Goal: Task Accomplishment & Management: Manage account settings

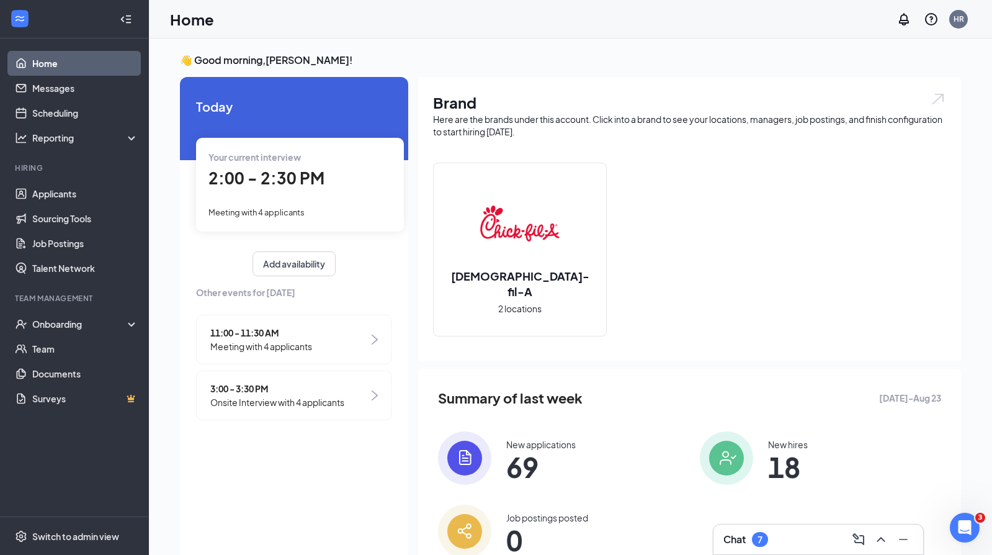
click at [817, 546] on div "Chat 7" at bounding box center [819, 539] width 190 height 20
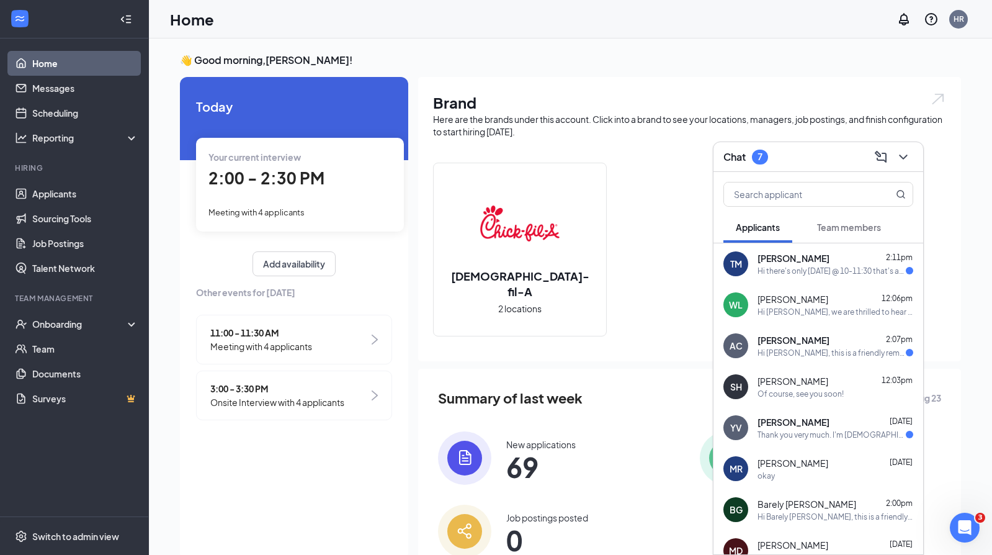
click at [815, 163] on div "Chat 7" at bounding box center [819, 156] width 190 height 19
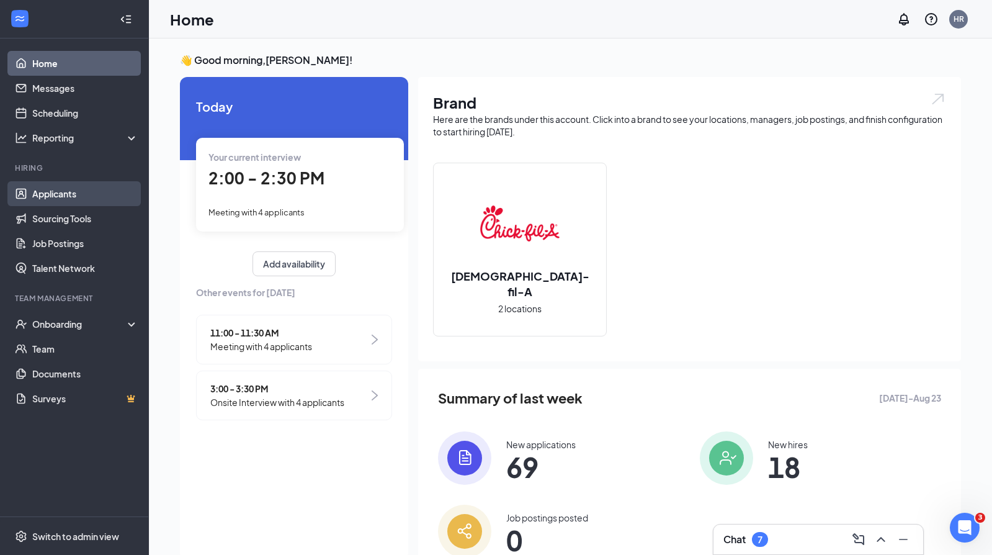
click at [87, 183] on link "Applicants" at bounding box center [85, 193] width 106 height 25
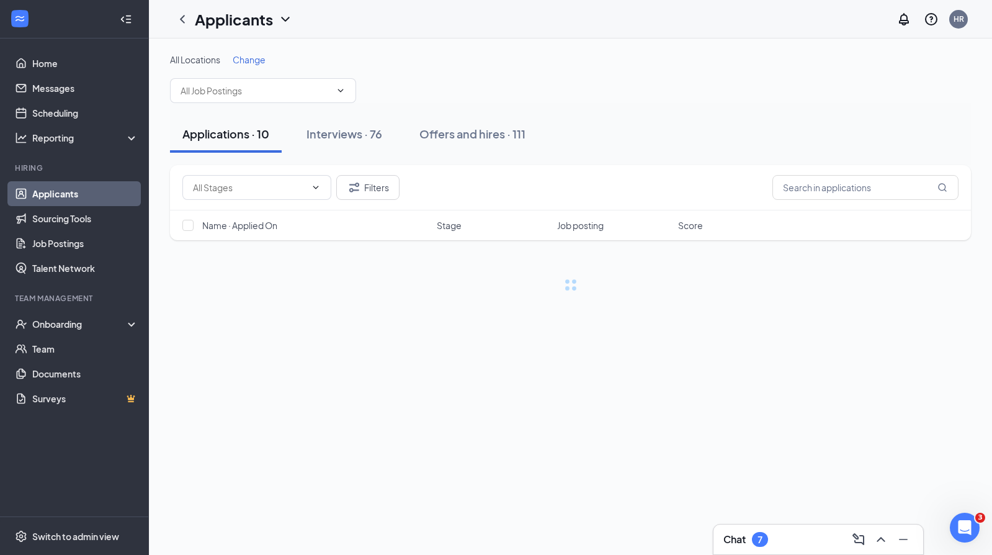
click at [151, 179] on div "All Locations Change Applications · 10 Interviews · 76 Offers and hires · 111 F…" at bounding box center [570, 184] width 843 height 292
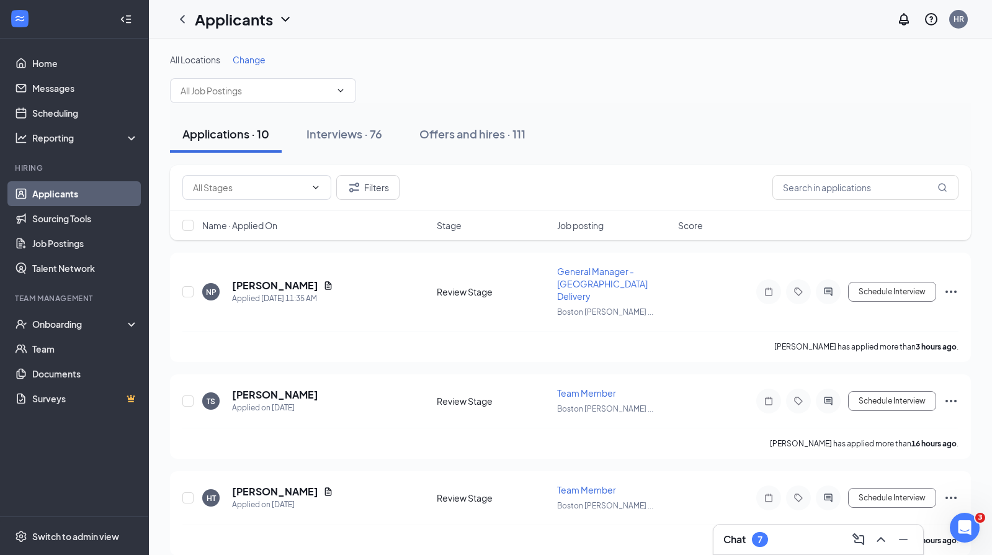
click at [259, 222] on span "Name · Applied On" at bounding box center [239, 225] width 75 height 12
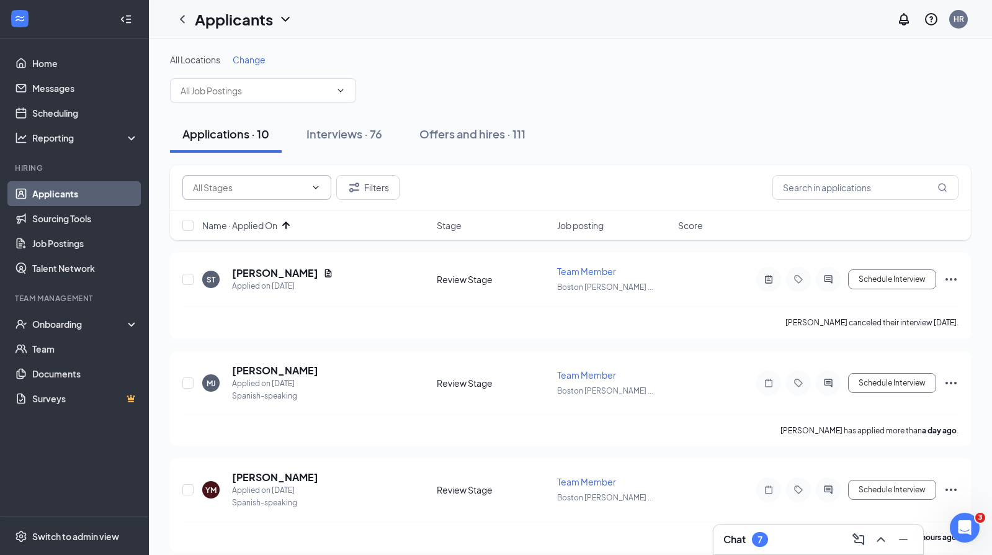
click at [303, 199] on span at bounding box center [256, 187] width 149 height 25
click at [269, 215] on div "Review Stage (10)" at bounding box center [256, 217] width 129 height 14
type input "Review Stage (10)"
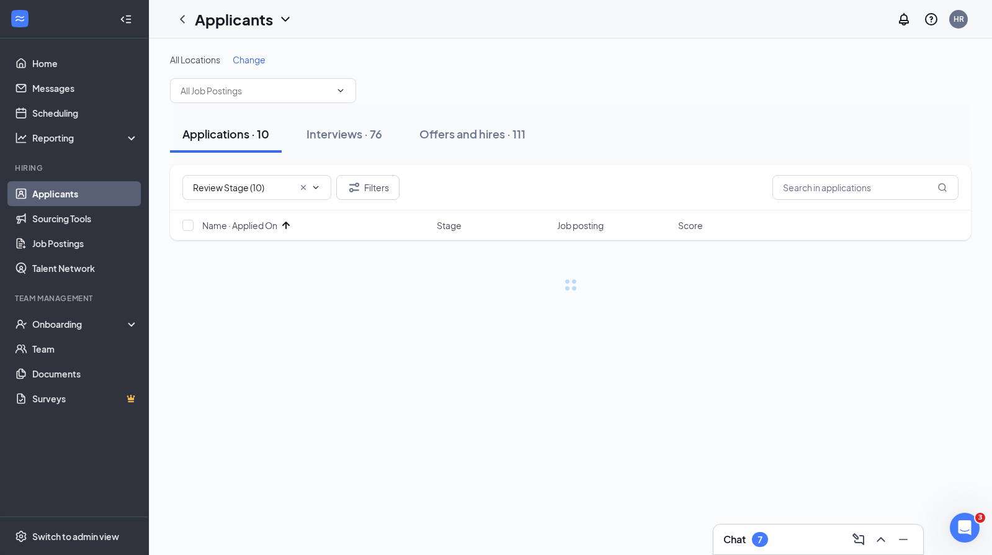
click at [166, 230] on div "All Locations Change Applications · 10 Interviews · 76 Offers and hires · 111 R…" at bounding box center [570, 184] width 843 height 292
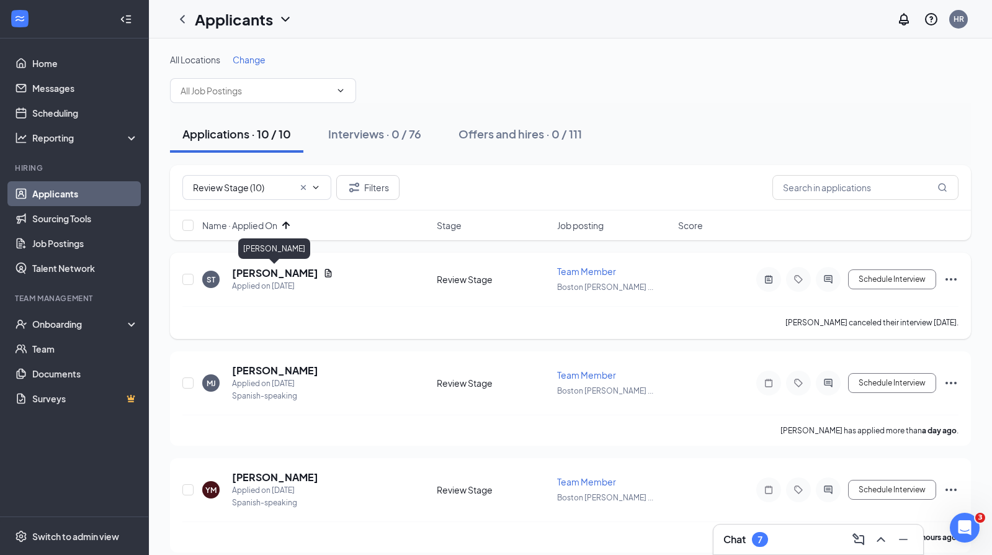
click at [259, 275] on h5 "[PERSON_NAME]" at bounding box center [275, 273] width 86 height 14
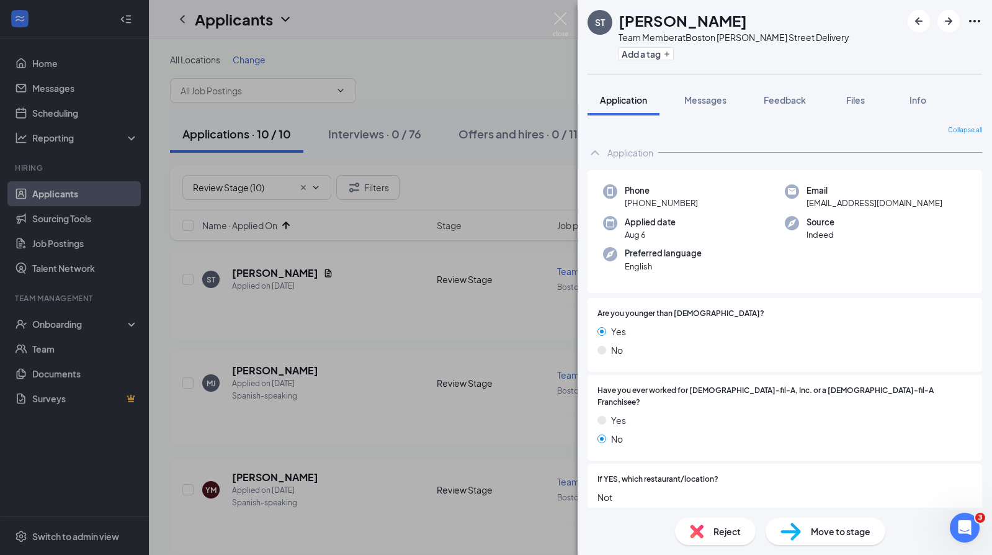
click at [365, 286] on div "ST [PERSON_NAME] Team Member at [GEOGRAPHIC_DATA] [PERSON_NAME][GEOGRAPHIC_DATA…" at bounding box center [496, 277] width 992 height 555
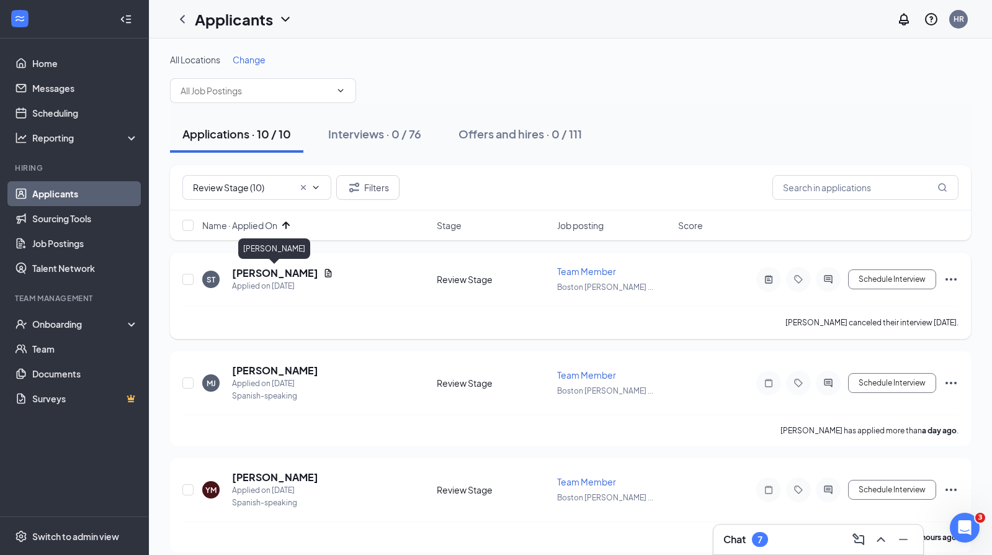
click at [267, 273] on h5 "[PERSON_NAME]" at bounding box center [275, 273] width 86 height 14
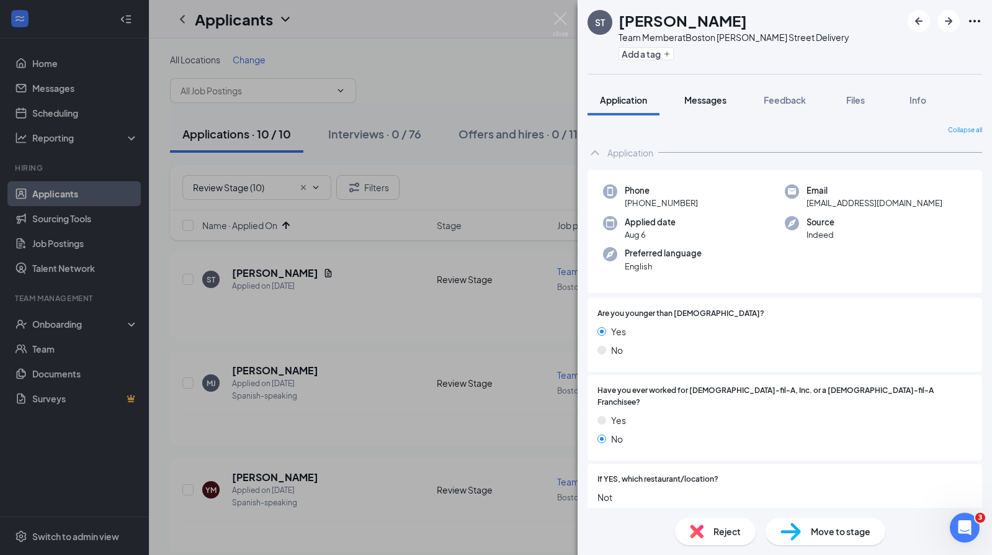
click at [712, 105] on span "Messages" at bounding box center [705, 99] width 42 height 11
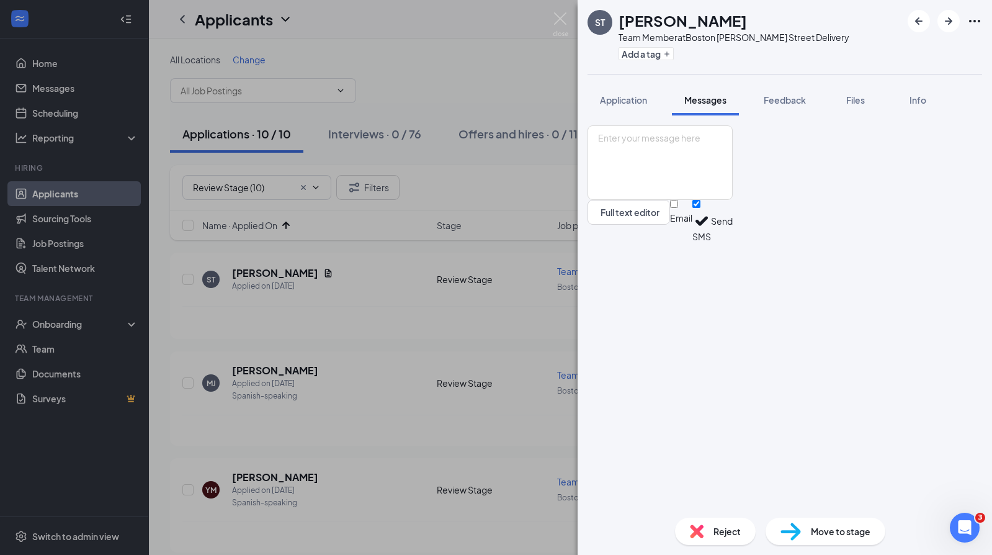
scroll to position [481, 0]
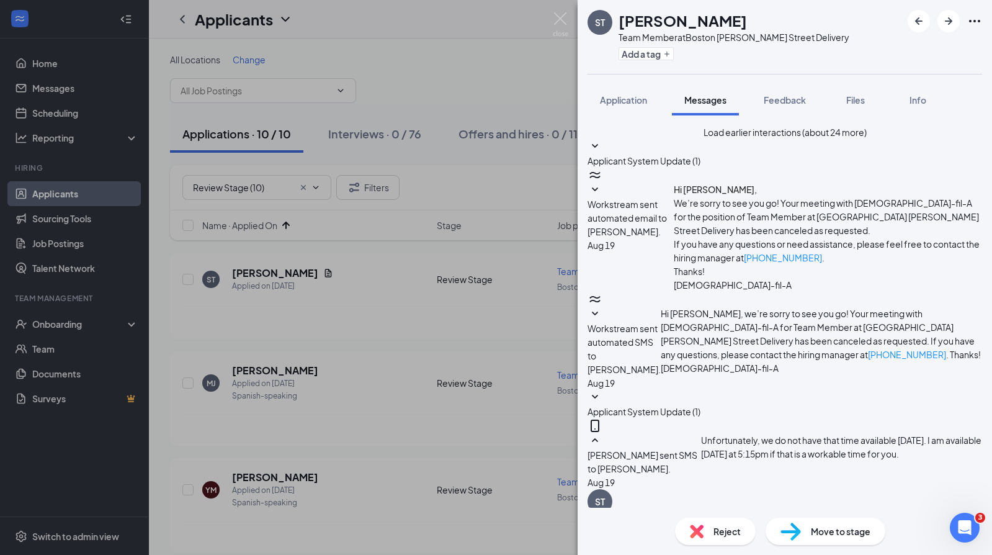
click at [711, 526] on div "Reject" at bounding box center [715, 531] width 81 height 27
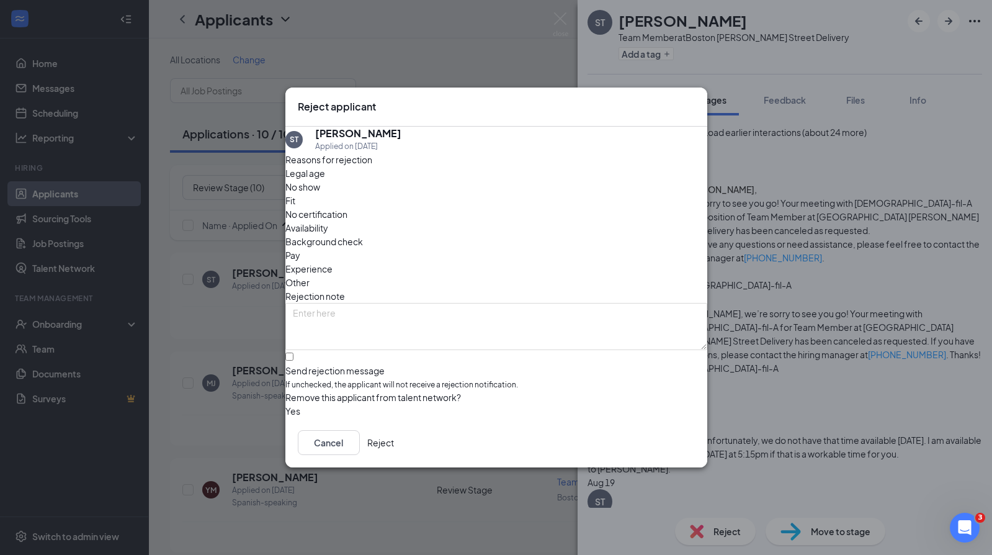
click at [310, 276] on span "Other" at bounding box center [297, 283] width 24 height 14
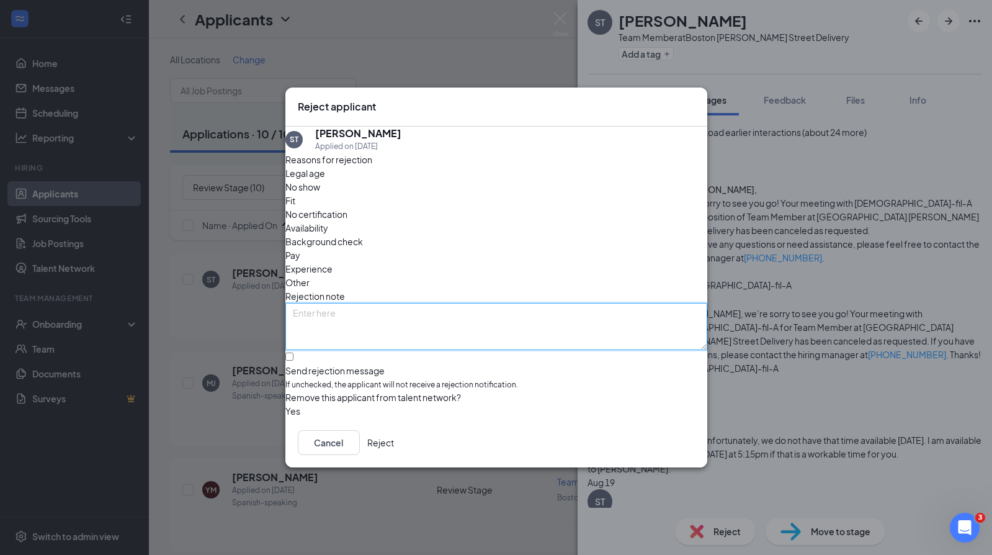
click at [371, 303] on textarea at bounding box center [496, 326] width 422 height 47
type textarea "Never rescheduled"
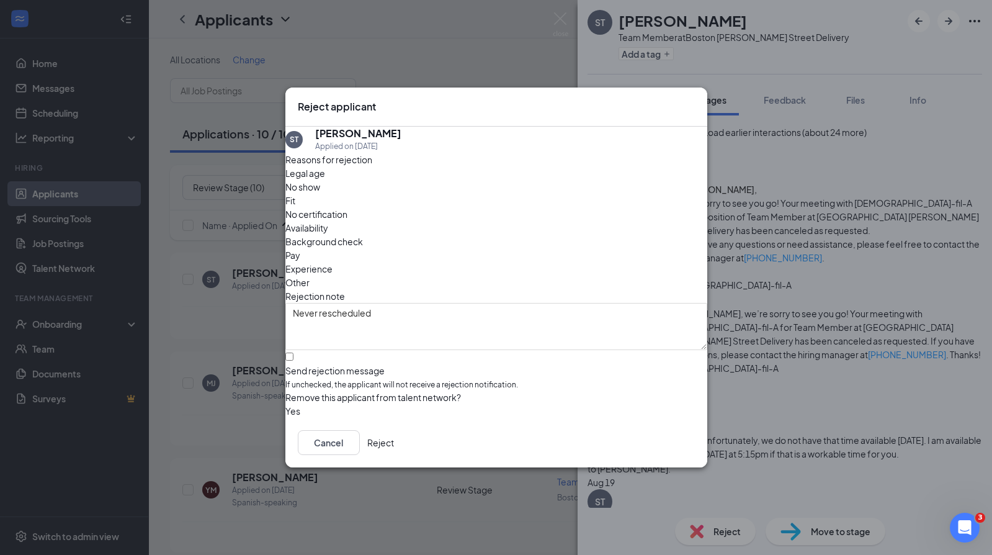
click at [394, 452] on button "Reject" at bounding box center [380, 442] width 27 height 25
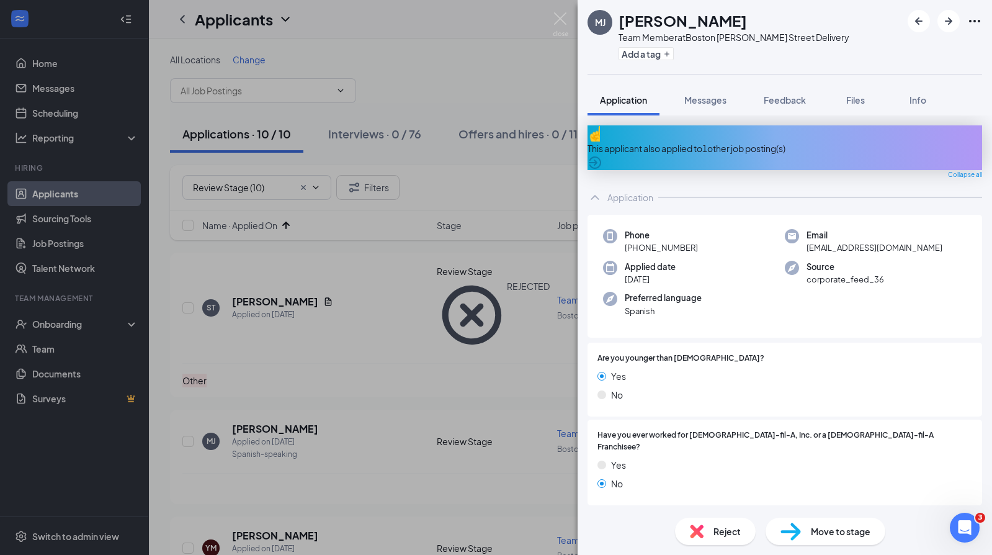
click at [779, 132] on div "This applicant also applied to 1 other job posting(s)" at bounding box center [785, 147] width 395 height 45
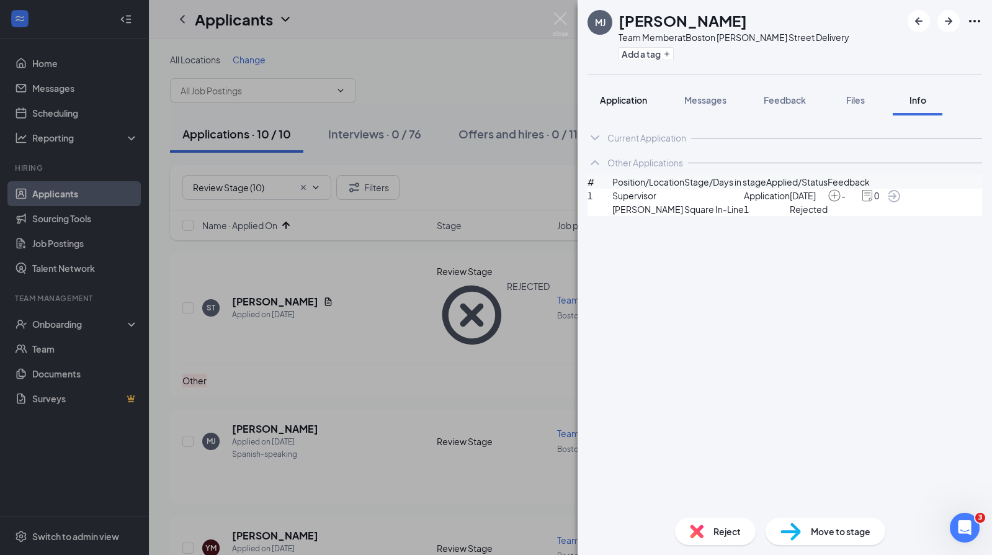
click at [621, 100] on span "Application" at bounding box center [623, 99] width 47 height 11
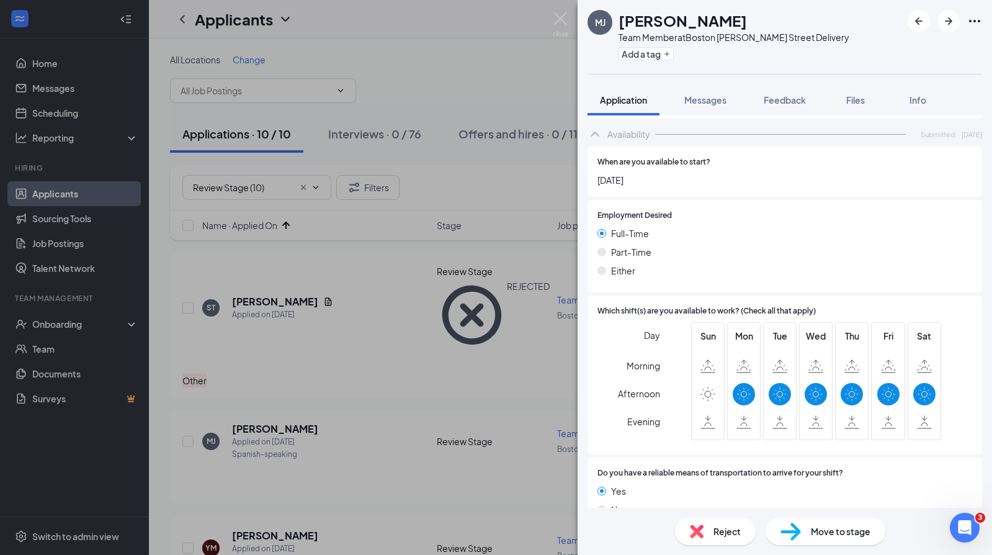
scroll to position [573, 0]
click at [707, 534] on div "Reject" at bounding box center [715, 531] width 81 height 27
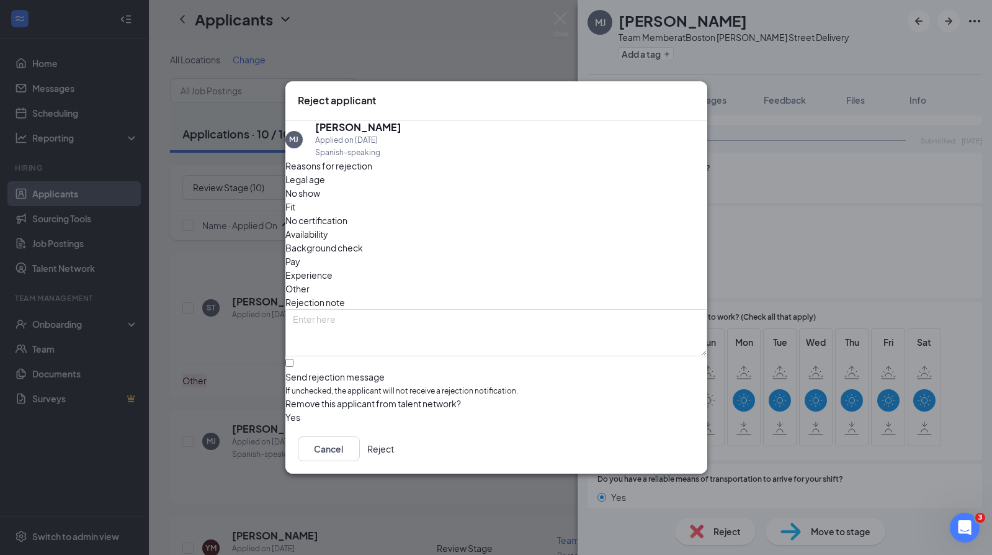
click at [537, 226] on div "Legal age No show Fit No certification Availability Background check Pay Experi…" at bounding box center [496, 234] width 422 height 123
click at [328, 227] on span "Availability" at bounding box center [306, 234] width 43 height 14
click at [386, 385] on span "If unchecked, the applicant will not receive a rejection notification." at bounding box center [496, 391] width 422 height 12
click at [294, 359] on input "Send rejection message If unchecked, the applicant will not receive a rejection…" at bounding box center [289, 363] width 8 height 8
checkbox input "true"
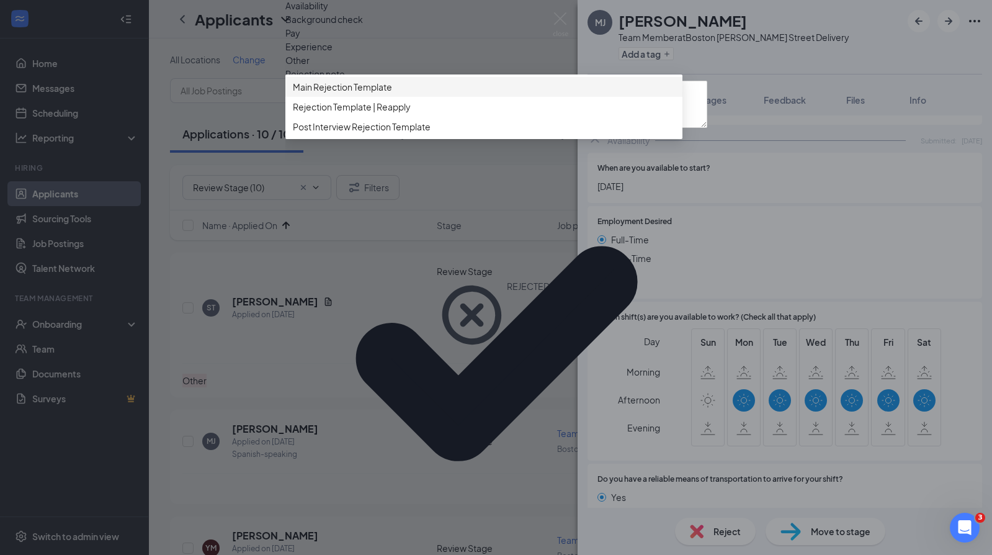
click at [411, 97] on div "Main Rejection Template" at bounding box center [483, 87] width 397 height 20
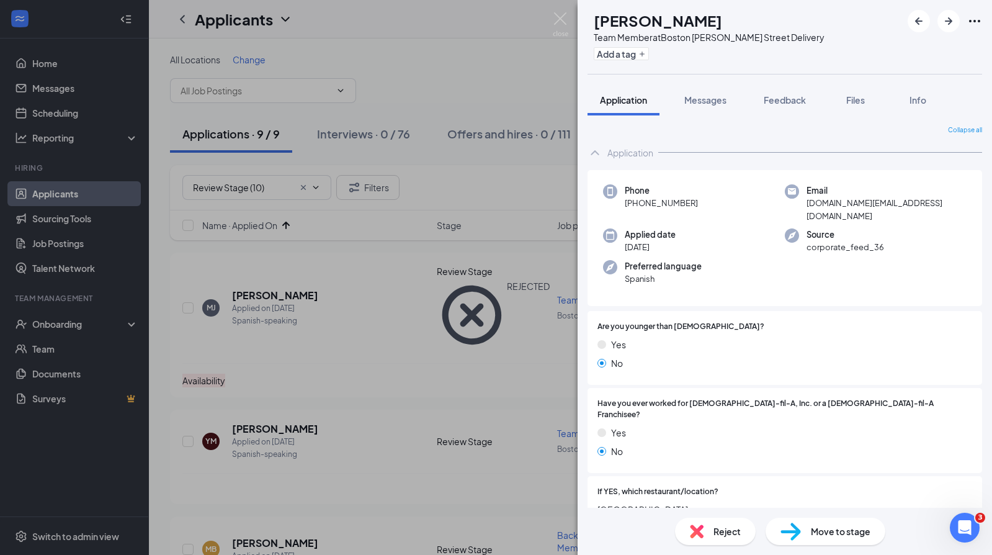
click at [801, 531] on div "Move to stage" at bounding box center [826, 531] width 120 height 27
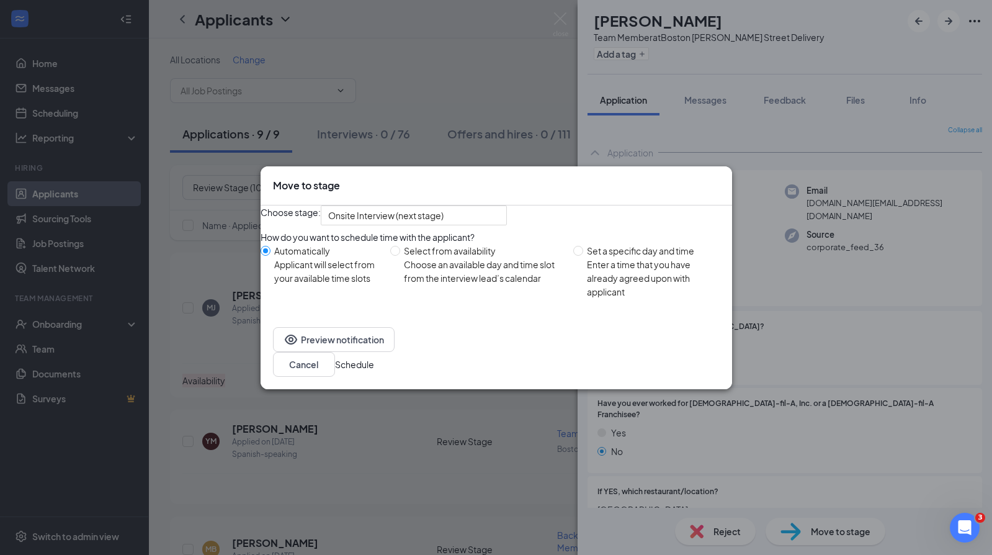
click at [424, 238] on div "Choose stage: Onsite Interview (next stage) How do you want to schedule time wi…" at bounding box center [497, 259] width 472 height 109
click at [424, 235] on div "Choose stage: Onsite Interview (next stage) How do you want to schedule time wi…" at bounding box center [497, 259] width 472 height 109
click at [425, 233] on div "Choose stage: Onsite Interview (next stage) How do you want to schedule time wi…" at bounding box center [497, 259] width 472 height 109
click at [426, 225] on div "Onsite Interview (next stage) 3980916 3980917 4017943 Application Availability …" at bounding box center [414, 215] width 186 height 20
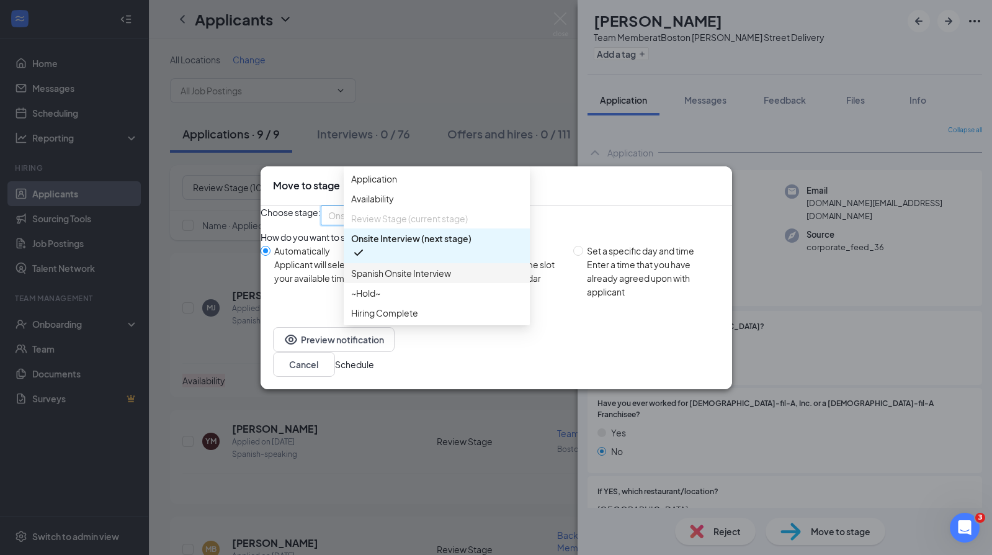
click at [403, 280] on span "Spanish Onsite Interview" at bounding box center [401, 273] width 100 height 14
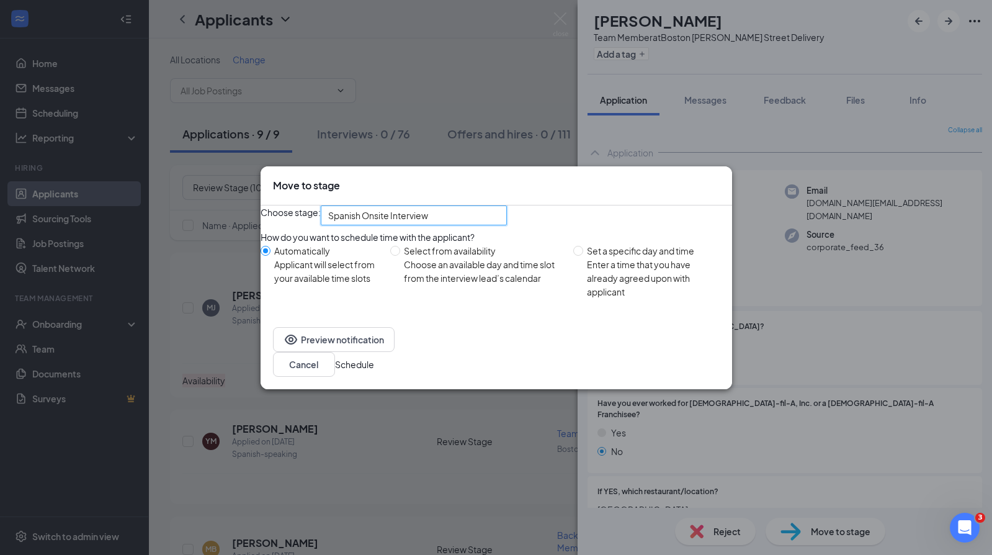
click at [374, 370] on button "Schedule" at bounding box center [354, 364] width 39 height 14
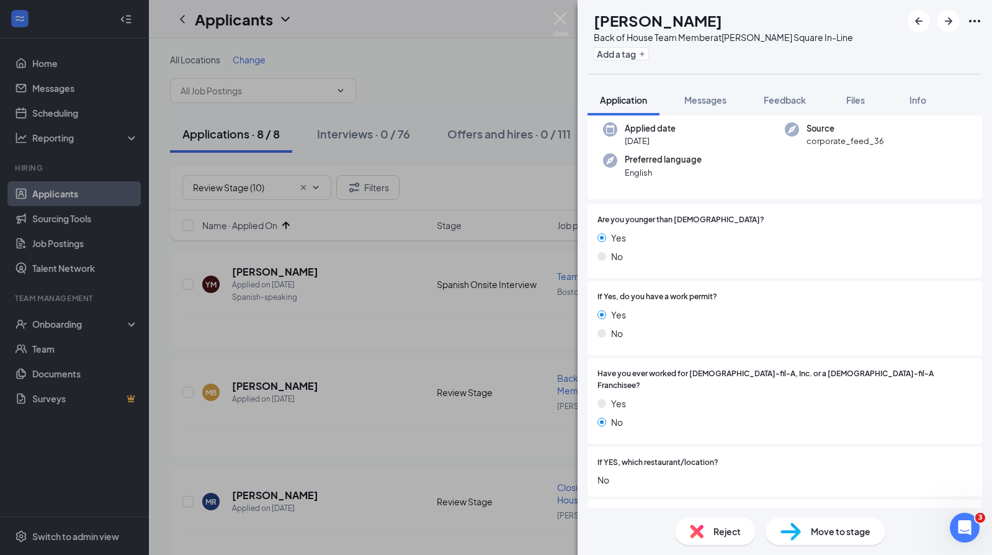
scroll to position [56, 0]
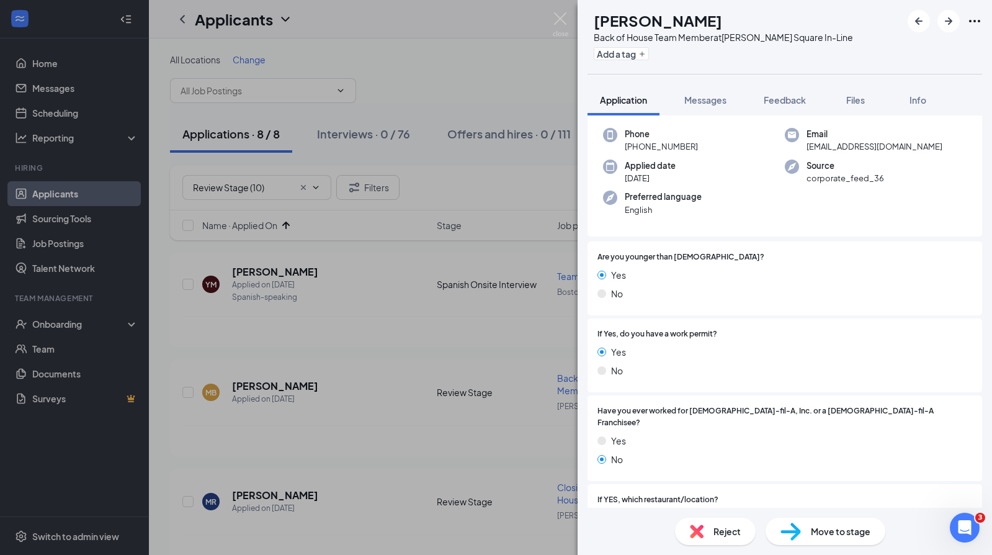
click at [815, 534] on span "Move to stage" at bounding box center [841, 531] width 60 height 14
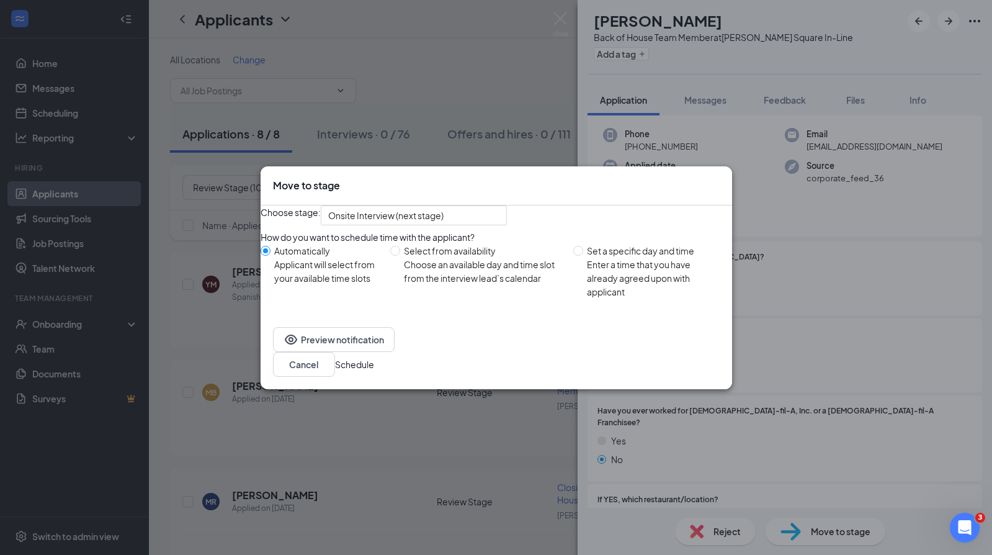
click at [374, 371] on button "Schedule" at bounding box center [354, 364] width 39 height 14
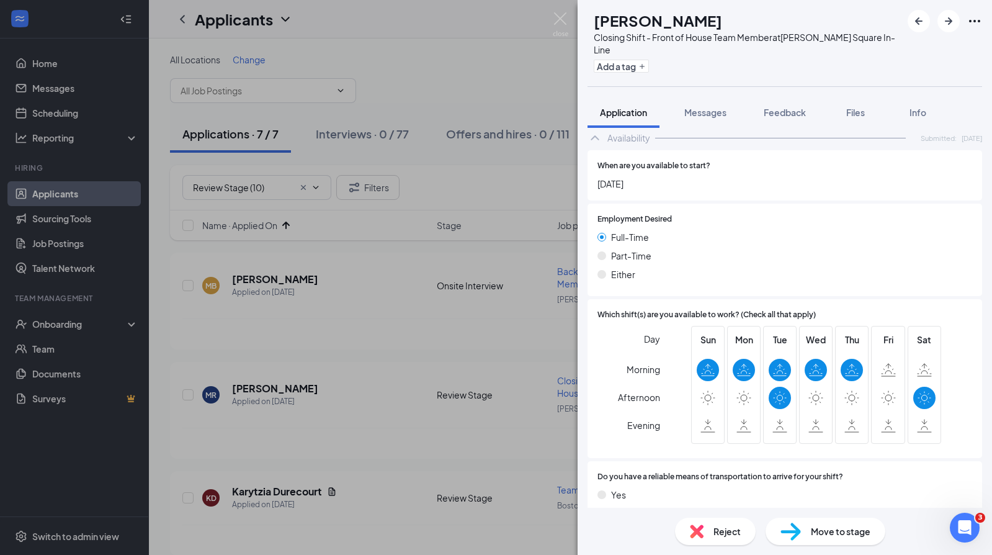
click at [782, 527] on img at bounding box center [791, 531] width 20 height 18
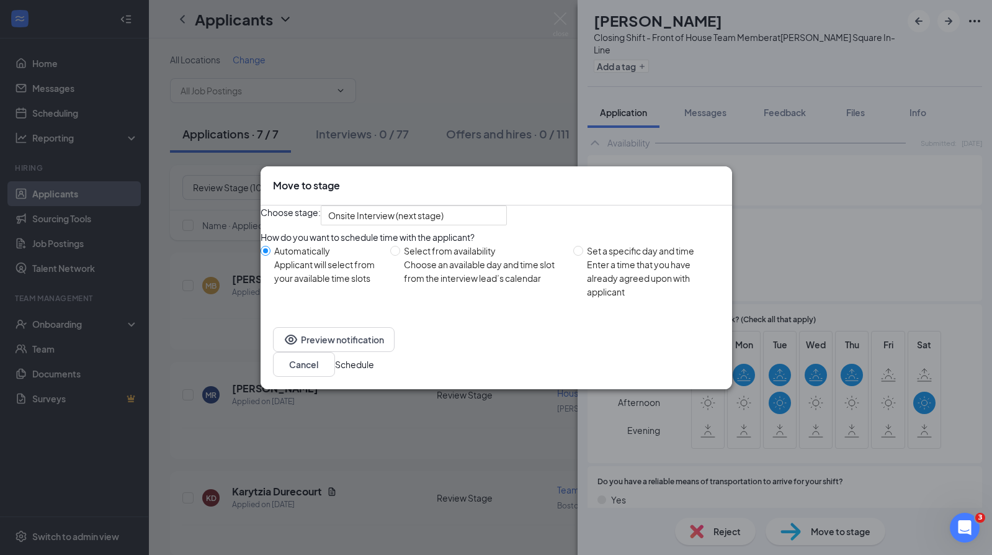
click at [687, 359] on div "Preview notification Cancel Schedule" at bounding box center [497, 352] width 472 height 74
click at [374, 363] on button "Schedule" at bounding box center [354, 364] width 39 height 14
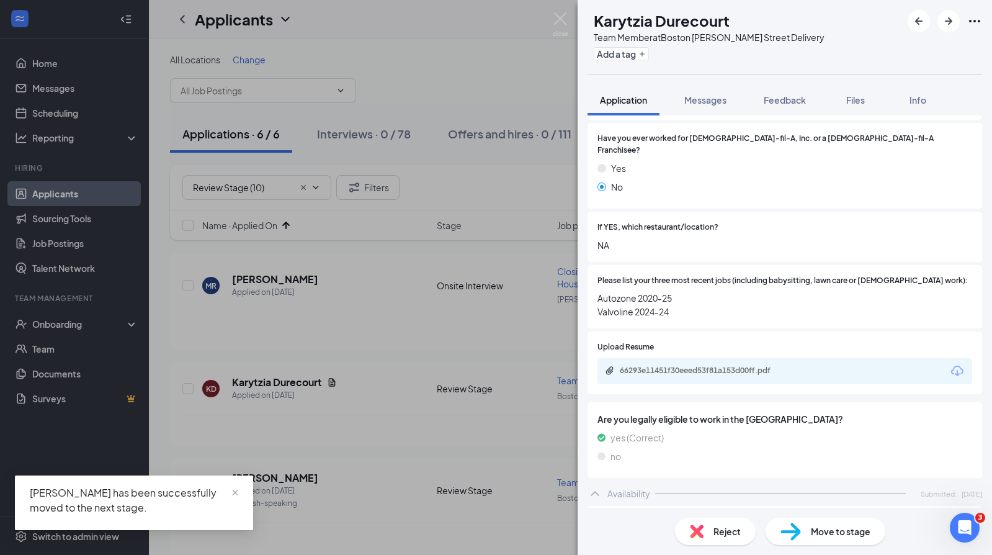
scroll to position [256, 0]
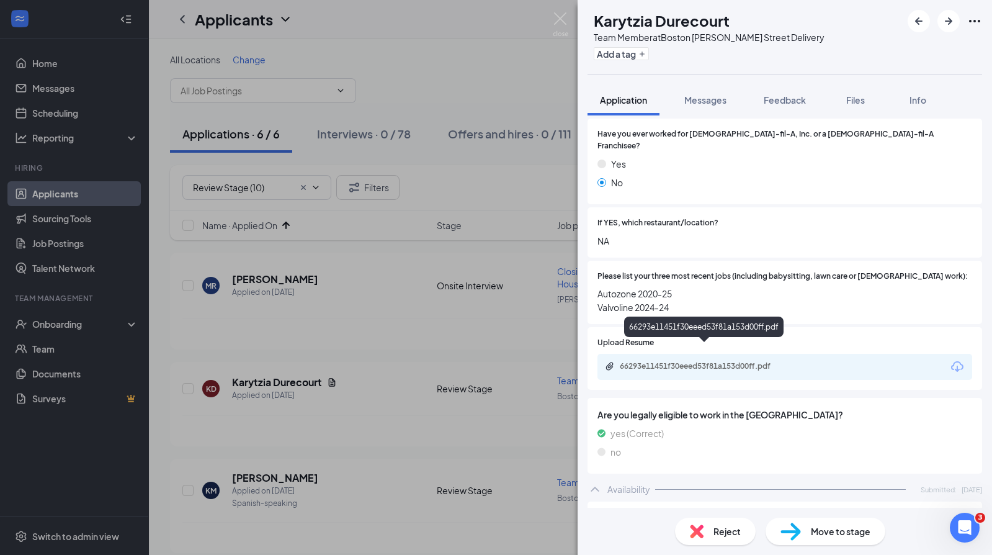
click at [697, 361] on div "66293e11451f30eeed53f81a153d00ff.pdf" at bounding box center [707, 366] width 174 height 10
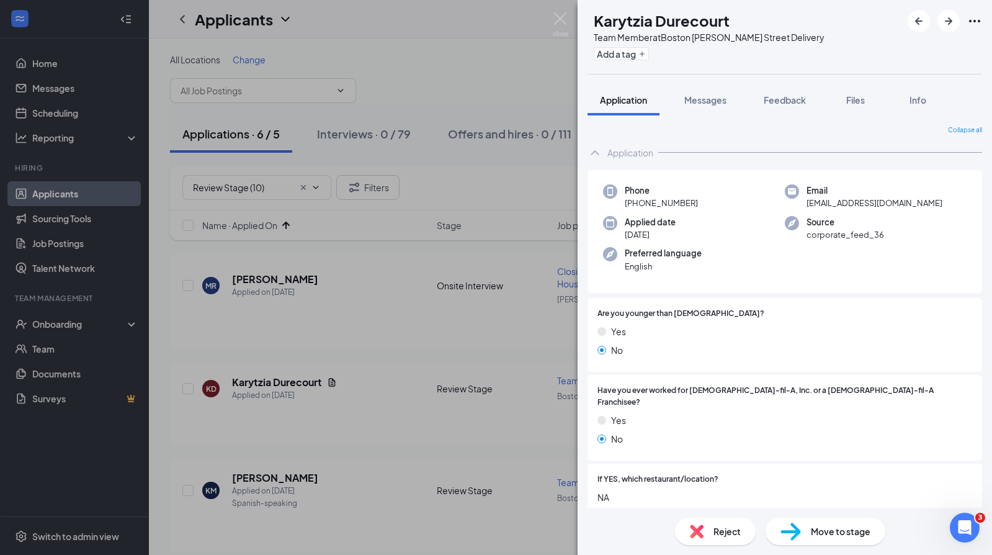
scroll to position [0, 0]
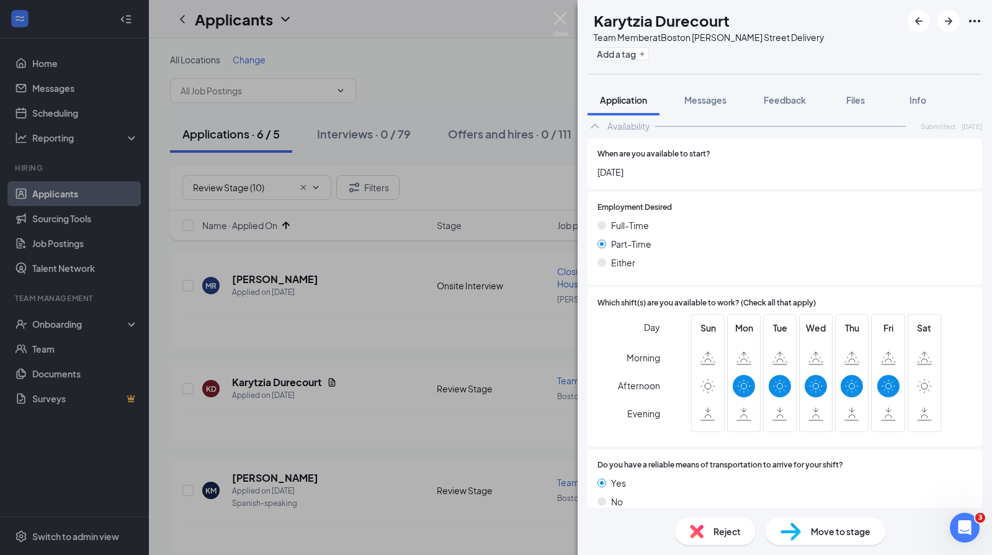
click at [794, 534] on img at bounding box center [791, 531] width 20 height 18
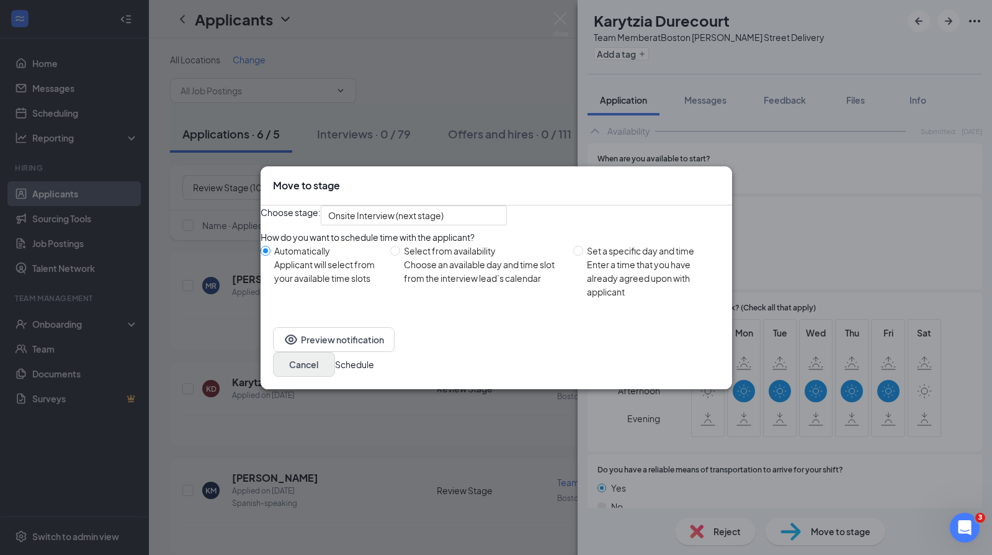
click at [335, 370] on button "Cancel" at bounding box center [304, 364] width 62 height 25
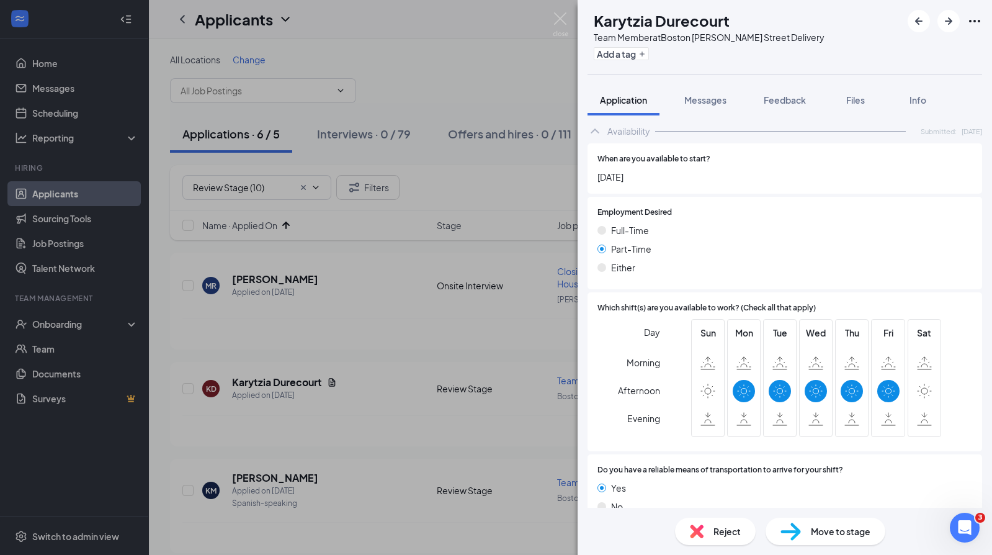
click at [711, 520] on div "Reject" at bounding box center [715, 531] width 81 height 27
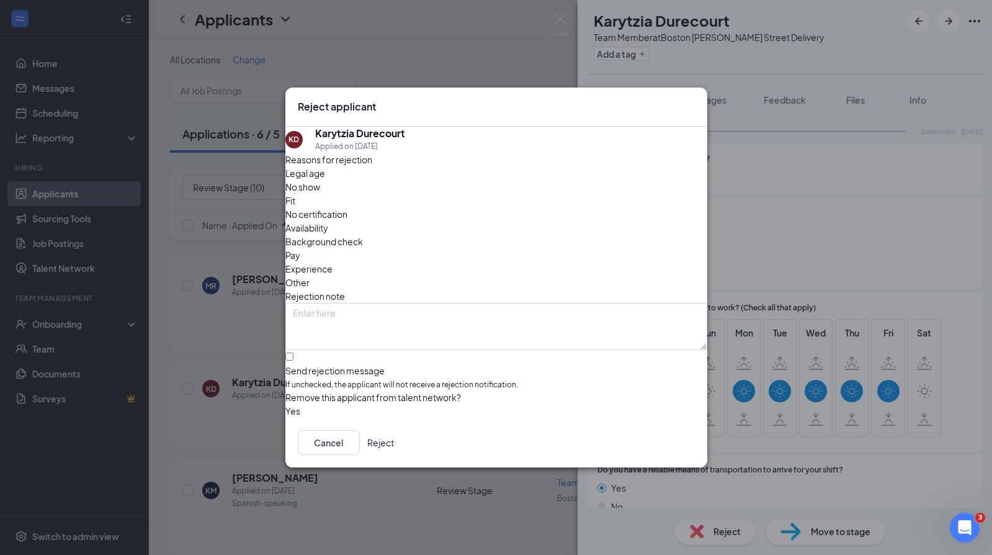
click at [544, 214] on div "Legal age No show Fit No certification Availability Background check Pay Experi…" at bounding box center [496, 227] width 422 height 123
click at [328, 221] on span "Availability" at bounding box center [306, 228] width 43 height 14
click at [380, 364] on div "Send rejection message" at bounding box center [496, 370] width 422 height 12
click at [294, 352] on input "Send rejection message If unchecked, the applicant will not receive a rejection…" at bounding box center [289, 356] width 8 height 8
checkbox input "true"
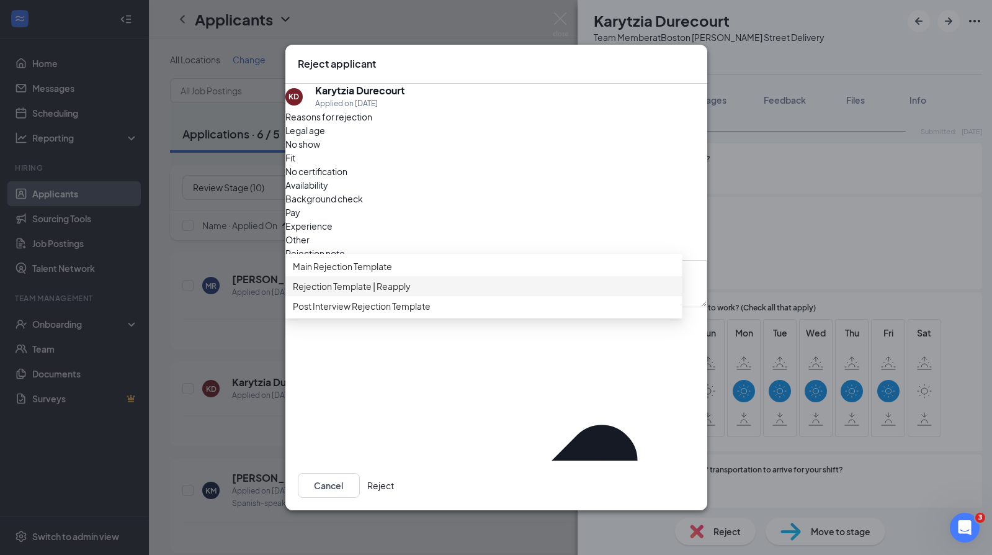
click at [392, 273] on span "Main Rejection Template" at bounding box center [342, 266] width 99 height 14
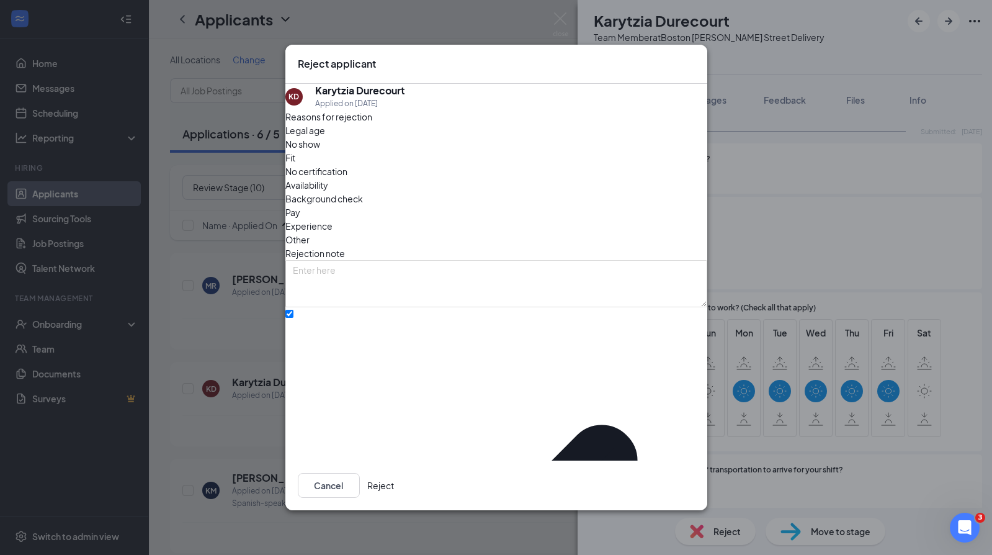
click at [394, 473] on button "Reject" at bounding box center [380, 485] width 27 height 25
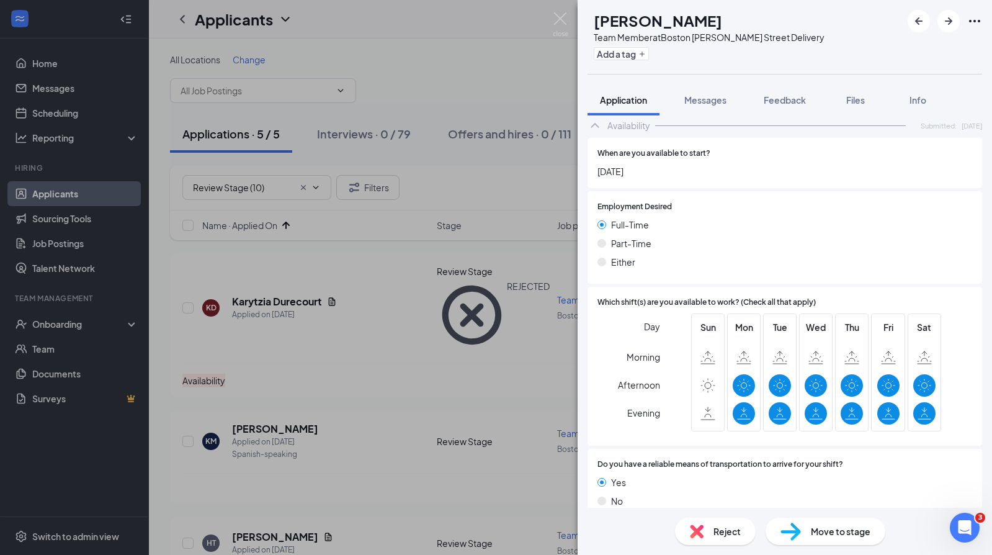
click at [710, 535] on div "Reject" at bounding box center [715, 531] width 81 height 27
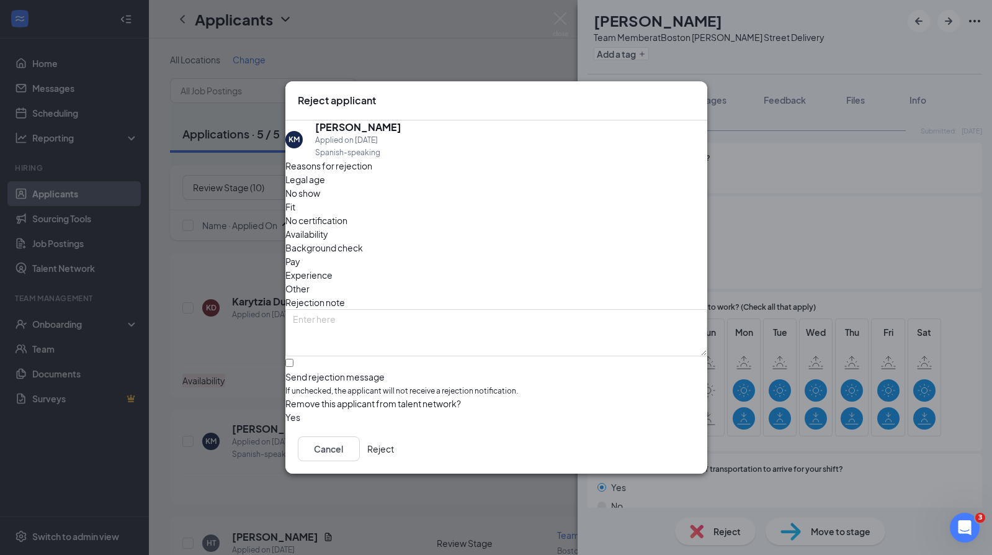
click at [310, 282] on span "Other" at bounding box center [297, 289] width 24 height 14
click at [415, 370] on div "Send rejection message" at bounding box center [496, 376] width 422 height 12
click at [294, 359] on input "Send rejection message If unchecked, the applicant will not receive a rejection…" at bounding box center [289, 363] width 8 height 8
checkbox input "true"
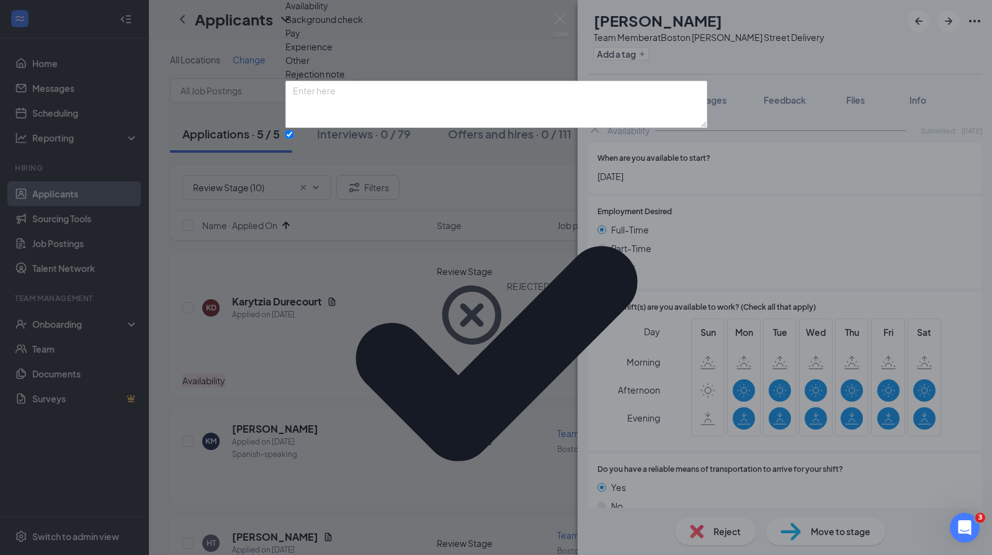
click at [405, 361] on div "Reasons for rejection Legal age No show Fit No certification Availability Backg…" at bounding box center [496, 298] width 422 height 735
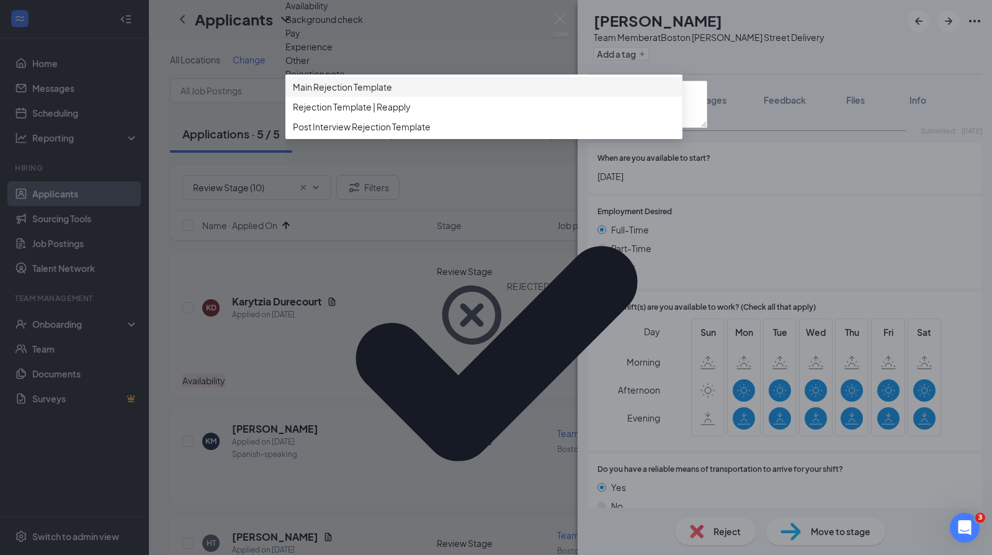
click at [439, 94] on span "Main Rejection Template" at bounding box center [484, 87] width 382 height 14
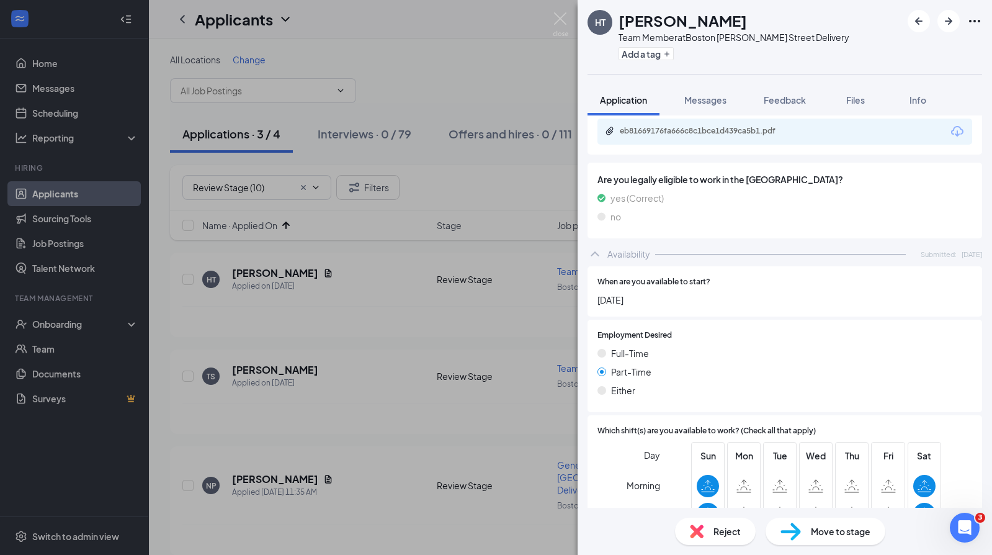
scroll to position [395, 0]
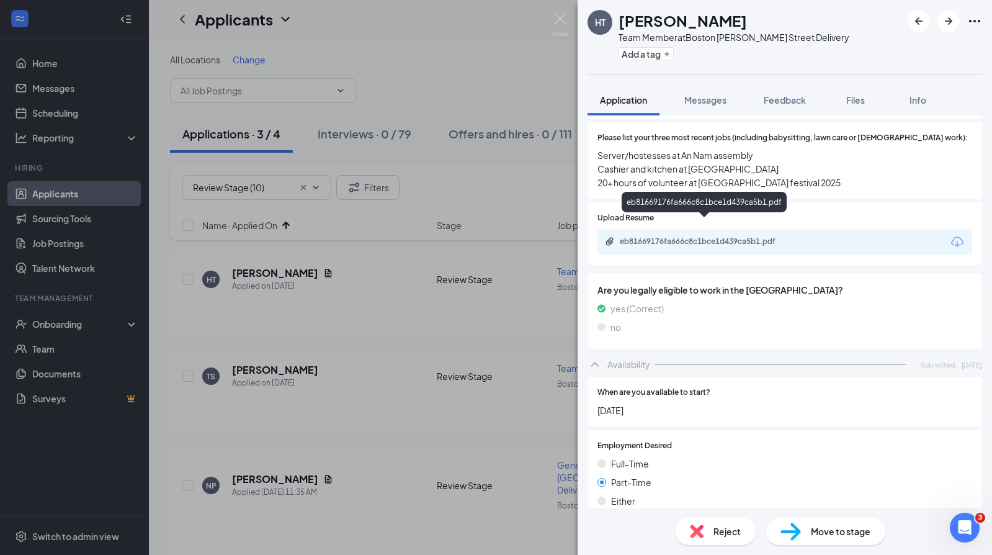
click at [771, 229] on div "eb81669176fa666c8c1bce1d439ca5b1.pdf" at bounding box center [785, 242] width 375 height 26
click at [750, 232] on div "eb81669176fa666c8c1bce1d439ca5b1.pdf" at bounding box center [785, 242] width 375 height 26
click at [751, 236] on div "eb81669176fa666c8c1bce1d439ca5b1.pdf" at bounding box center [707, 241] width 174 height 10
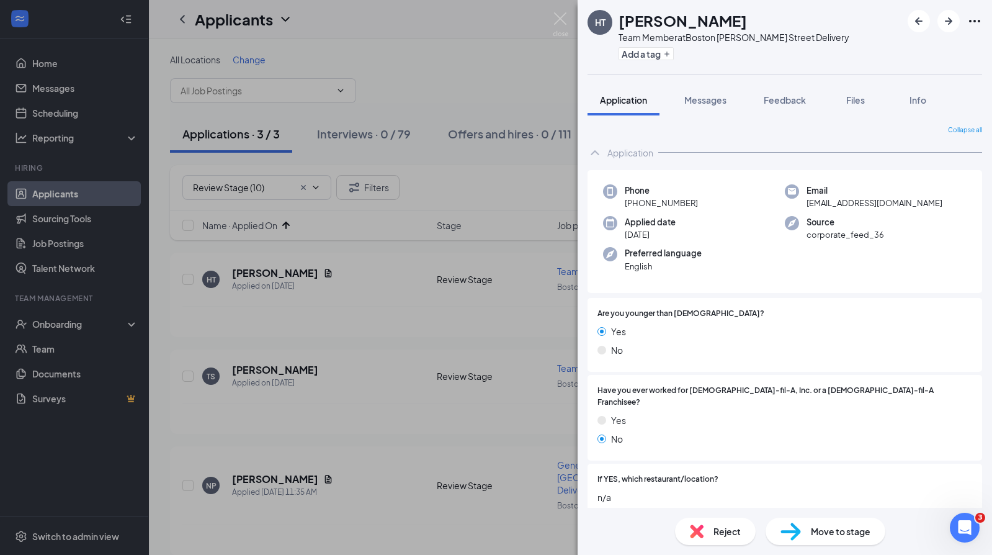
scroll to position [-1, 0]
click at [826, 542] on div "Move to stage" at bounding box center [826, 531] width 120 height 27
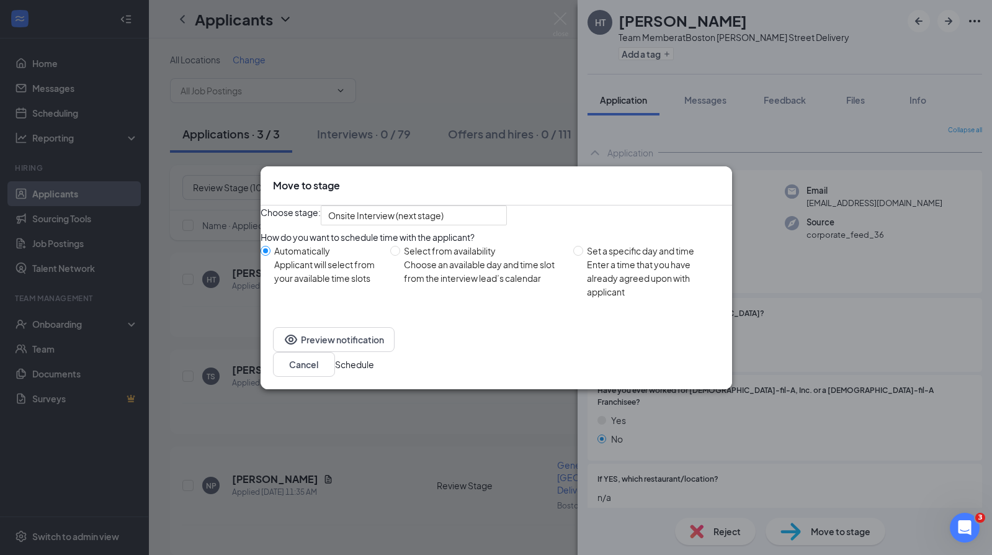
click at [374, 370] on button "Schedule" at bounding box center [354, 364] width 39 height 14
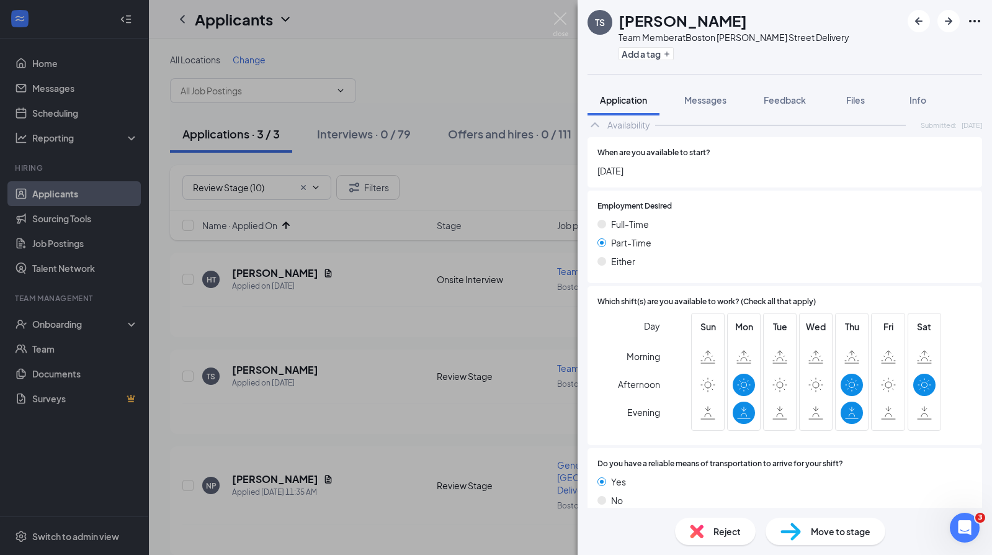
scroll to position [539, 0]
click at [707, 526] on div "Reject" at bounding box center [715, 531] width 81 height 27
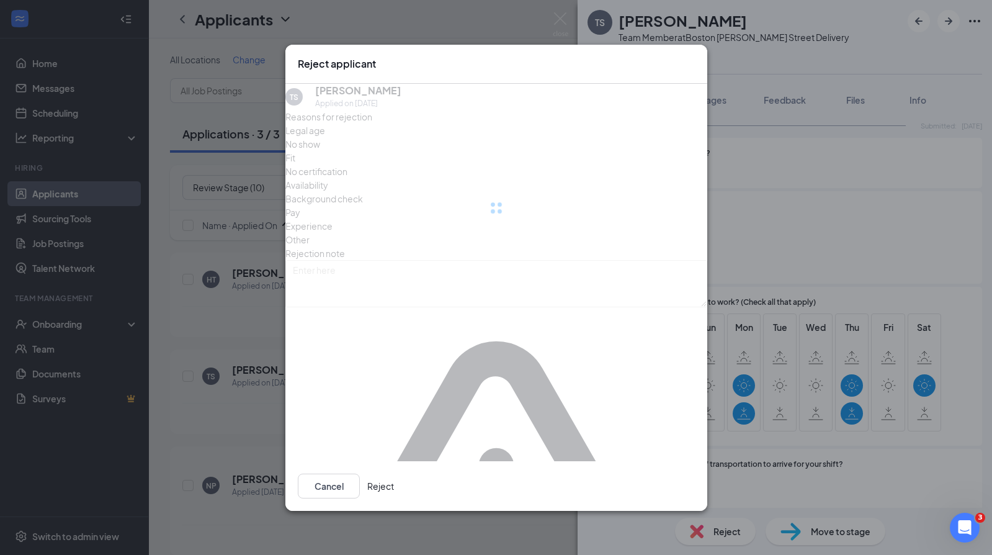
scroll to position [534, 0]
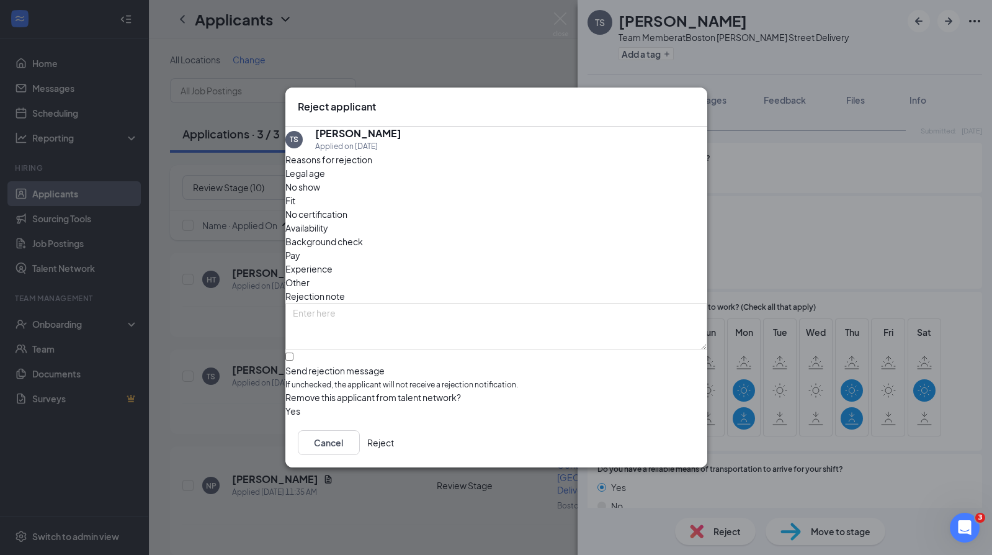
click at [328, 221] on span "Availability" at bounding box center [306, 228] width 43 height 14
click at [401, 364] on div "Send rejection message" at bounding box center [496, 370] width 422 height 12
click at [294, 352] on input "Send rejection message If unchecked, the applicant will not receive a rejection…" at bounding box center [289, 356] width 8 height 8
checkbox input "true"
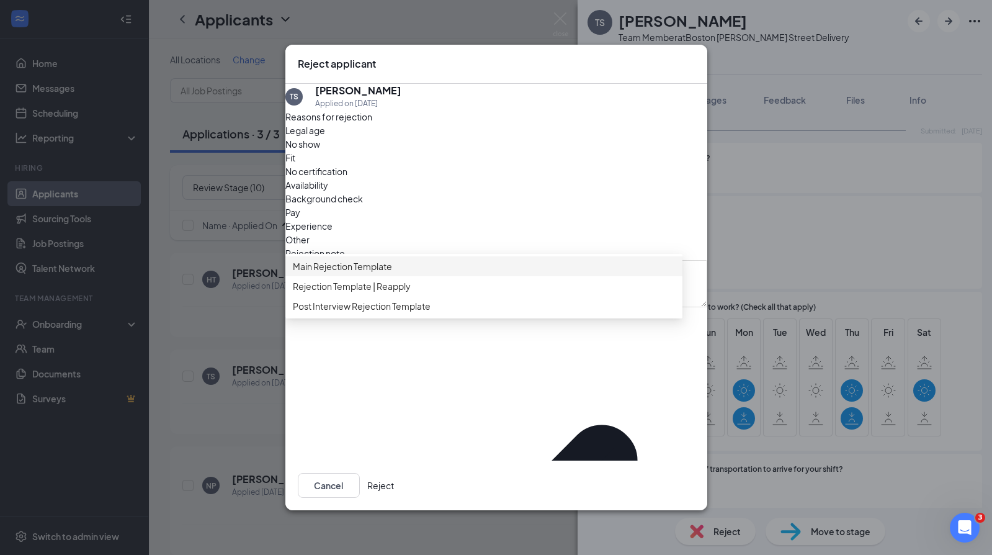
click at [426, 266] on div "Main Rejection Template" at bounding box center [483, 266] width 397 height 20
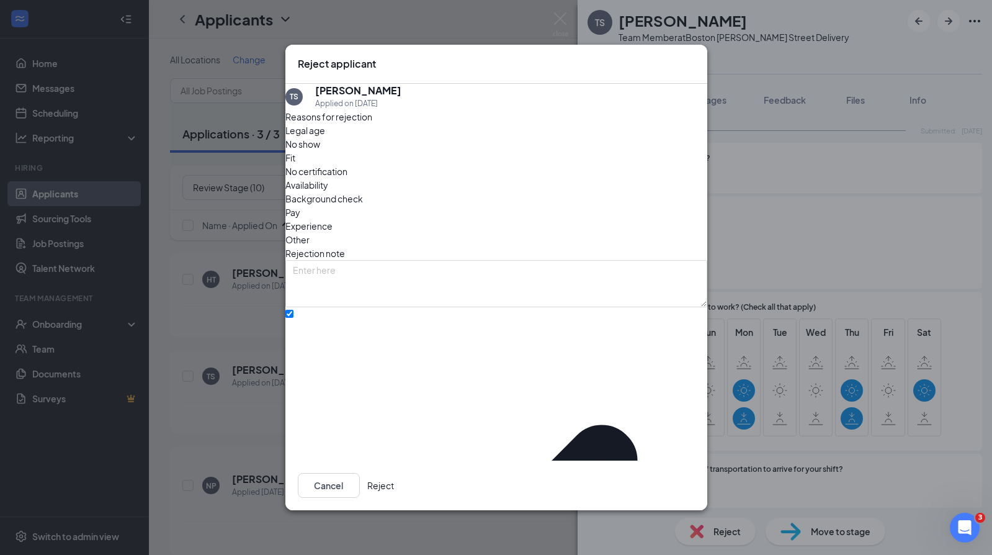
click at [394, 481] on button "Reject" at bounding box center [380, 485] width 27 height 25
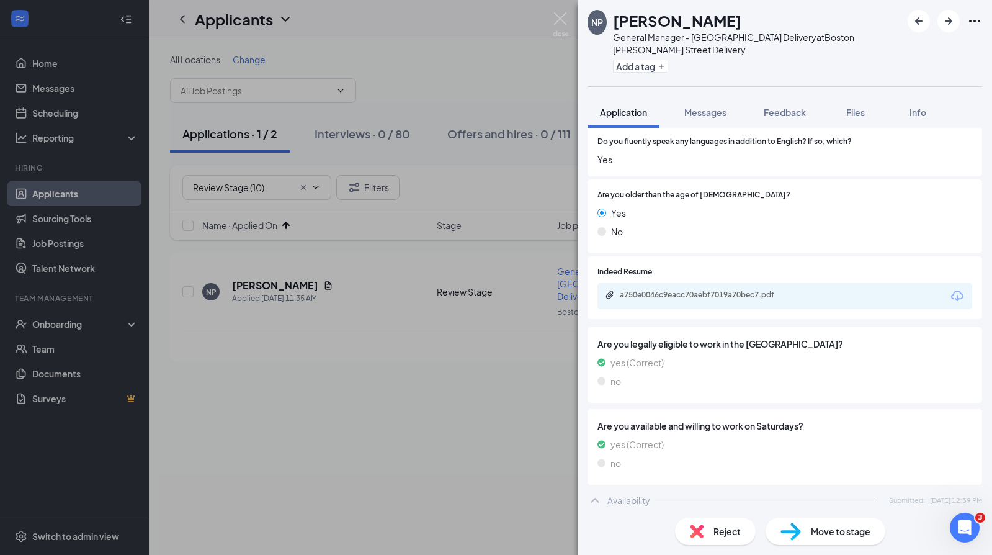
scroll to position [476, 0]
click at [759, 289] on div "a750e0046c9eacc70aebf7019a70bec7.pdf" at bounding box center [707, 294] width 174 height 10
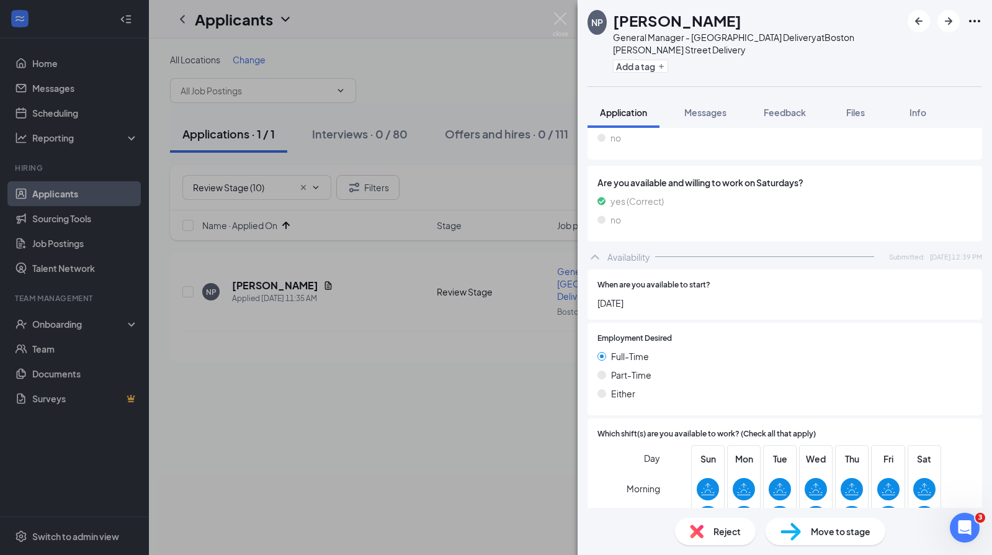
scroll to position [86, 0]
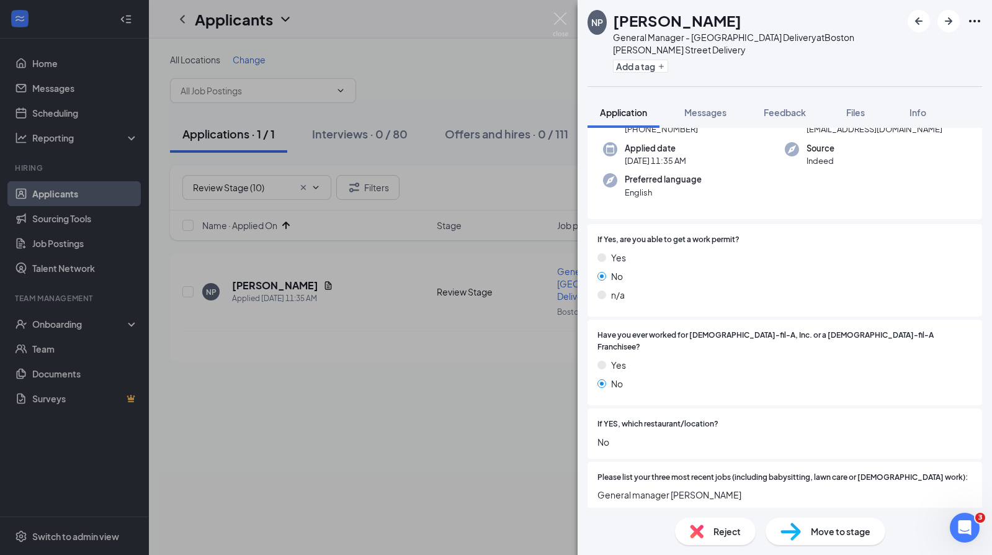
click at [820, 533] on span "Move to stage" at bounding box center [841, 531] width 60 height 14
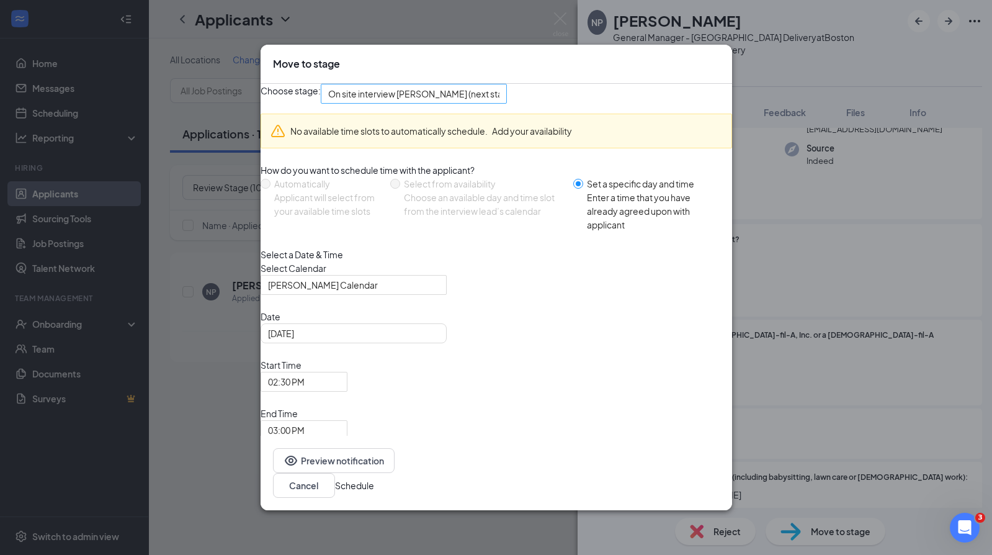
click at [500, 103] on span "On site interview [PERSON_NAME] (next stage)" at bounding box center [413, 93] width 171 height 19
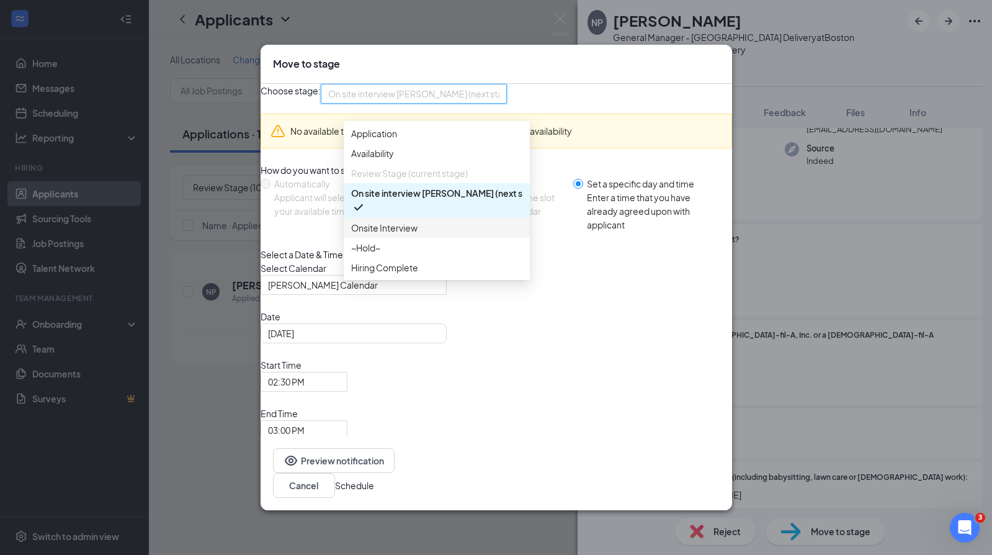
click at [403, 235] on span "Onsite Interview" at bounding box center [384, 228] width 66 height 14
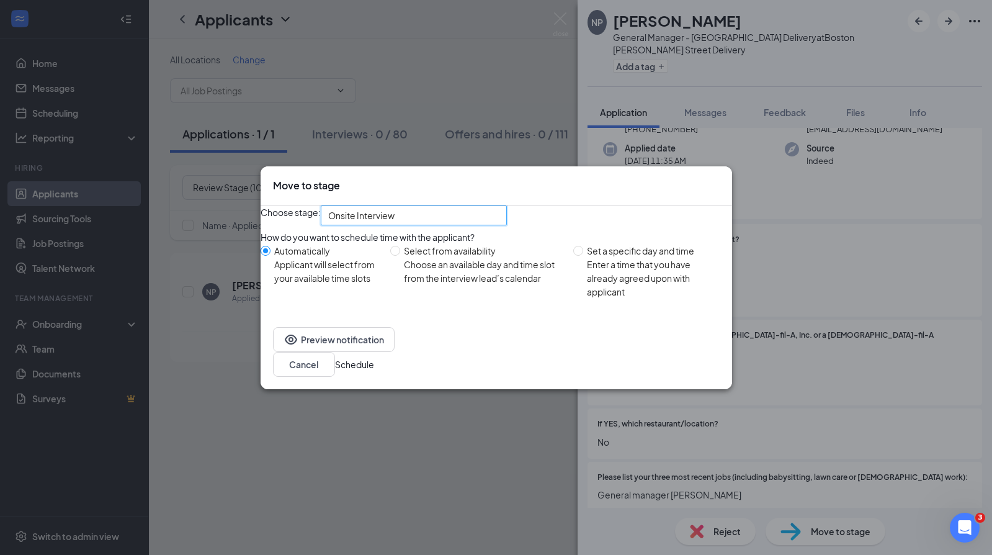
click at [374, 371] on button "Schedule" at bounding box center [354, 364] width 39 height 14
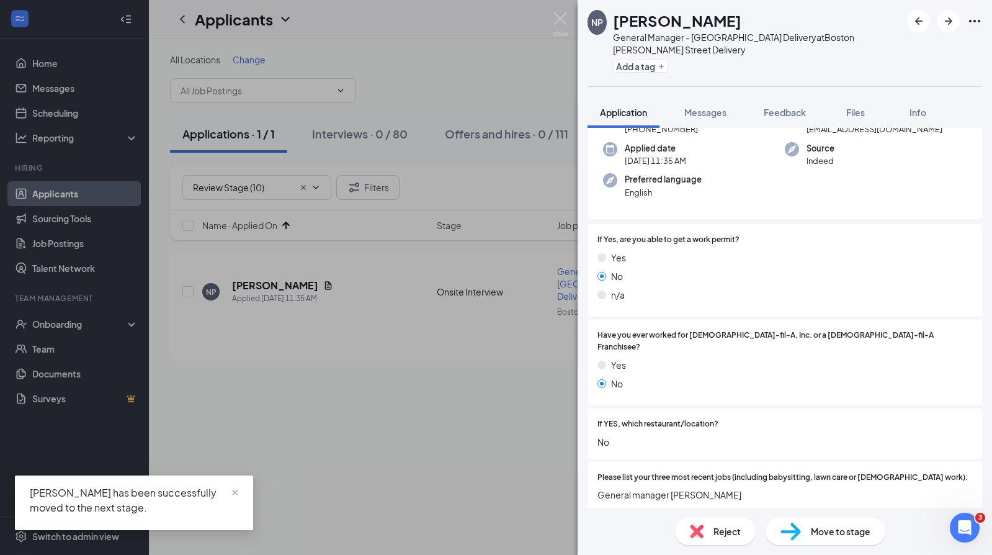
click at [79, 117] on div "NP [PERSON_NAME] General Manager - [GEOGRAPHIC_DATA] Delivery at [GEOGRAPHIC_DA…" at bounding box center [496, 277] width 992 height 555
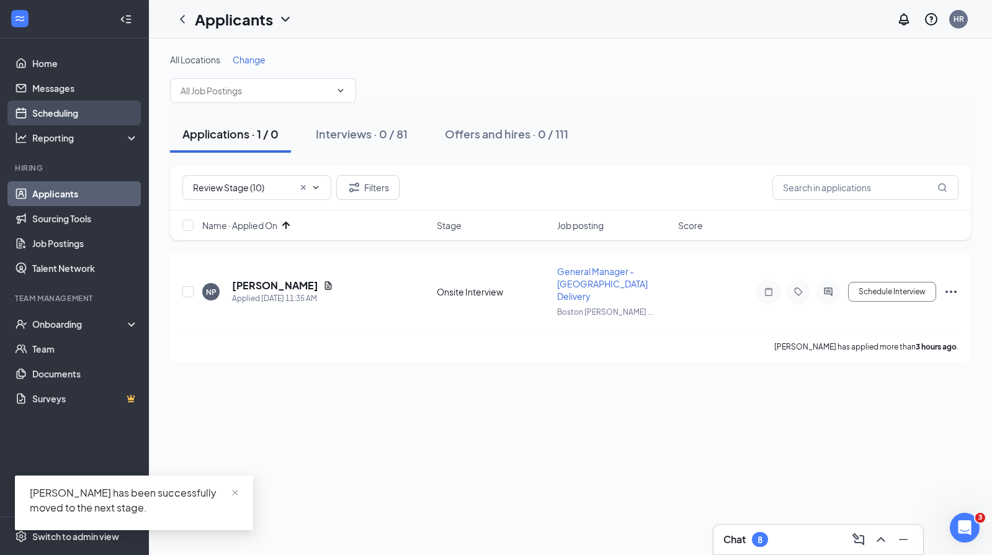
click at [71, 114] on link "Scheduling" at bounding box center [85, 113] width 106 height 25
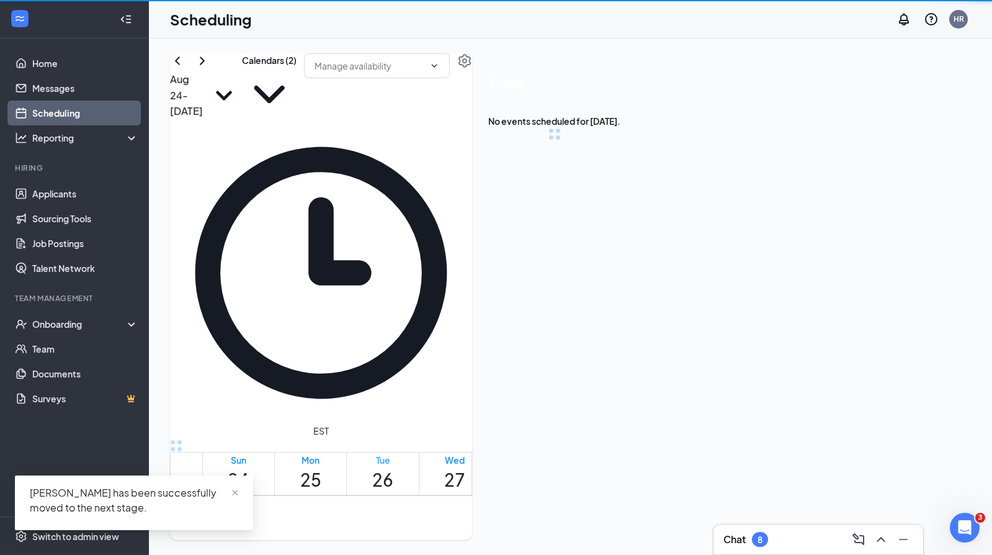
scroll to position [610, 0]
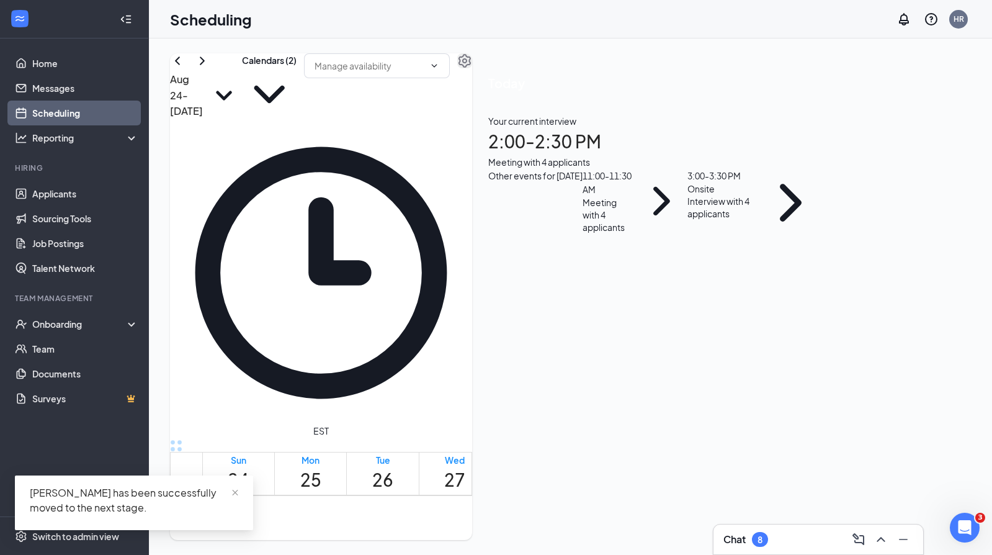
click at [472, 68] on icon "Settings" at bounding box center [464, 60] width 15 height 15
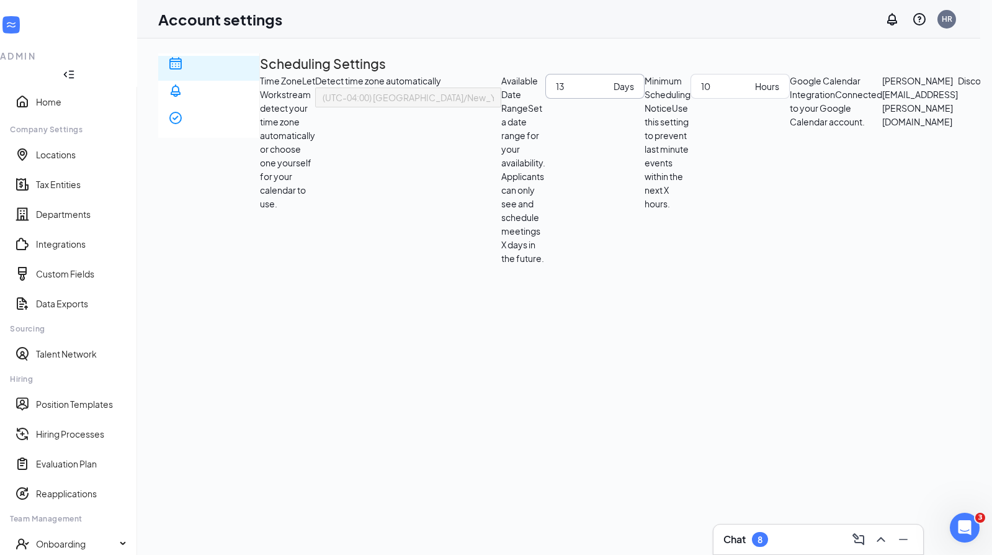
click at [576, 93] on input "13" at bounding box center [582, 86] width 53 height 14
type input "14"
click at [576, 93] on input "14" at bounding box center [582, 86] width 53 height 14
click at [625, 248] on div "14 Days" at bounding box center [594, 394] width 99 height 640
click at [760, 364] on div "Scheduling Notification settings E-verify quiz Scheduling Settings Time Zone Le…" at bounding box center [915, 383] width 1514 height 661
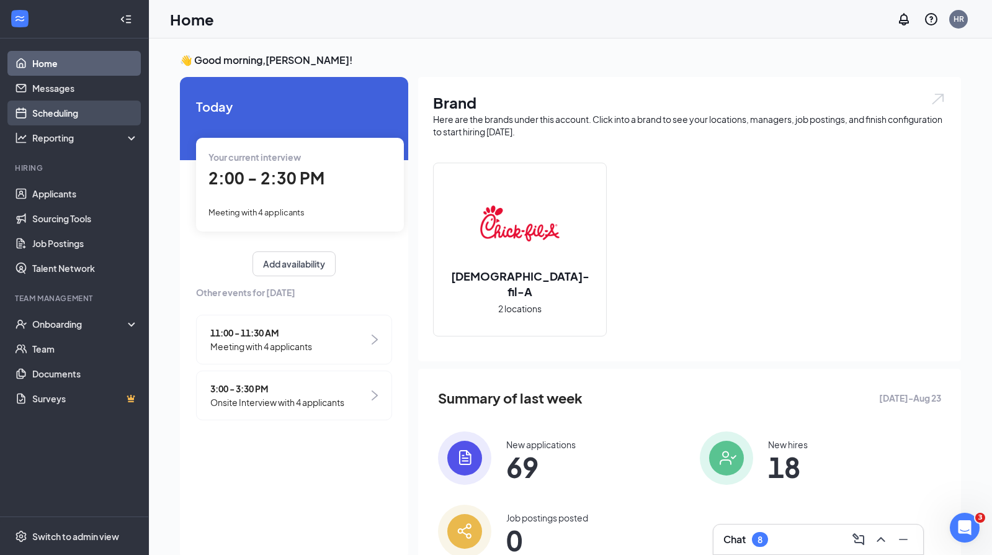
click at [74, 114] on link "Scheduling" at bounding box center [85, 113] width 106 height 25
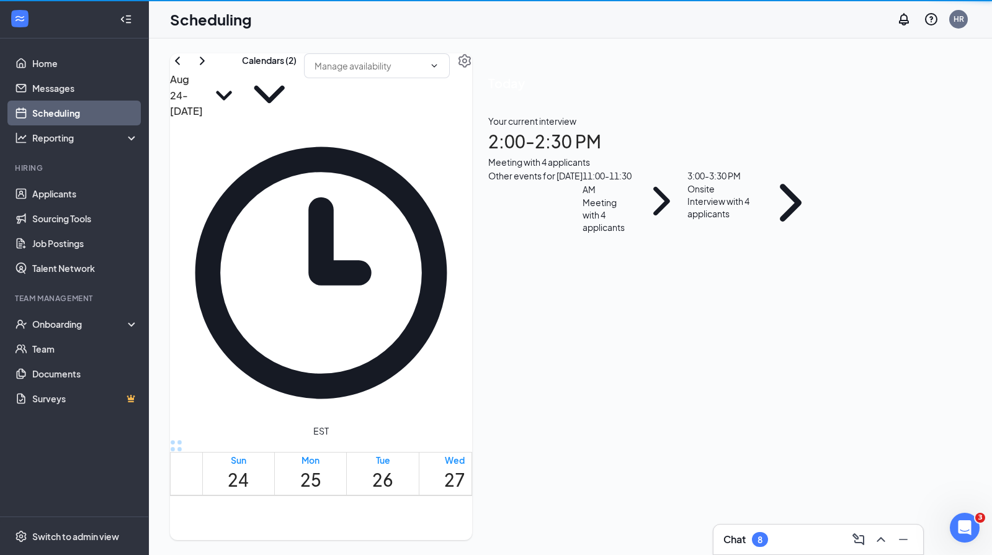
scroll to position [610, 0]
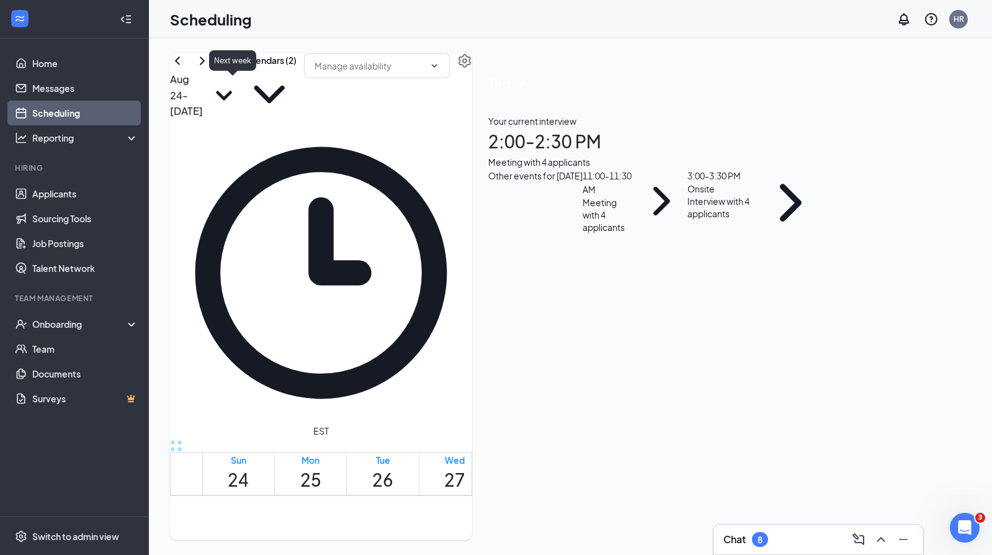
click at [210, 68] on icon "ChevronRight" at bounding box center [202, 60] width 15 height 15
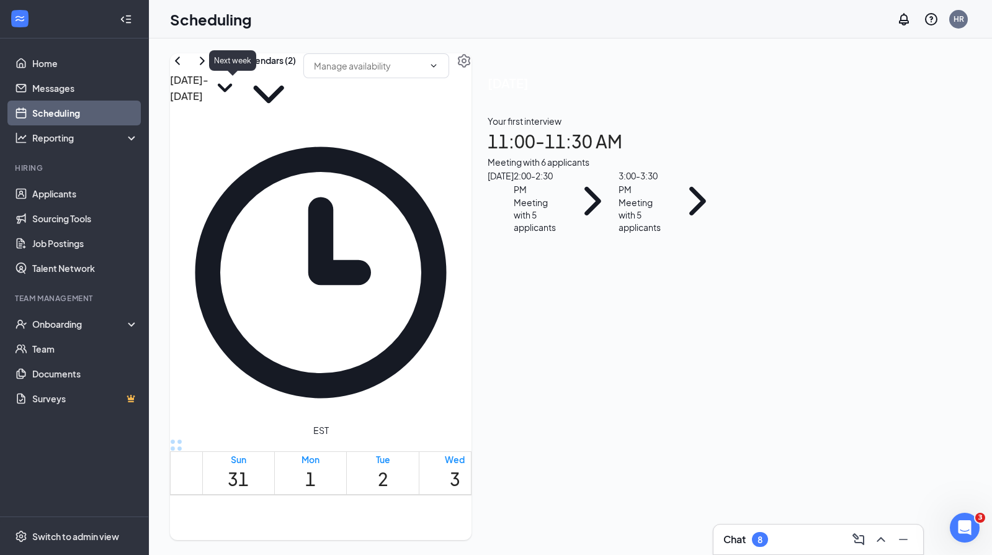
click at [210, 68] on icon "ChevronRight" at bounding box center [202, 60] width 15 height 15
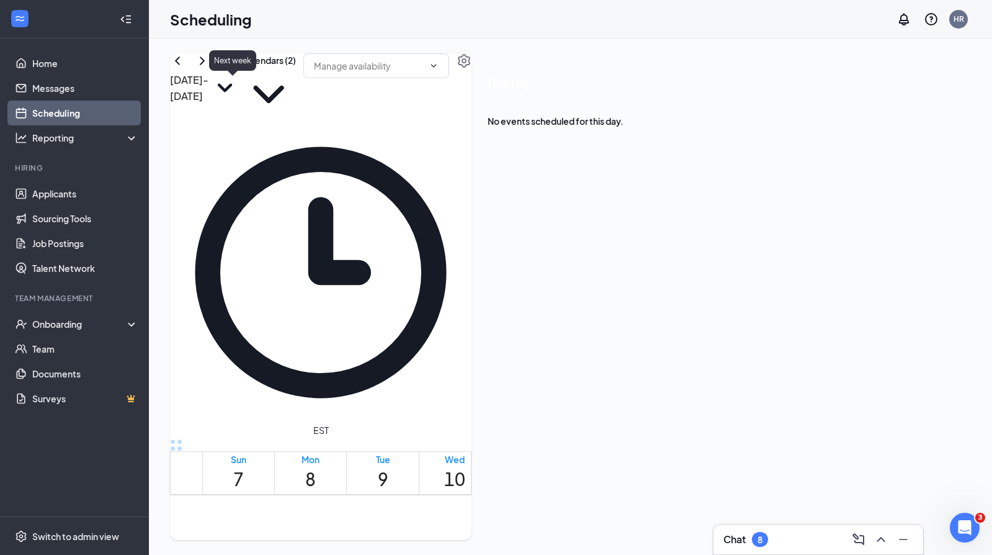
click at [210, 68] on icon "ChevronRight" at bounding box center [202, 60] width 15 height 15
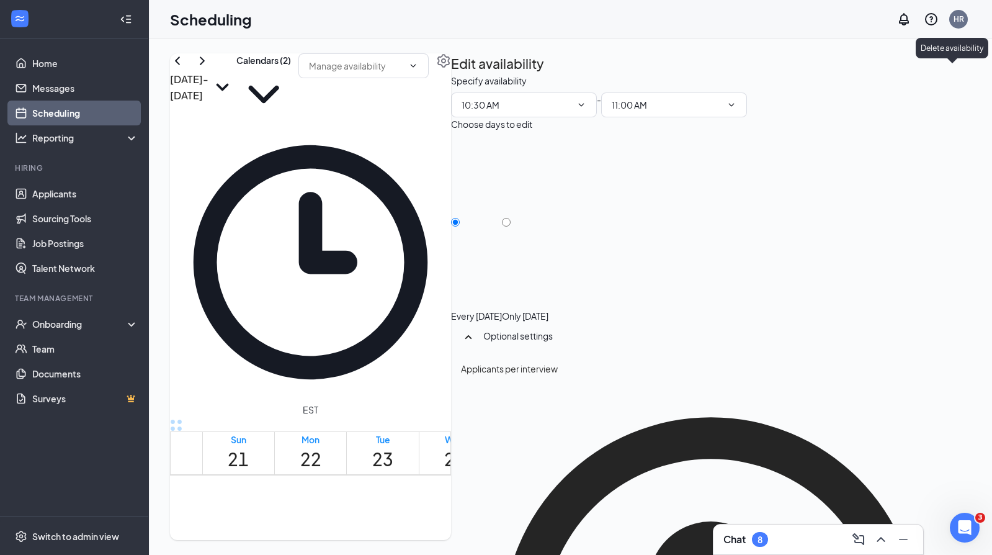
click at [451, 74] on icon "TrashOutline" at bounding box center [451, 74] width 0 height 0
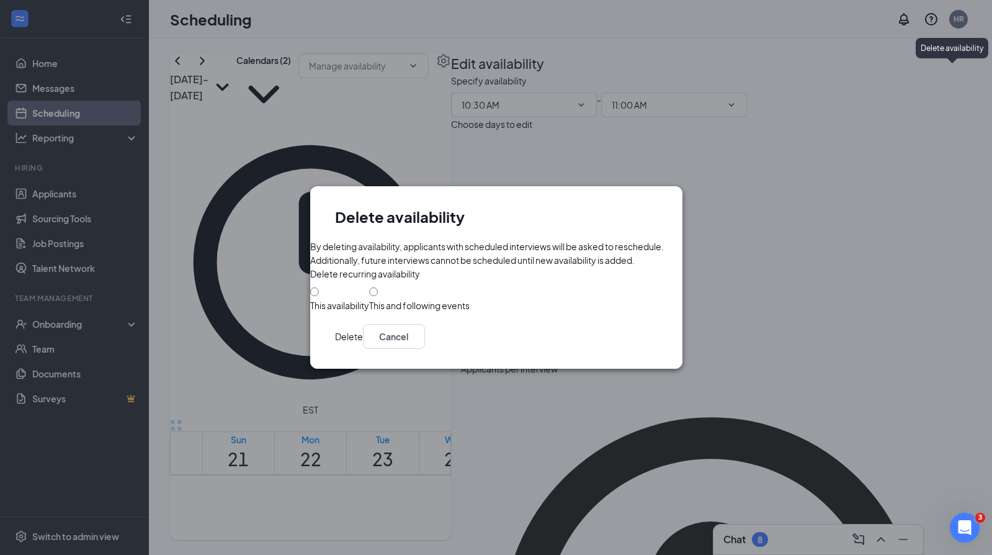
click at [369, 299] on div "This availability" at bounding box center [339, 305] width 59 height 12
click at [319, 295] on input "This availability" at bounding box center [314, 291] width 9 height 9
radio input "true"
click at [363, 349] on button "Delete" at bounding box center [349, 336] width 28 height 25
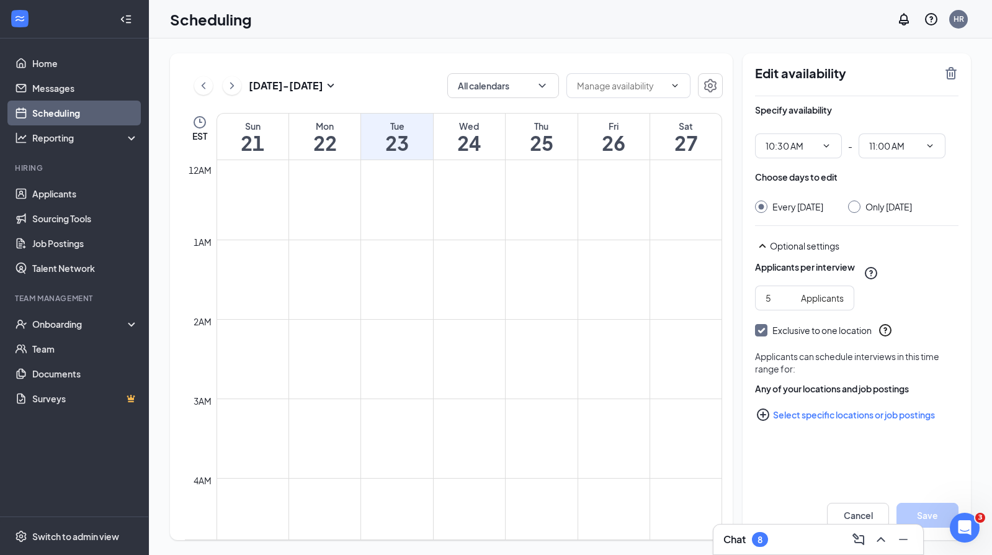
scroll to position [610, 0]
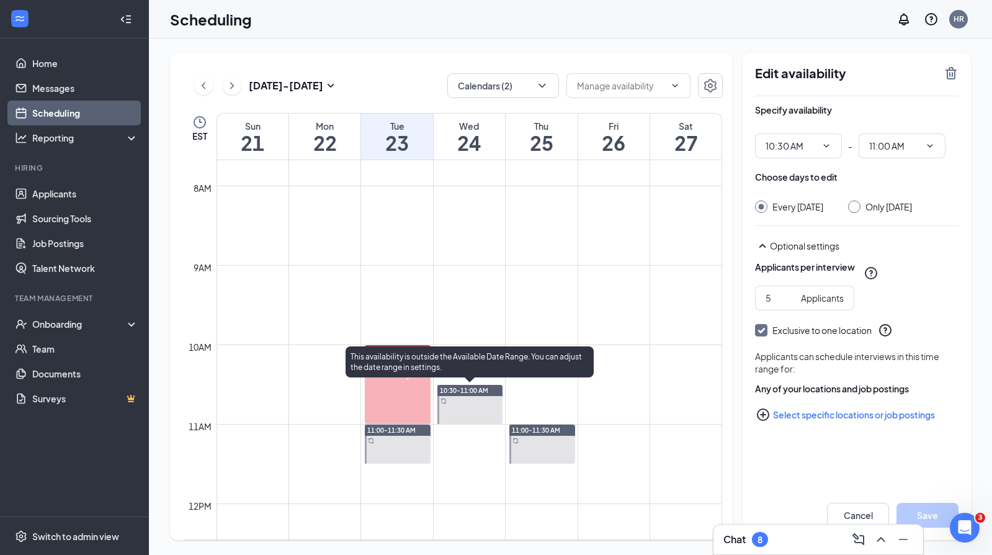
click at [478, 401] on div at bounding box center [470, 404] width 66 height 39
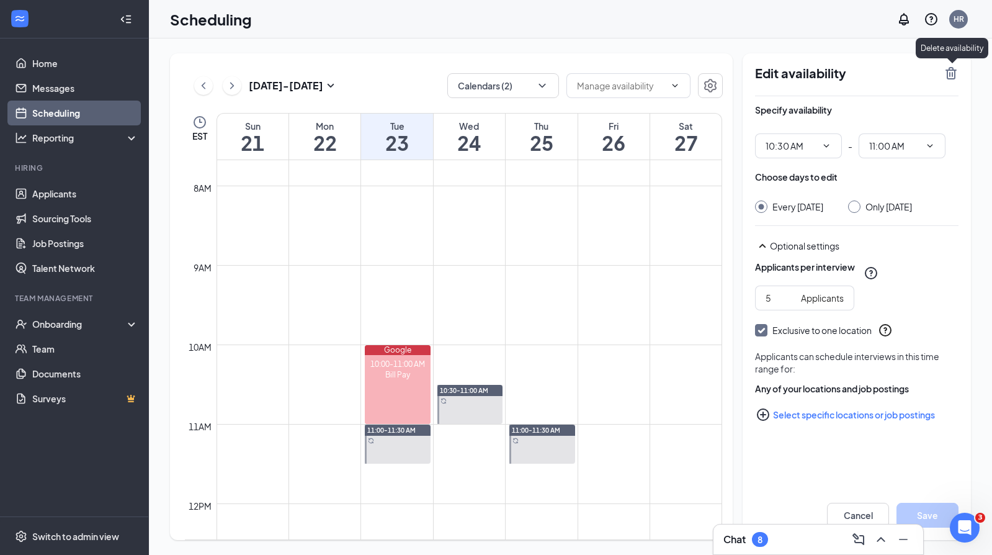
click at [946, 80] on icon "TrashOutline" at bounding box center [951, 73] width 15 height 15
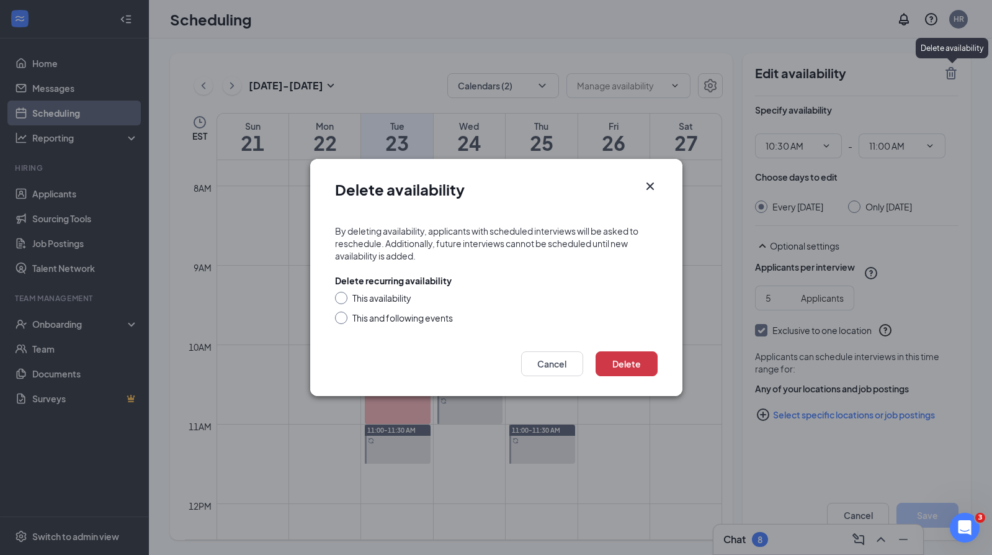
click at [339, 285] on div "Delete recurring availability" at bounding box center [393, 280] width 117 height 12
click at [339, 290] on div "Delete recurring availability This availability This and following events" at bounding box center [496, 299] width 323 height 50
click at [350, 303] on div "This availability" at bounding box center [496, 298] width 323 height 12
click at [347, 300] on div "This availability" at bounding box center [496, 298] width 323 height 12
click at [344, 300] on div at bounding box center [341, 298] width 12 height 12
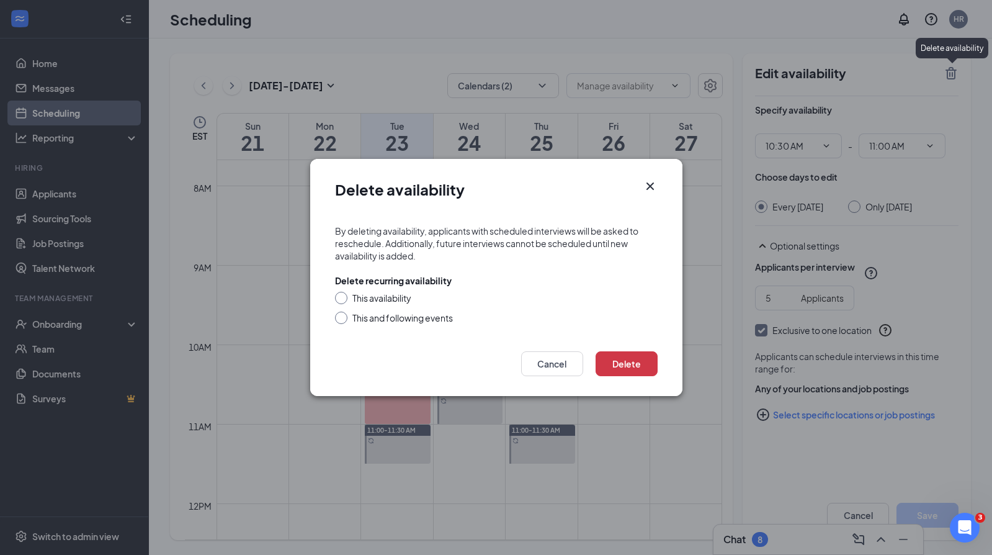
click at [339, 294] on input "This availability" at bounding box center [339, 296] width 9 height 9
radio input "true"
click at [612, 365] on button "Delete" at bounding box center [627, 363] width 62 height 25
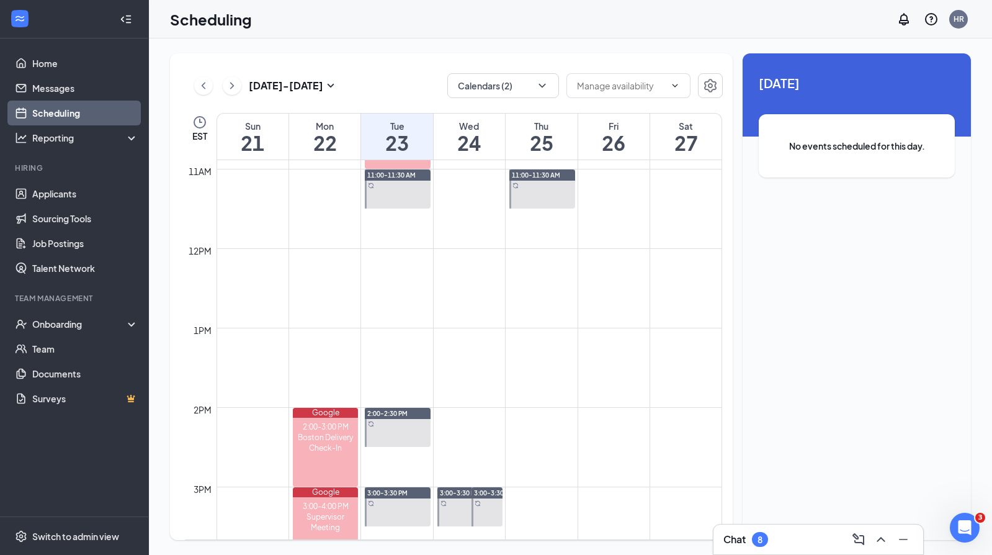
scroll to position [1002, 0]
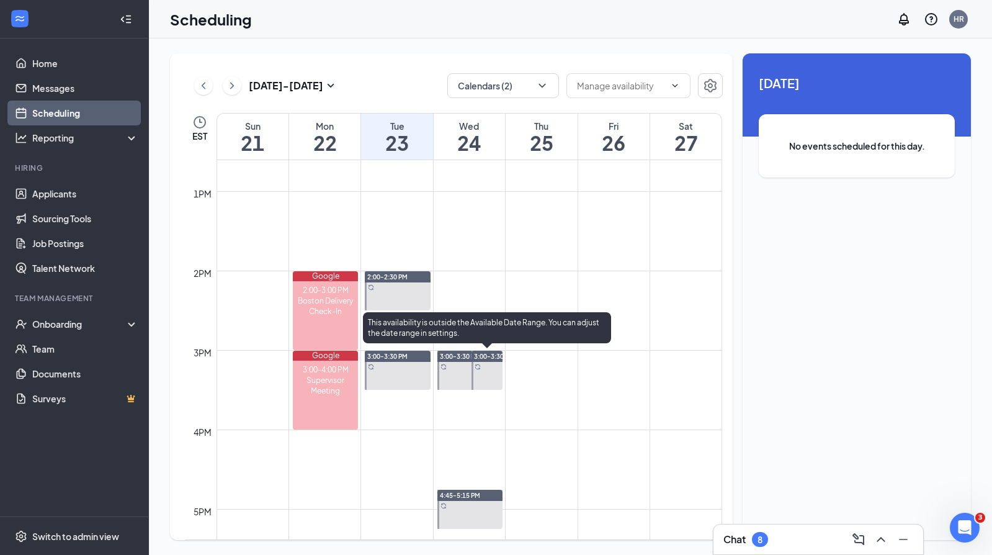
click at [489, 369] on div at bounding box center [487, 370] width 31 height 39
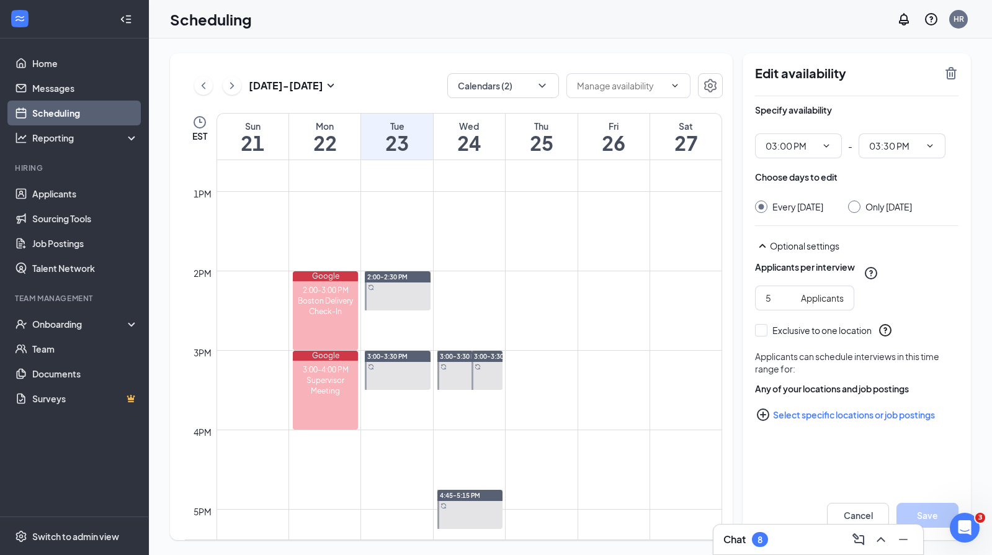
click at [951, 72] on icon "TrashOutline" at bounding box center [951, 73] width 15 height 15
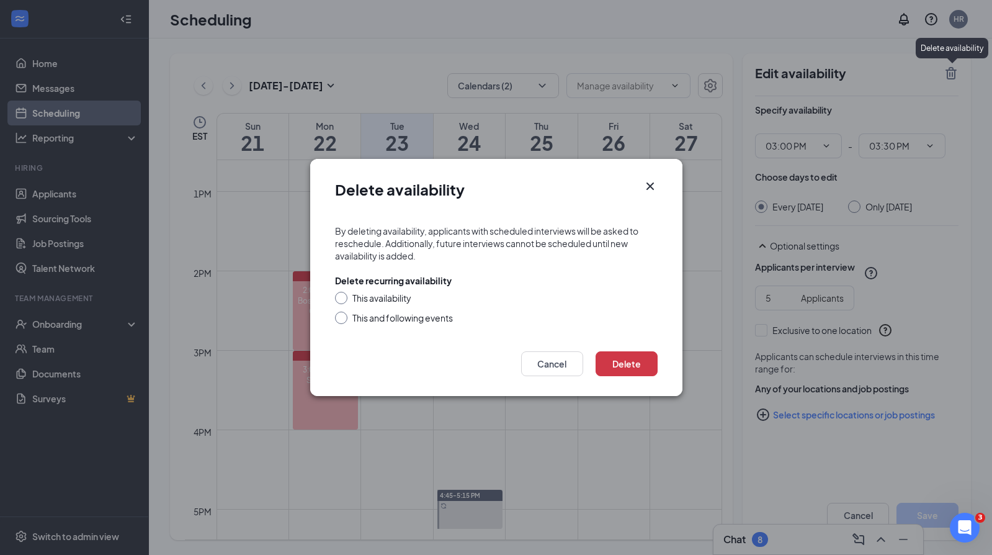
click at [366, 300] on div "This availability" at bounding box center [381, 298] width 59 height 12
click at [344, 300] on input "This availability" at bounding box center [339, 296] width 9 height 9
radio input "true"
click at [604, 375] on button "Delete" at bounding box center [627, 363] width 62 height 25
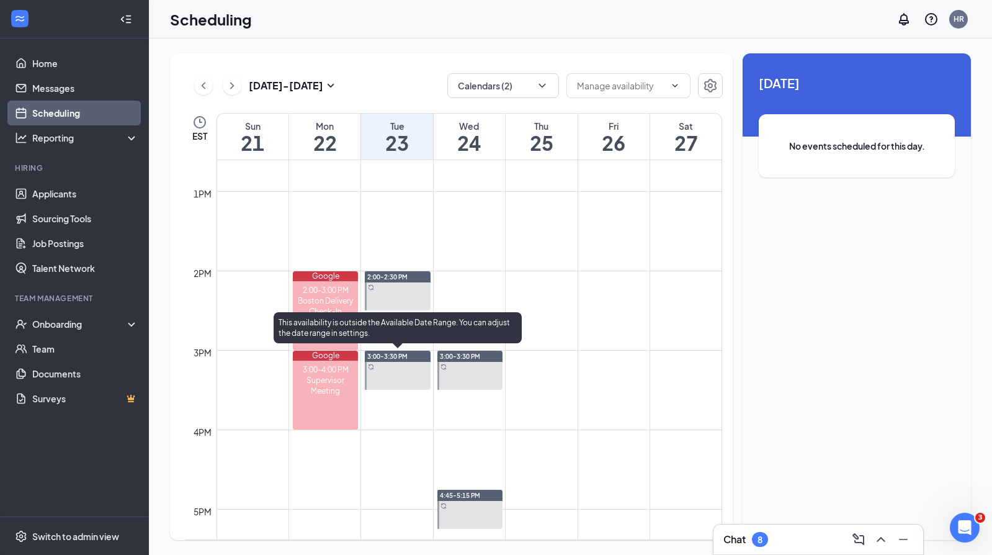
click at [447, 369] on div at bounding box center [470, 370] width 66 height 39
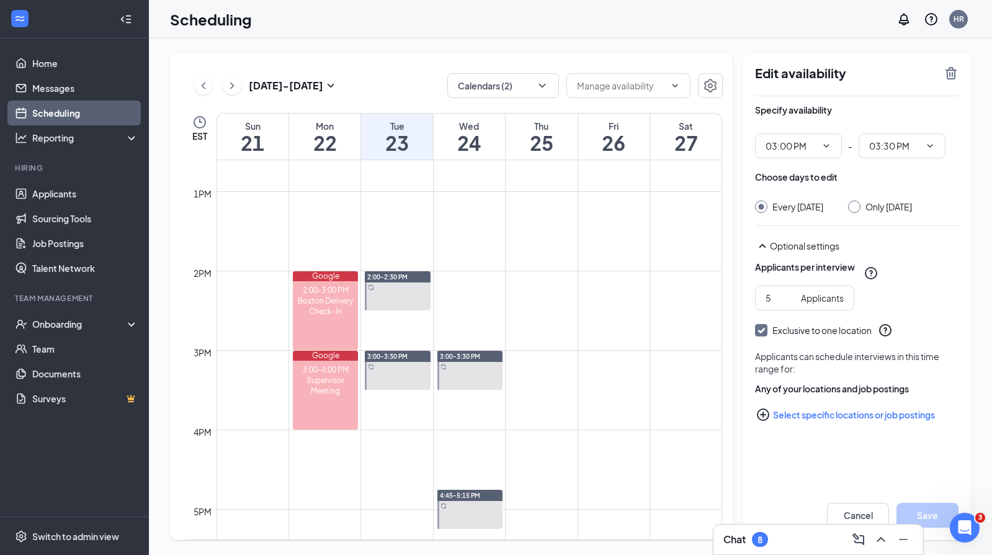
click at [949, 78] on icon "TrashOutline" at bounding box center [951, 73] width 11 height 12
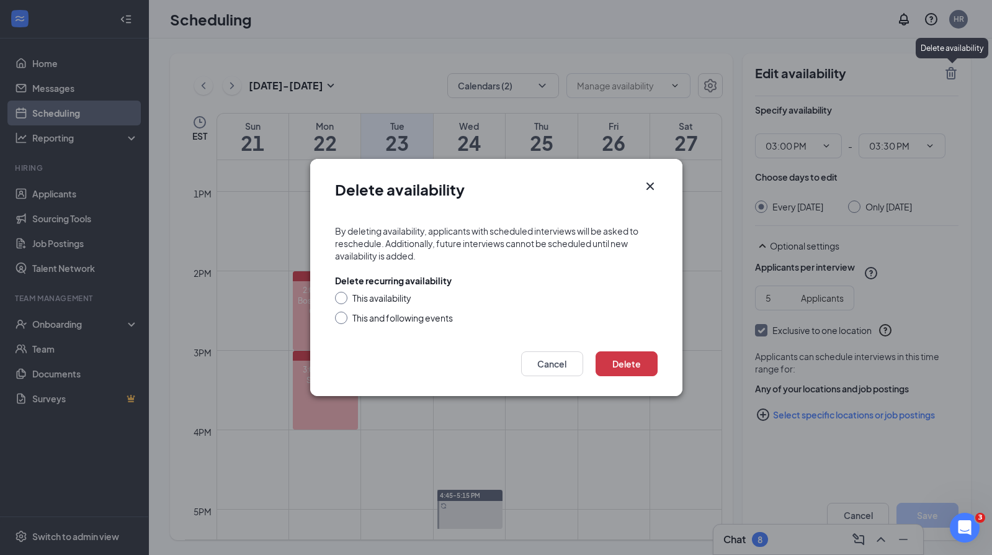
click at [398, 298] on div "This availability" at bounding box center [381, 298] width 59 height 12
click at [344, 298] on input "This availability" at bounding box center [339, 296] width 9 height 9
radio input "true"
click at [616, 365] on button "Delete" at bounding box center [627, 363] width 62 height 25
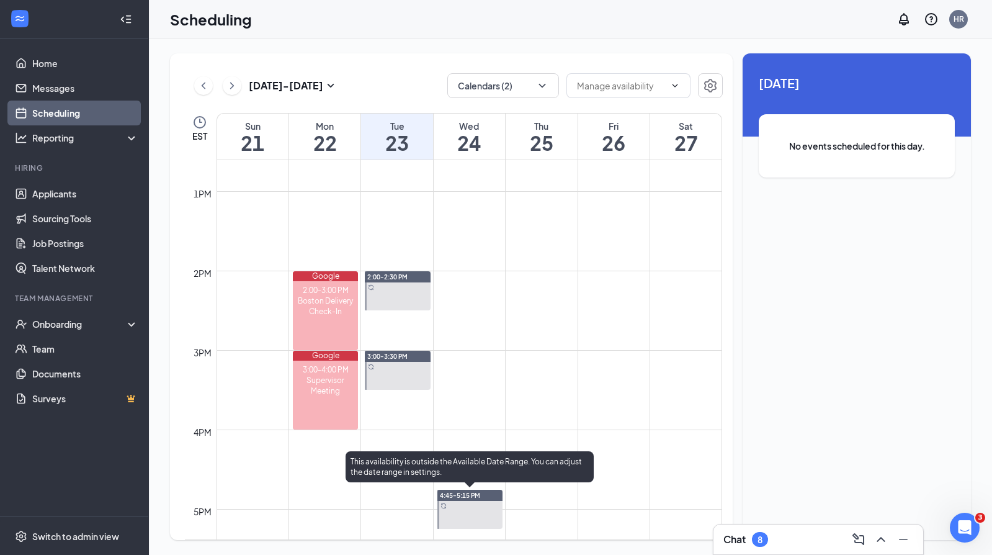
click at [460, 493] on span "4:45-5:15 PM" at bounding box center [460, 495] width 40 height 9
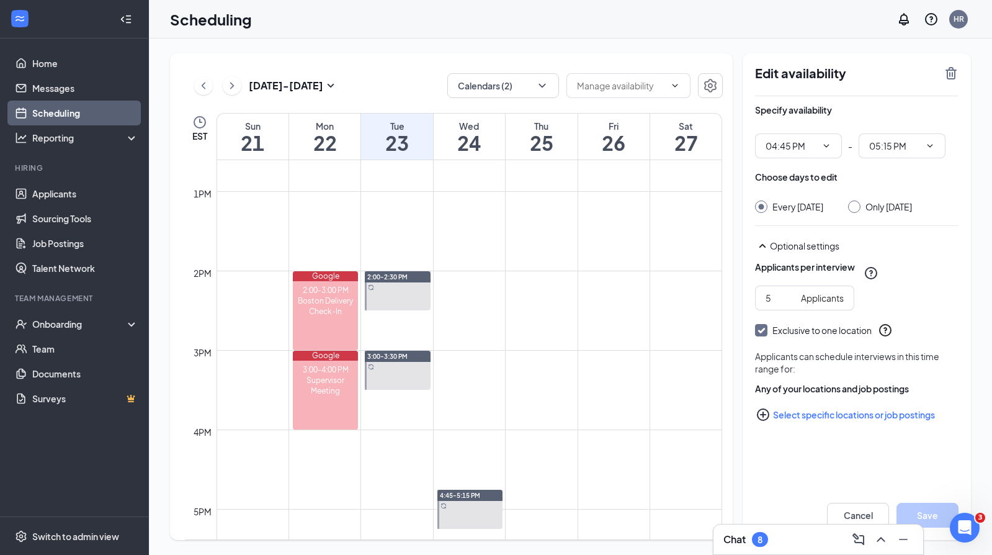
click at [954, 70] on icon "TrashOutline" at bounding box center [951, 73] width 11 height 12
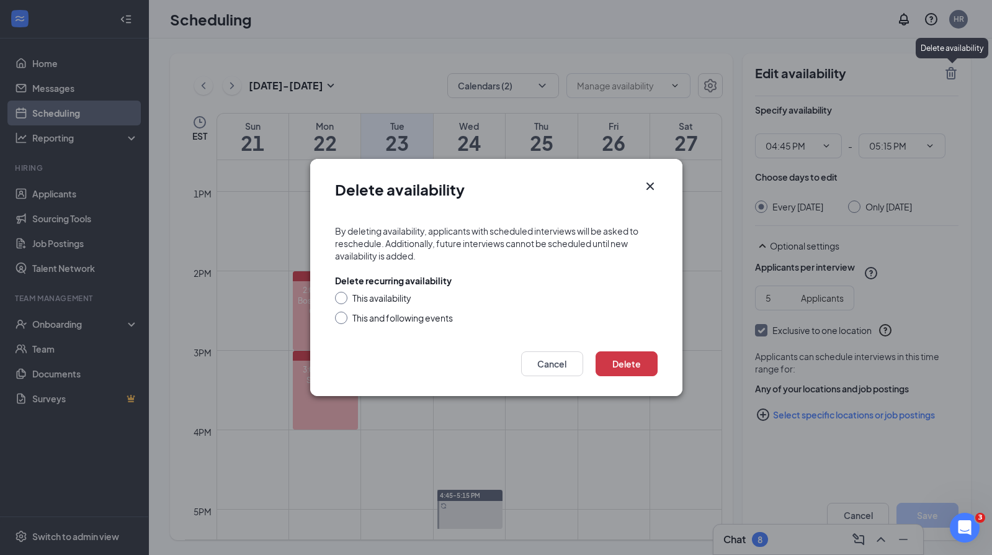
click at [404, 295] on div "This availability" at bounding box center [381, 298] width 59 height 12
click at [344, 295] on input "This availability" at bounding box center [339, 296] width 9 height 9
radio input "true"
click at [603, 349] on div "Delete Cancel" at bounding box center [496, 367] width 372 height 57
click at [602, 355] on button "Delete" at bounding box center [627, 363] width 62 height 25
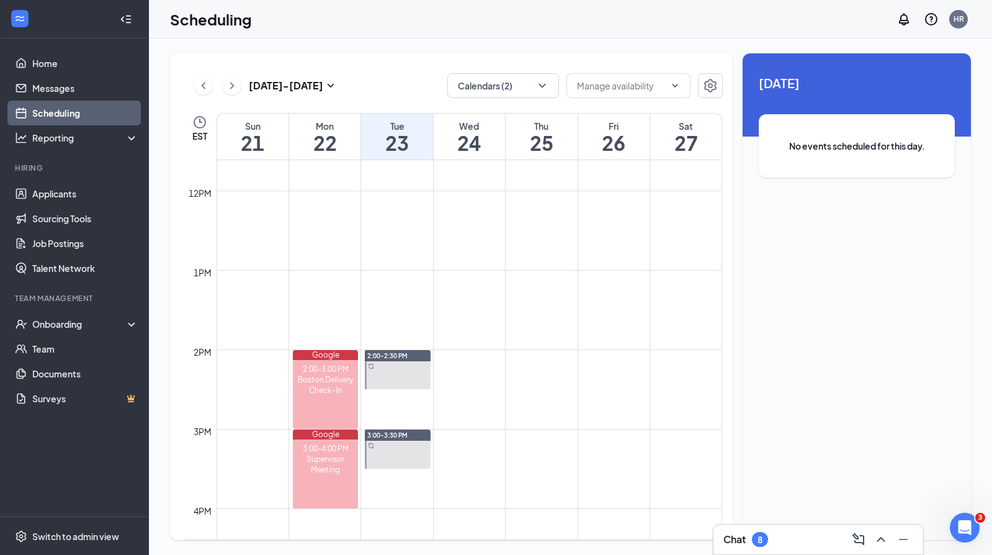
scroll to position [689, 0]
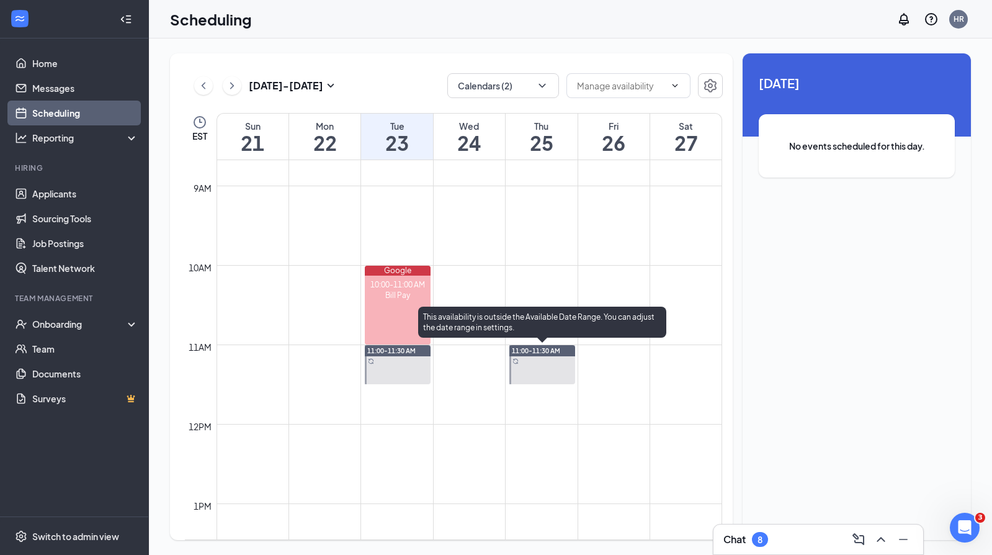
click at [529, 365] on div at bounding box center [542, 364] width 66 height 39
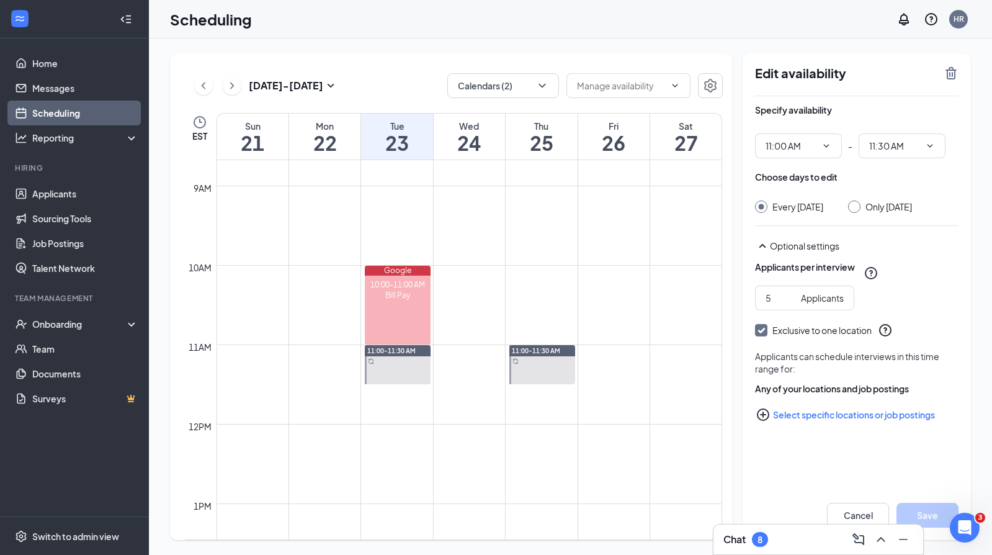
click at [947, 74] on icon "TrashOutline" at bounding box center [951, 73] width 11 height 12
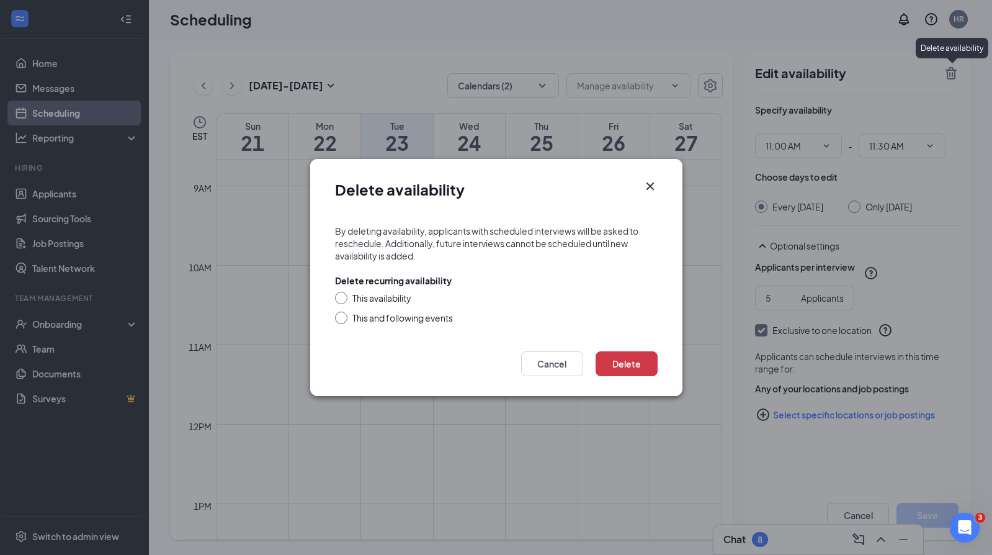
click at [393, 297] on div "This availability" at bounding box center [381, 298] width 59 height 12
click at [344, 297] on input "This availability" at bounding box center [339, 296] width 9 height 9
radio input "true"
click at [604, 359] on button "Delete" at bounding box center [627, 363] width 62 height 25
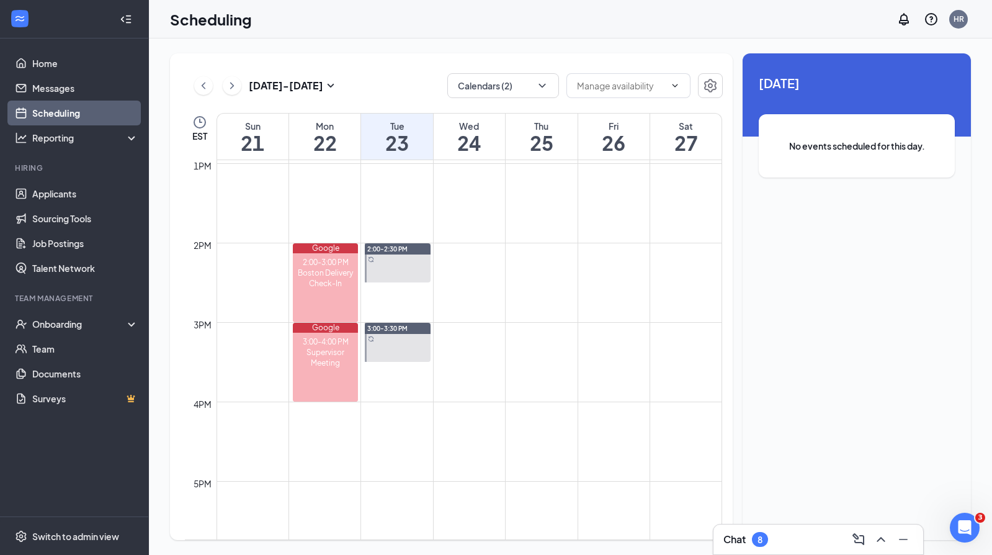
scroll to position [638, 0]
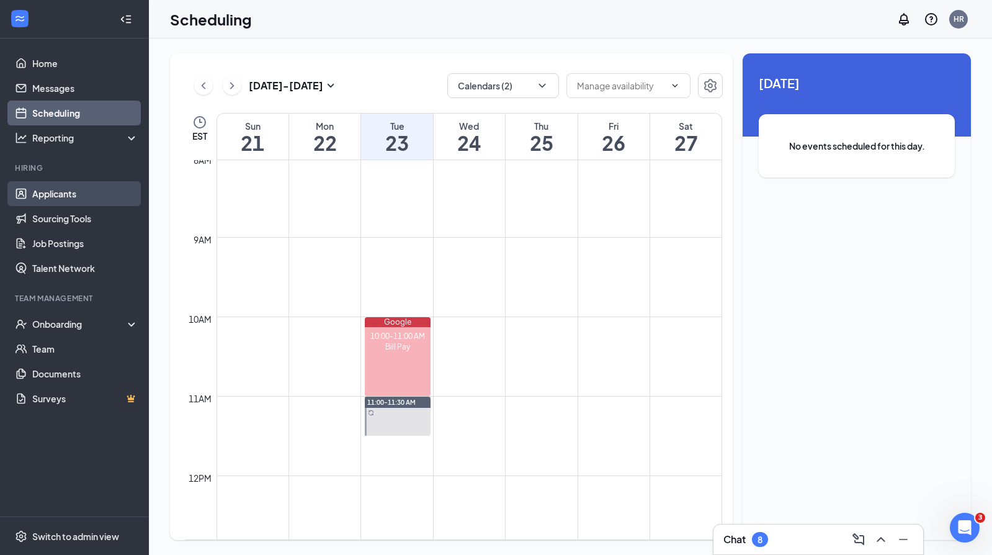
click at [73, 189] on link "Applicants" at bounding box center [85, 193] width 106 height 25
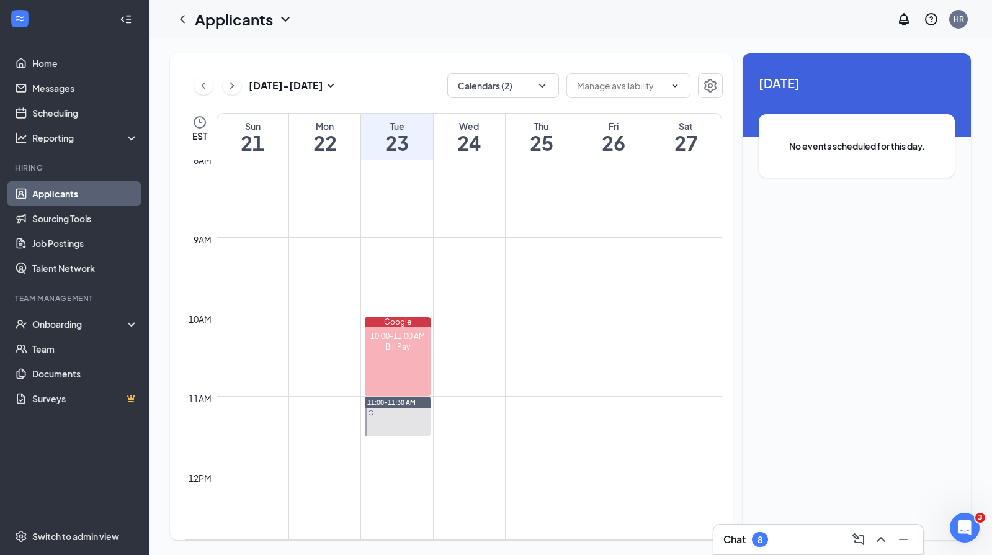
click at [792, 547] on div "Chat 8" at bounding box center [819, 539] width 190 height 20
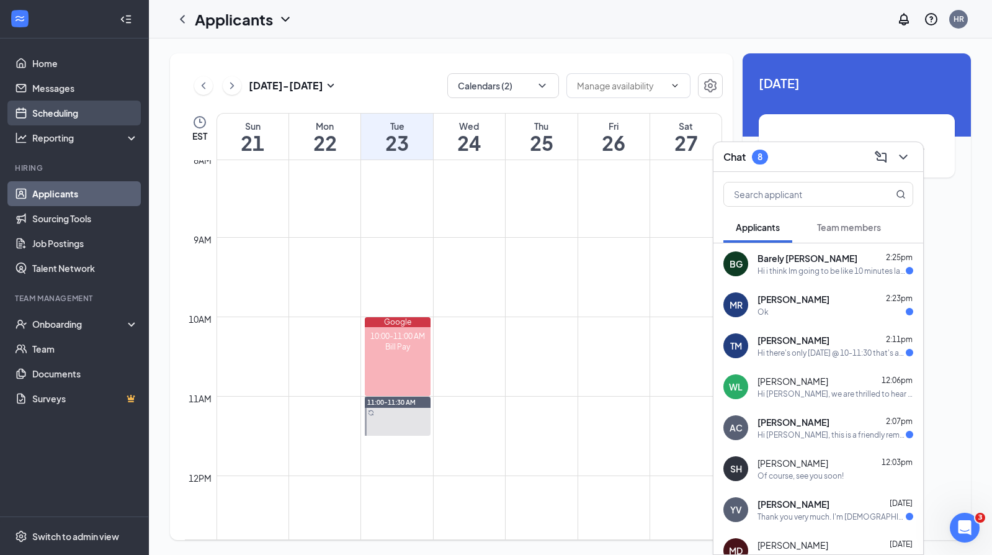
click at [73, 114] on link "Scheduling" at bounding box center [85, 113] width 106 height 25
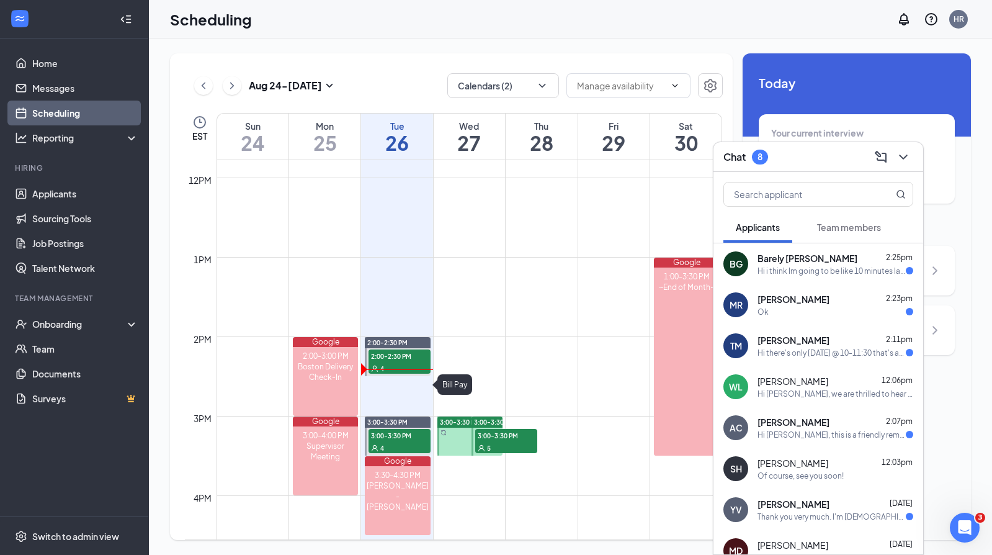
scroll to position [954, 0]
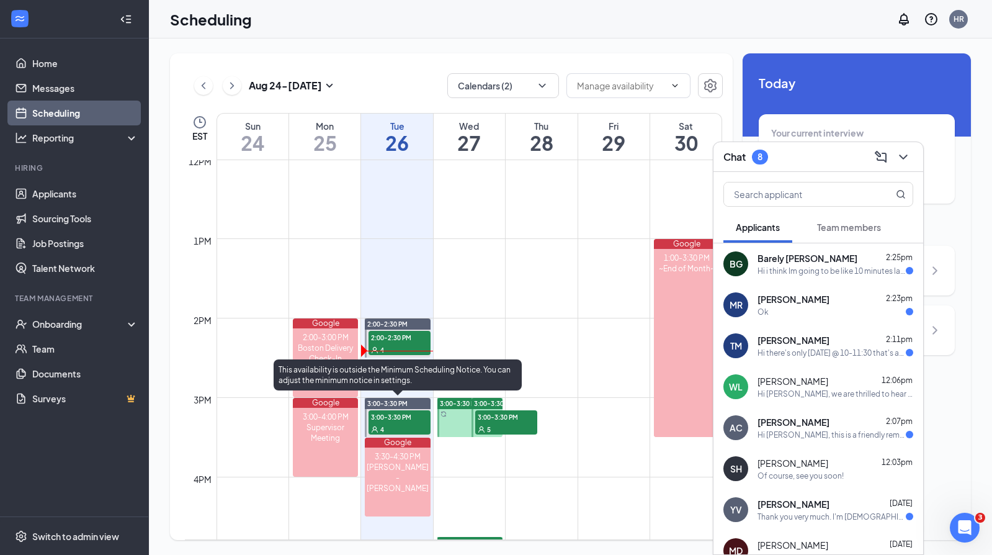
click at [395, 423] on div "4" at bounding box center [400, 429] width 62 height 12
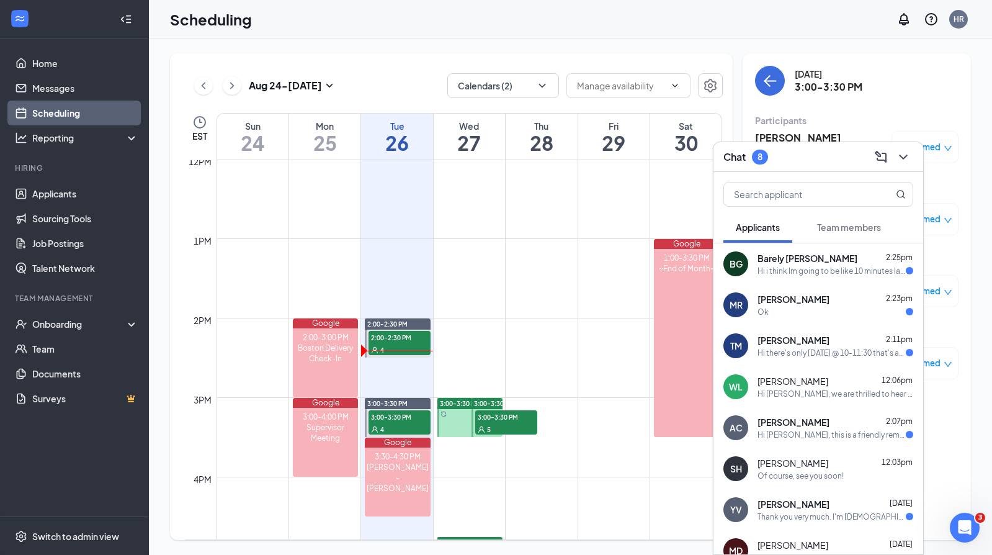
click at [799, 161] on div "Chat 8" at bounding box center [819, 156] width 190 height 19
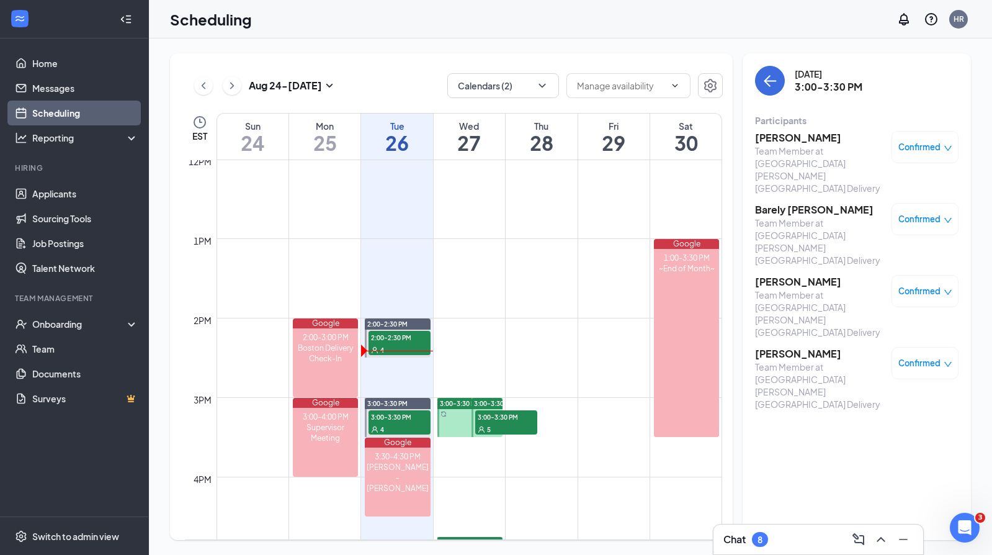
click at [809, 203] on h3 "Barely [PERSON_NAME]" at bounding box center [820, 210] width 130 height 14
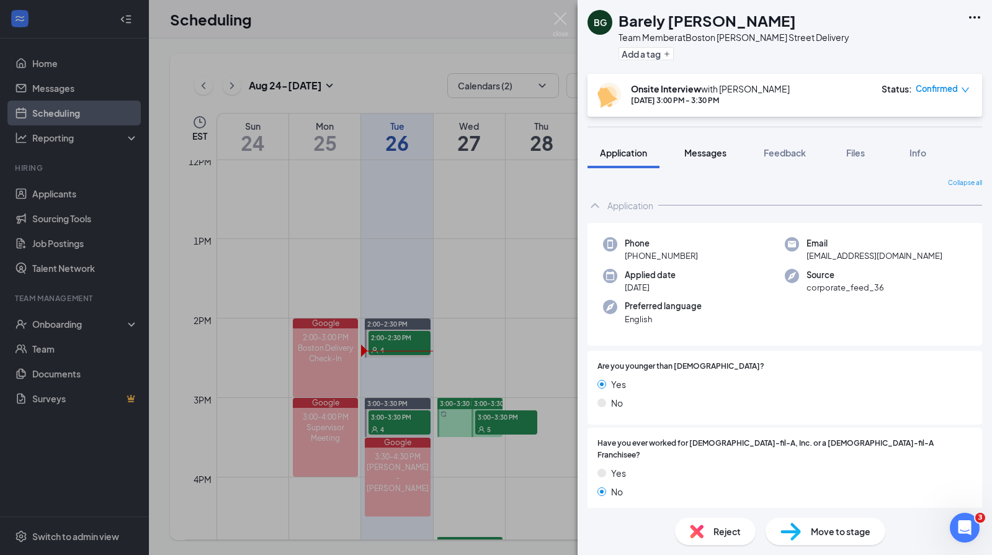
click at [705, 153] on span "Messages" at bounding box center [705, 152] width 42 height 11
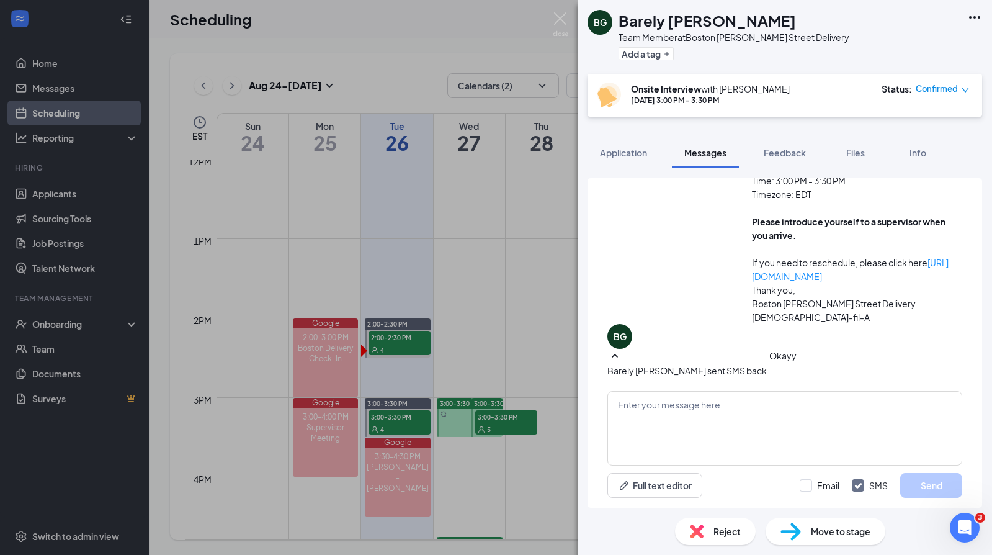
scroll to position [575, 0]
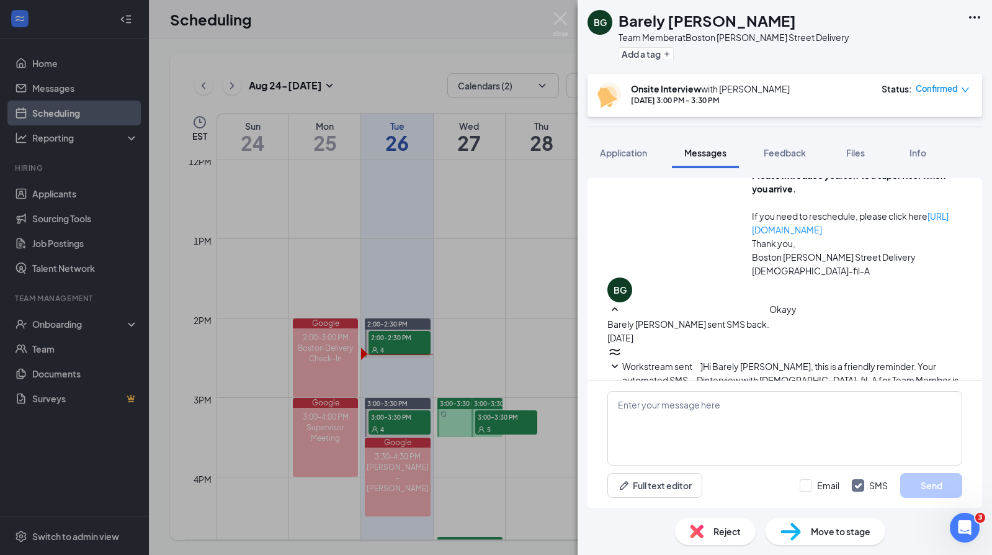
click at [497, 171] on div "BG Barely yuleisi Gonzalez Matos Team Member at Boston Shirley Street Delivery …" at bounding box center [496, 277] width 992 height 555
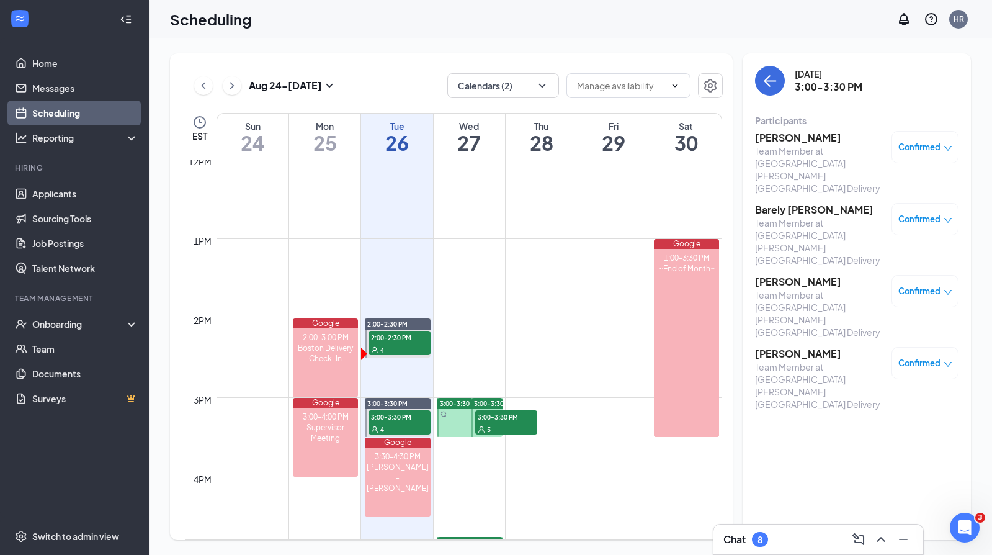
click at [792, 531] on div "Chat 8" at bounding box center [819, 539] width 190 height 20
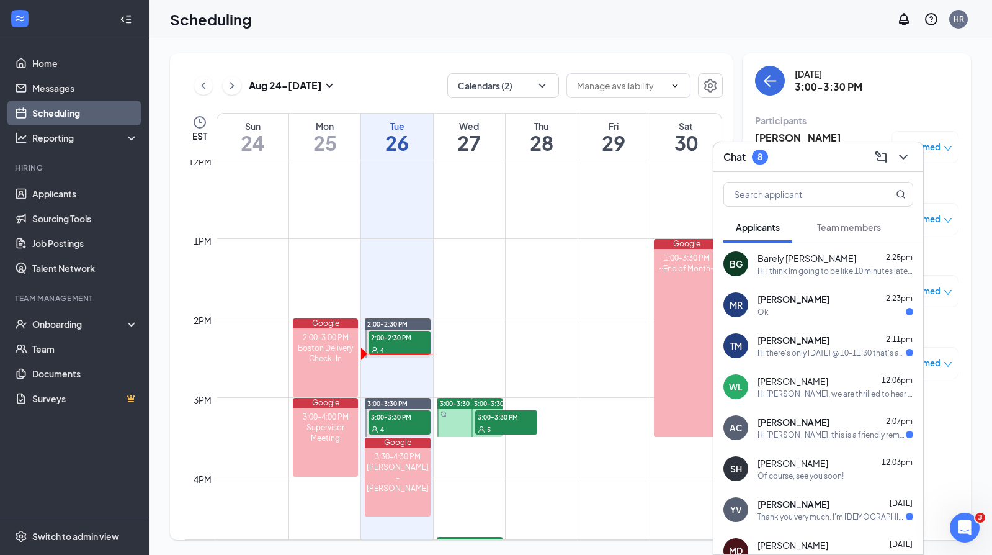
click at [796, 305] on div "Max Racine 2:23pm Ok" at bounding box center [836, 305] width 156 height 24
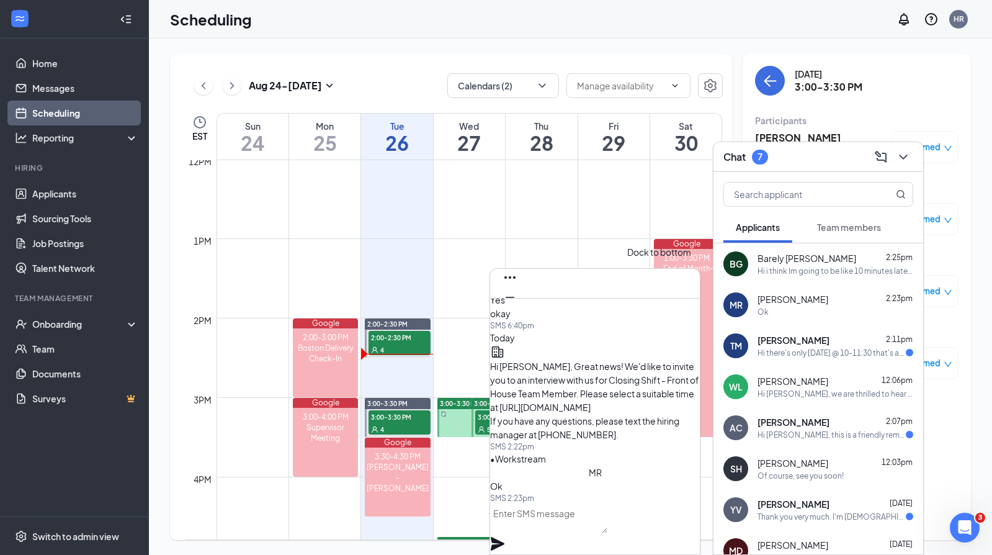
click at [518, 310] on icon "Cross" at bounding box center [510, 317] width 15 height 15
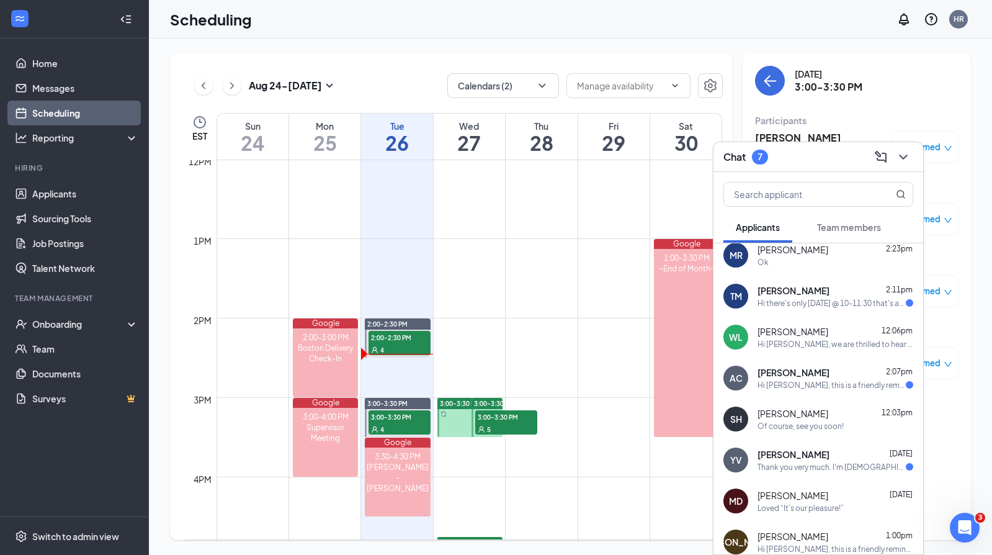
scroll to position [65, 0]
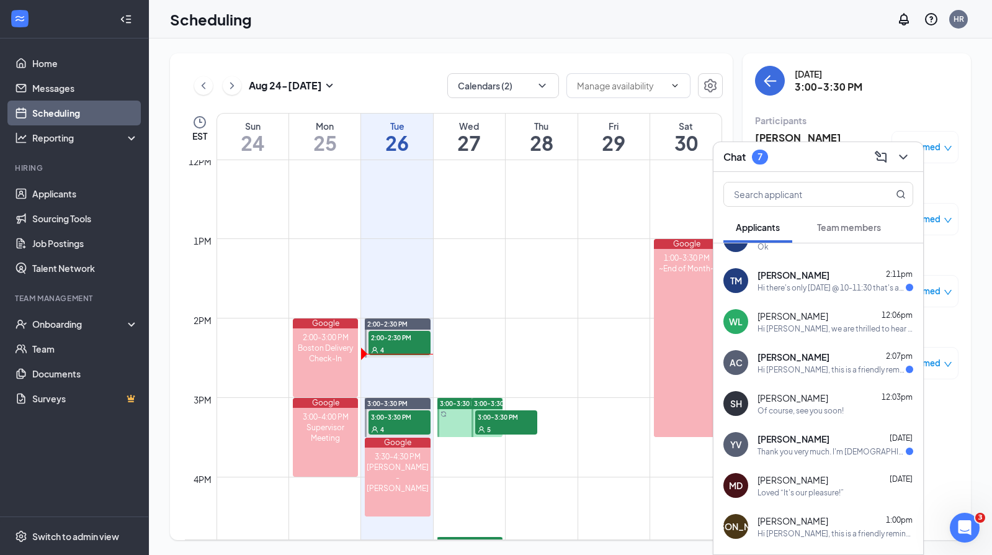
click at [807, 370] on div "Hi [PERSON_NAME], this is a friendly reminder. Please select an interview time …" at bounding box center [832, 369] width 148 height 11
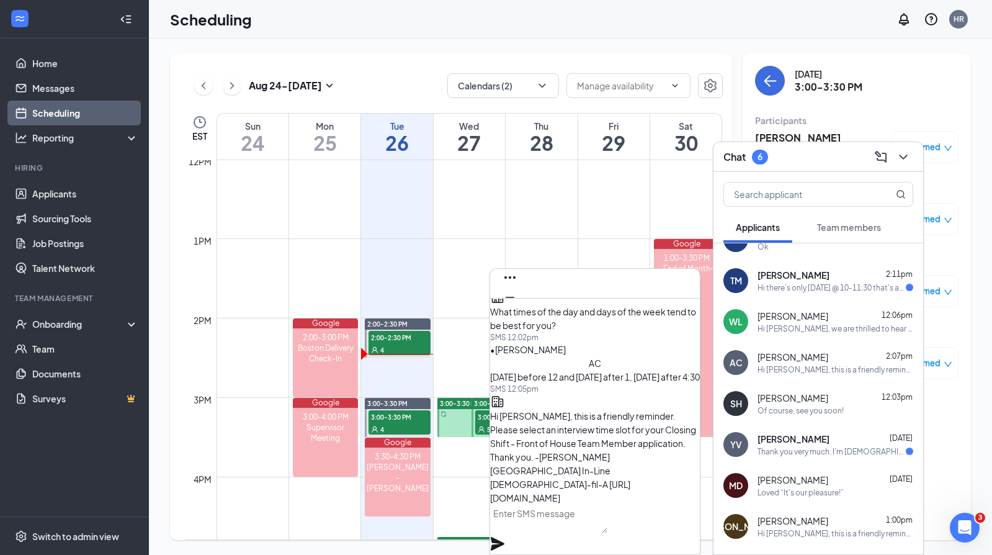
scroll to position [-23, 0]
click at [588, 525] on textarea at bounding box center [548, 518] width 117 height 30
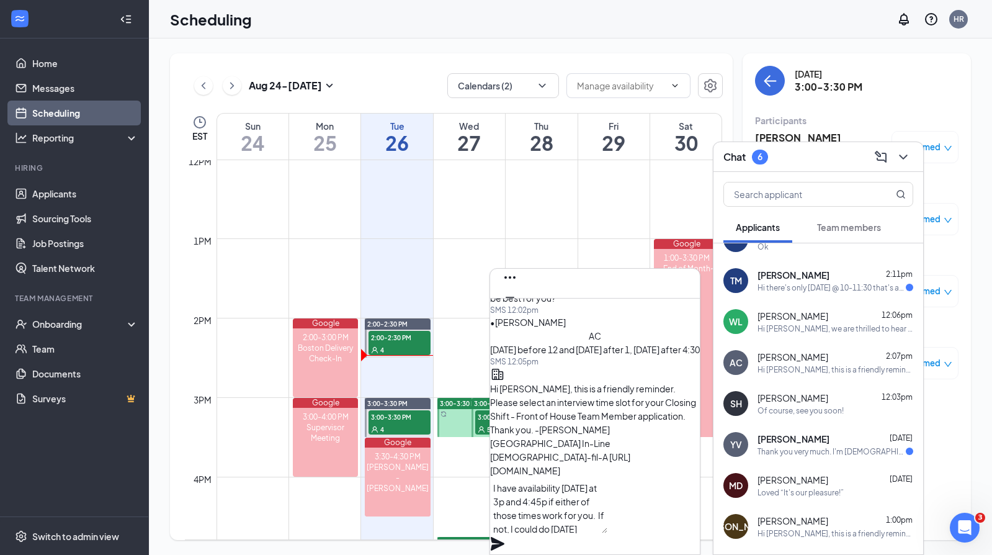
click at [562, 529] on textarea "I have availability tomorrow at 3p and 4:45p if either of those times work for …" at bounding box center [548, 505] width 117 height 55
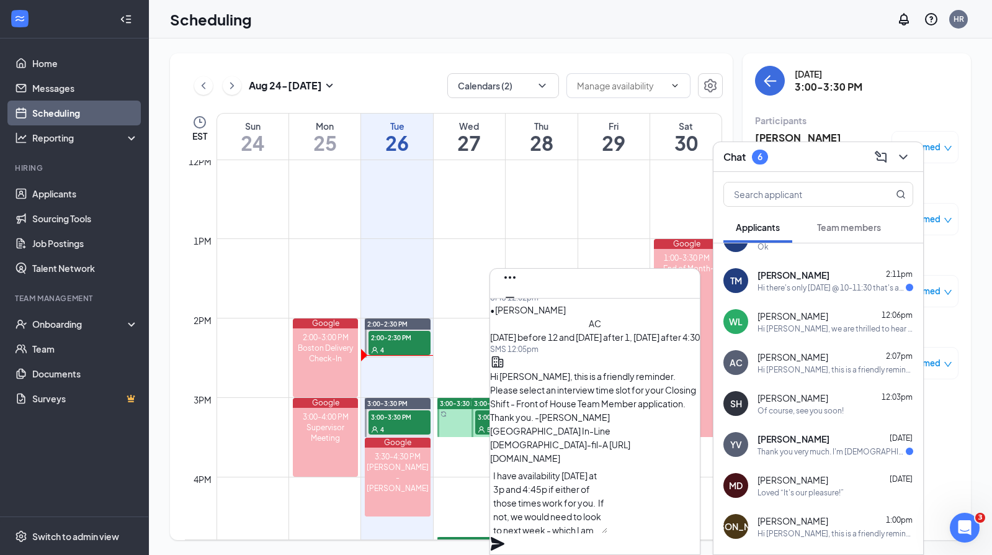
type textarea "I have availability tomorrow at 3p and 4:45p if either of those times work for …"
click at [504, 537] on icon "Plane" at bounding box center [498, 544] width 14 height 14
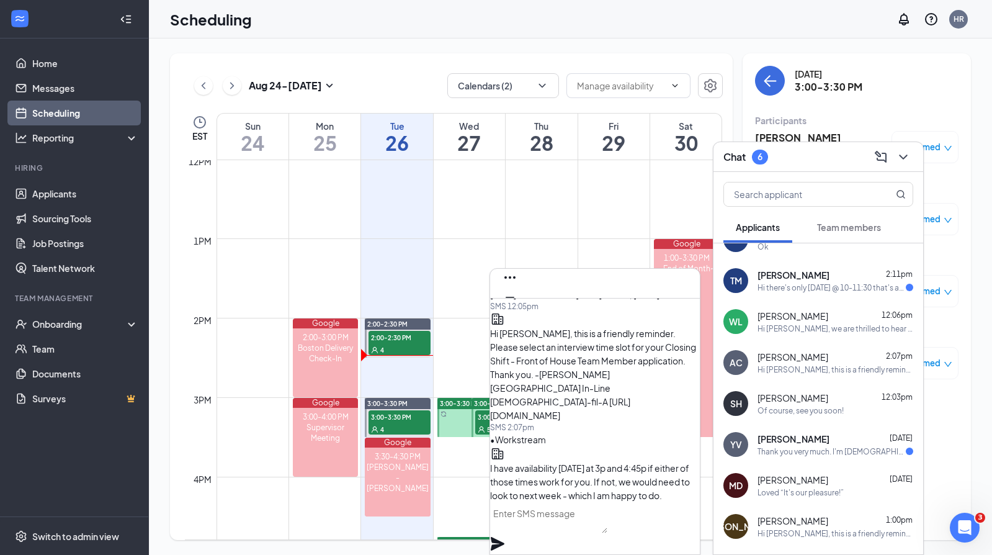
scroll to position [0, 0]
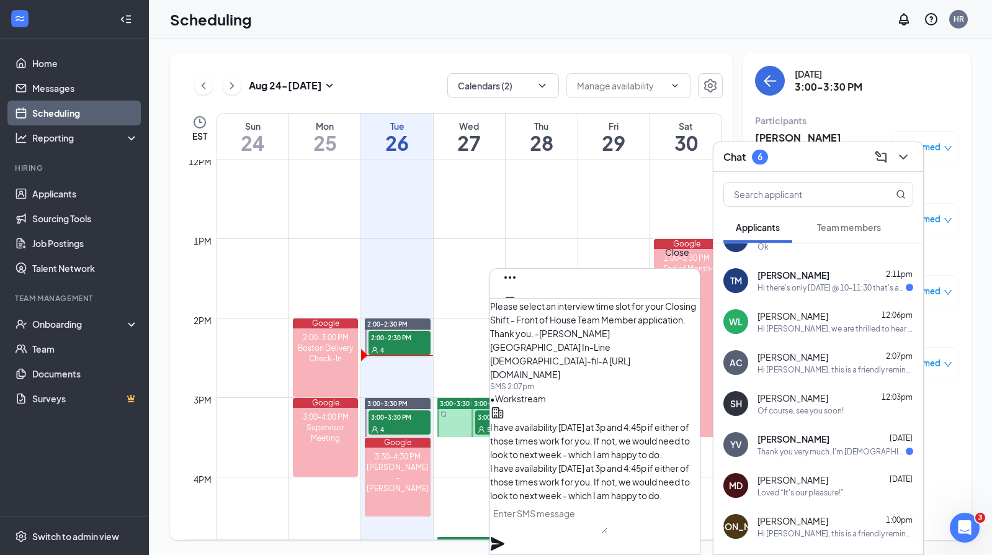
click at [518, 310] on icon "Cross" at bounding box center [510, 317] width 15 height 15
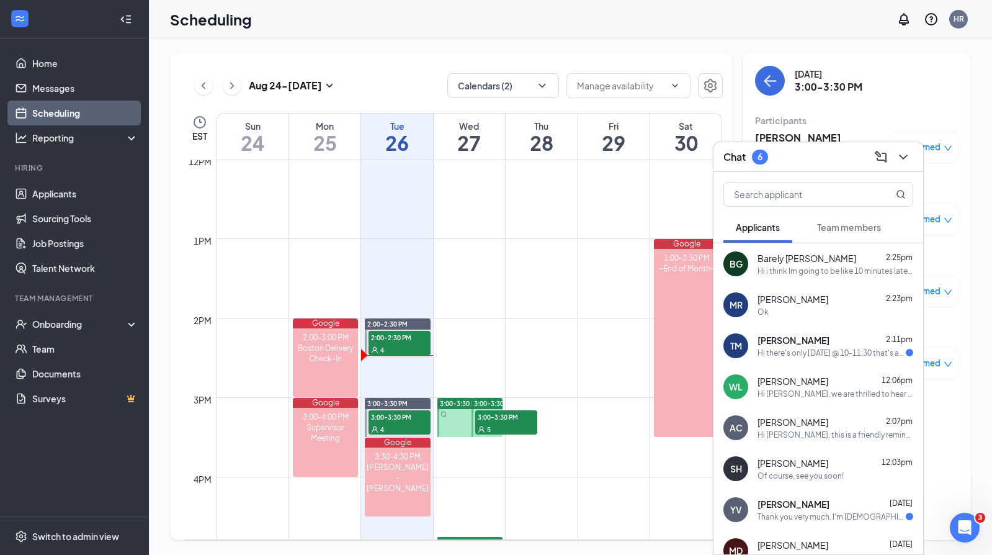
click at [823, 349] on div "Hi there's only [DATE] @ 10-11:30 that's available on the site" at bounding box center [832, 352] width 148 height 11
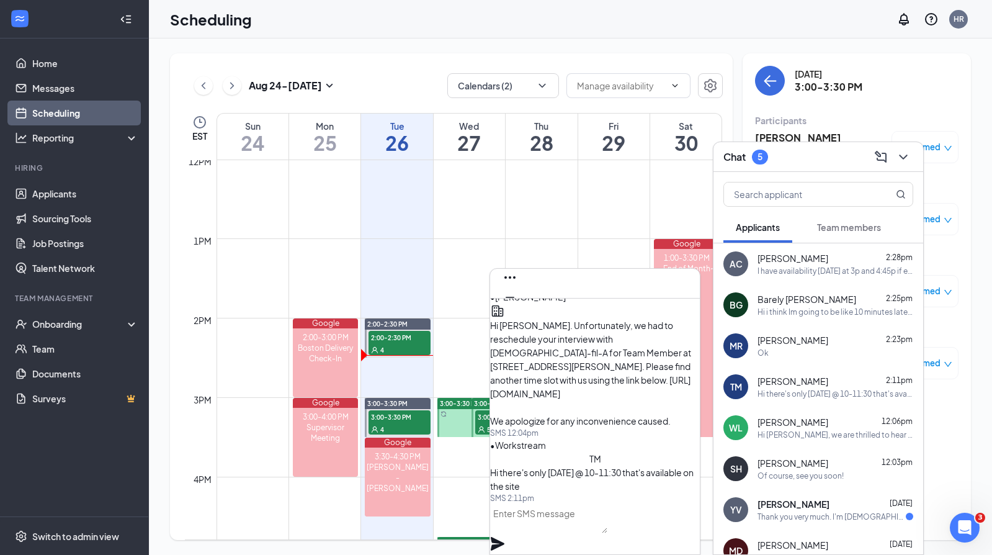
click at [607, 523] on textarea at bounding box center [548, 518] width 117 height 30
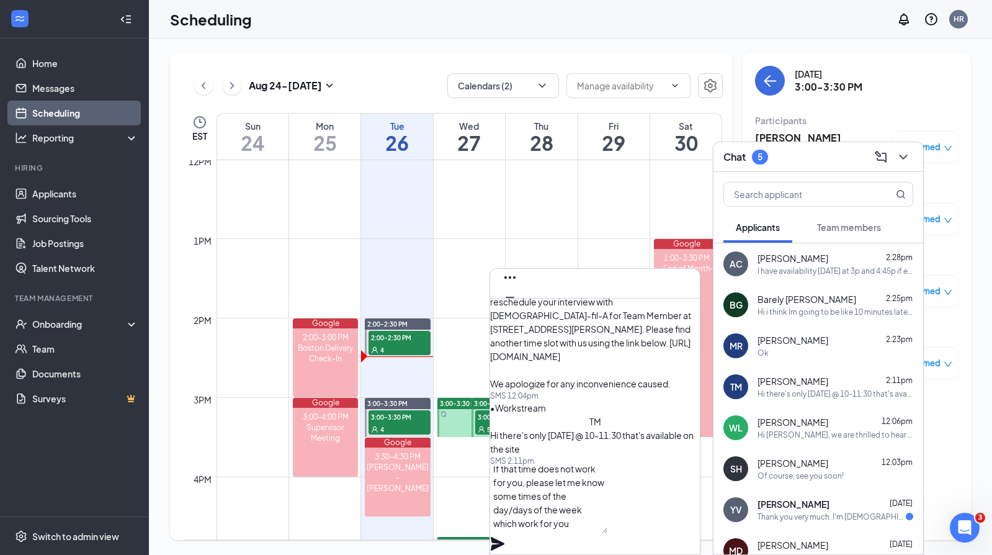
scroll to position [1, 0]
type textarea "If that time does not work for you, please let me know some times of the day/da…"
click at [699, 511] on div "If that time does not work for you, please let me know some times of the day/da…" at bounding box center [595, 510] width 210 height 88
click at [504, 537] on icon "Plane" at bounding box center [498, 544] width 14 height 14
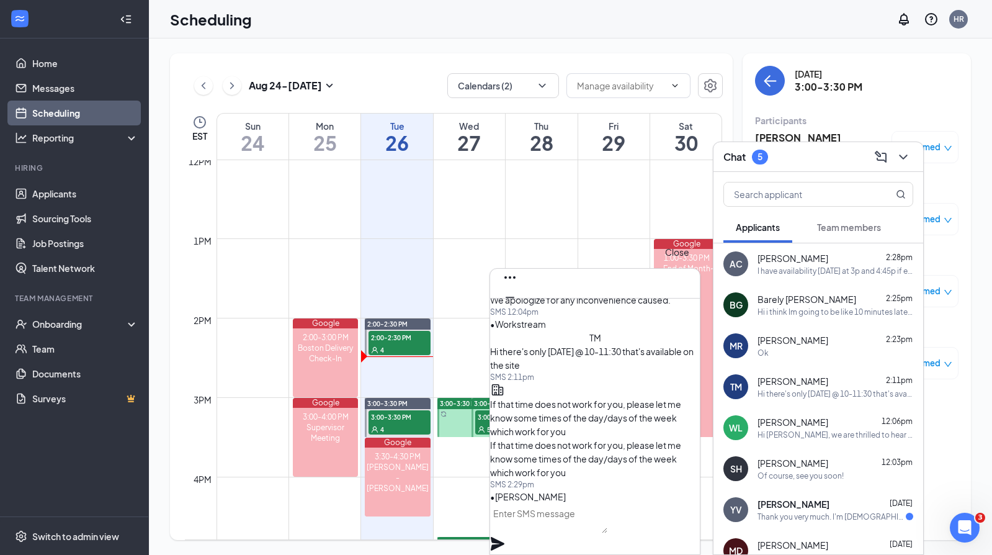
click at [518, 310] on icon "Cross" at bounding box center [510, 317] width 15 height 15
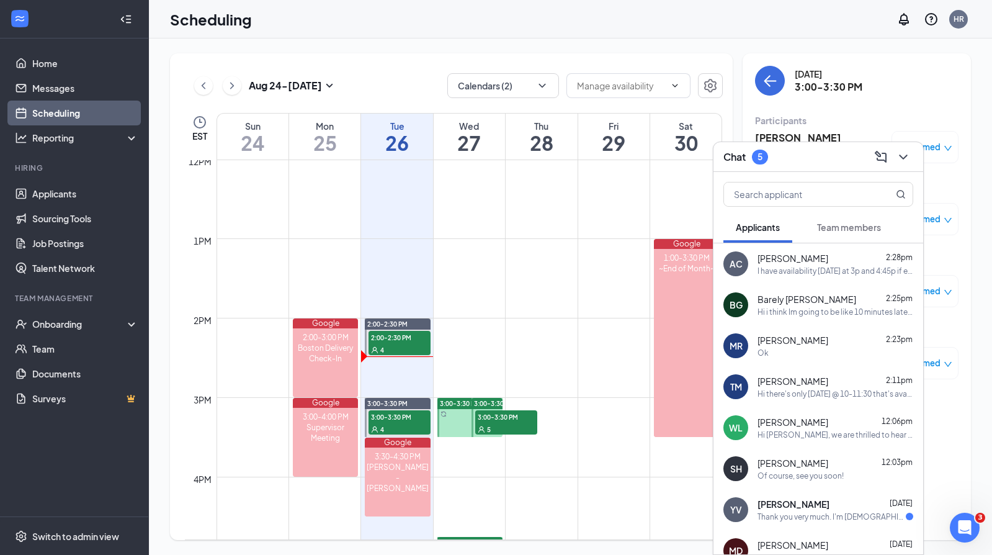
click at [828, 171] on div "Chat 5" at bounding box center [819, 157] width 210 height 30
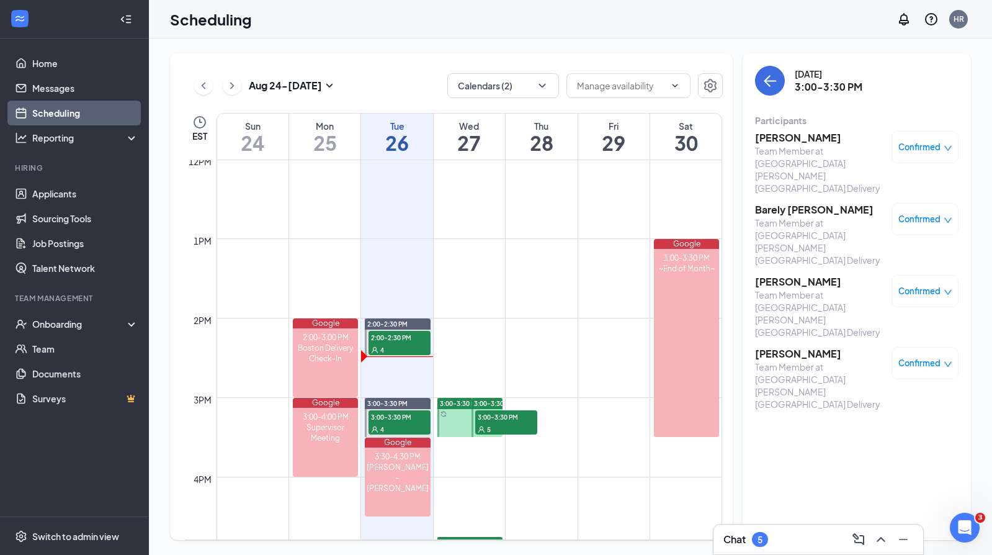
click at [699, 50] on div "Aug 24 - Aug 30 Calendars (2) EST Sun 24 Mon 25 Tue 26 Wed 27 Thu 28 Fri 29 Sat…" at bounding box center [570, 296] width 843 height 516
click at [71, 200] on link "Applicants" at bounding box center [85, 193] width 106 height 25
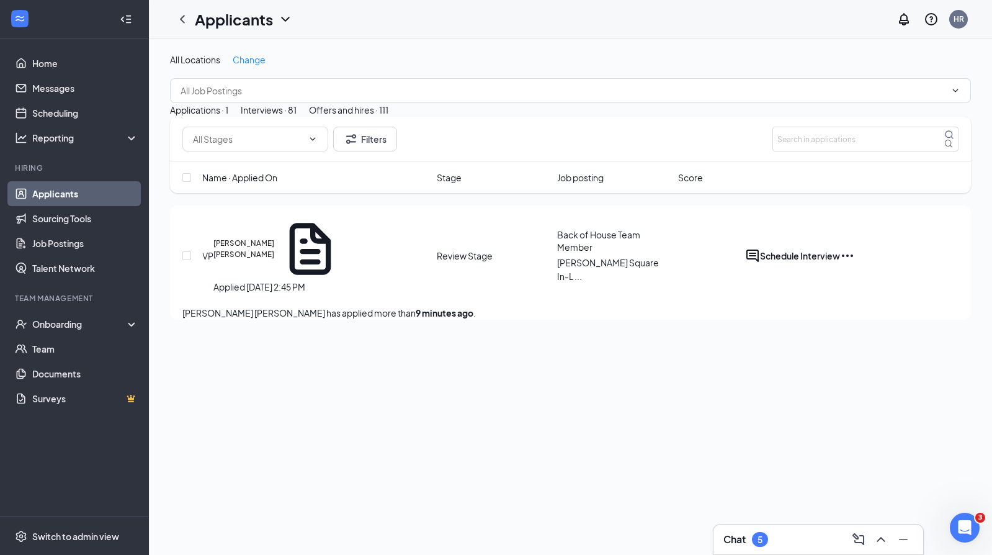
click at [782, 531] on div "Chat 5" at bounding box center [819, 539] width 190 height 20
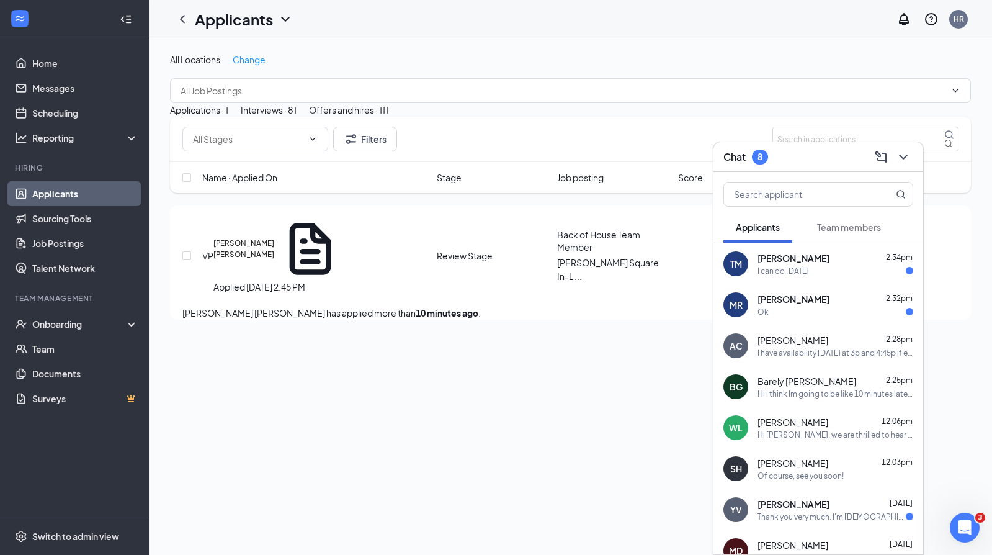
click at [816, 291] on div "MR Max Racine 2:32pm Ok" at bounding box center [819, 304] width 210 height 41
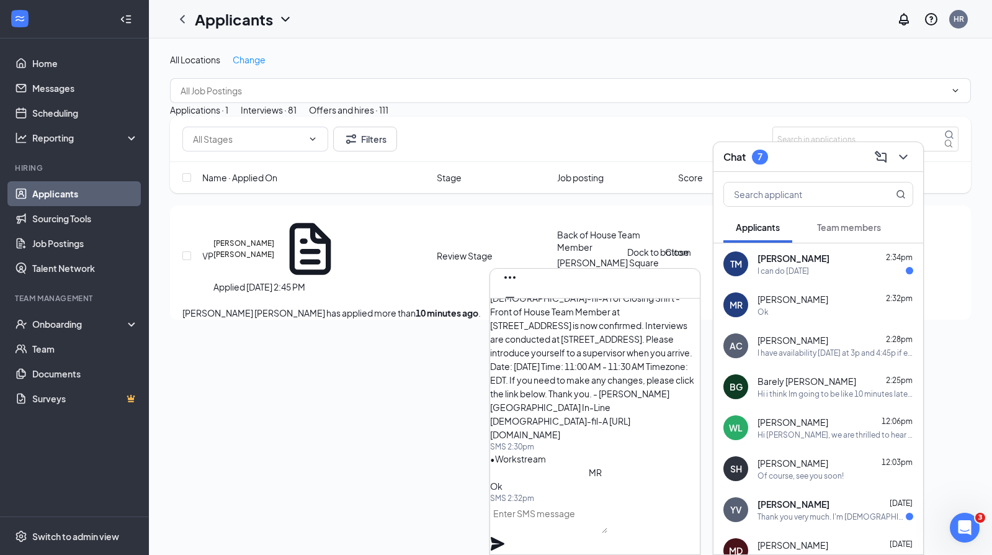
click at [518, 310] on icon "Cross" at bounding box center [510, 317] width 15 height 15
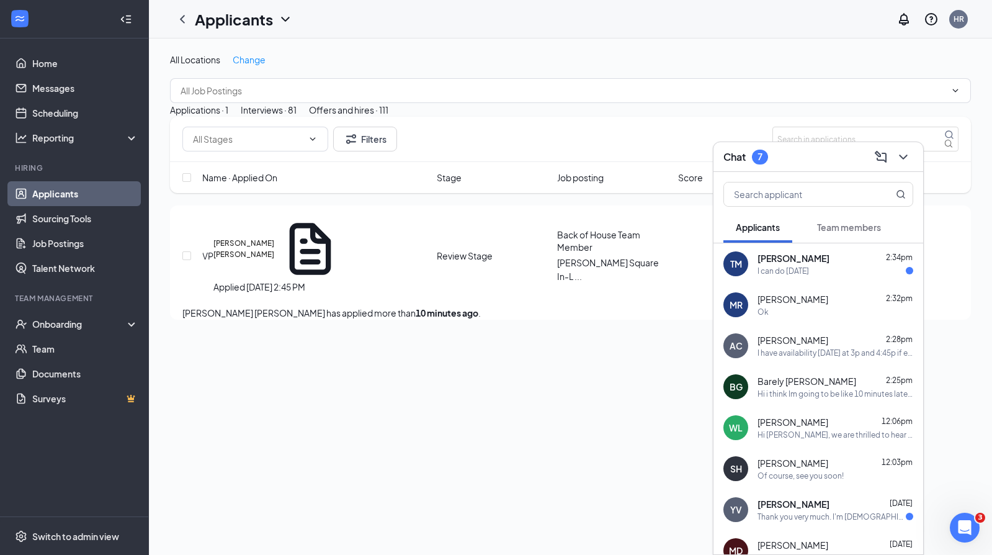
click at [812, 155] on div "Chat 7" at bounding box center [819, 156] width 190 height 19
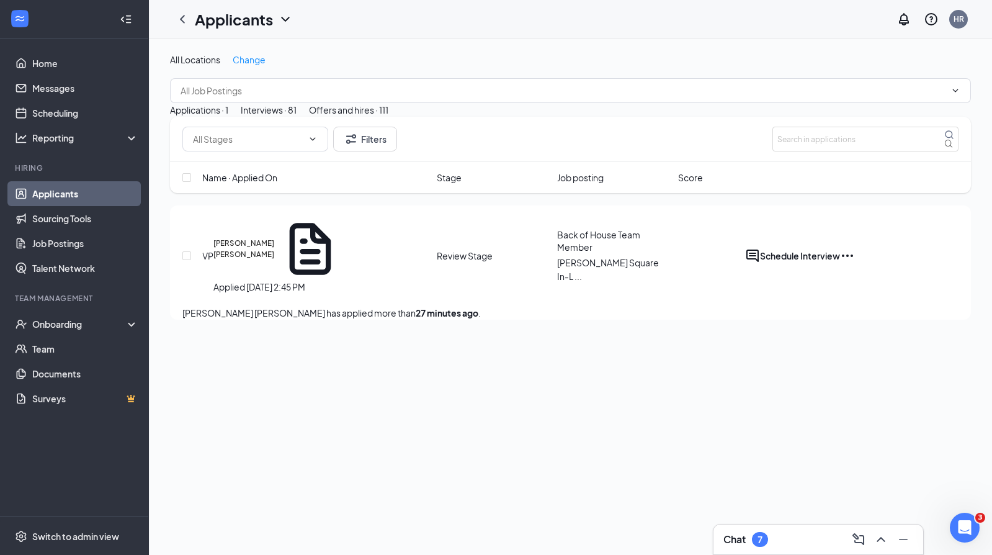
click at [297, 117] on div "Interviews · 81" at bounding box center [269, 110] width 56 height 14
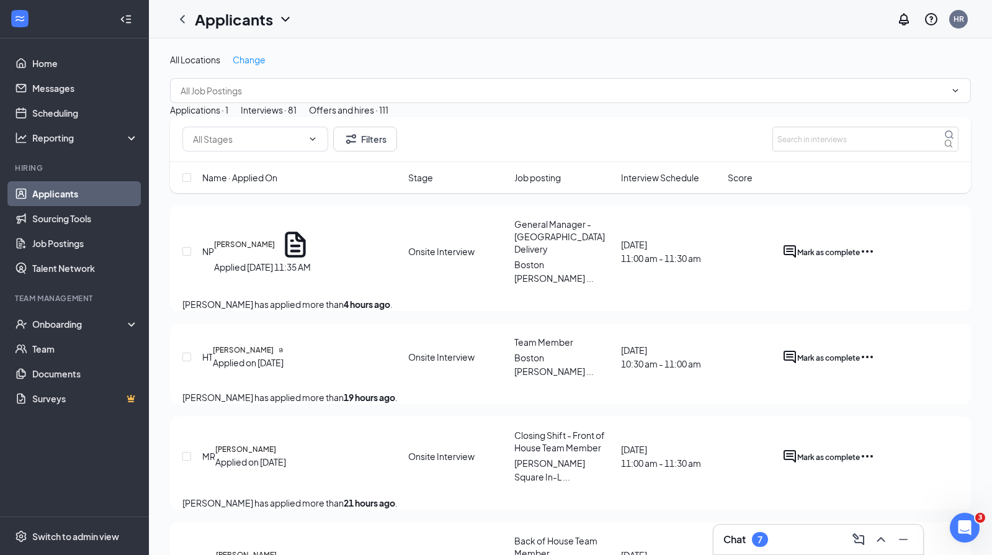
click at [647, 184] on span "Interview Schedule" at bounding box center [660, 178] width 78 height 14
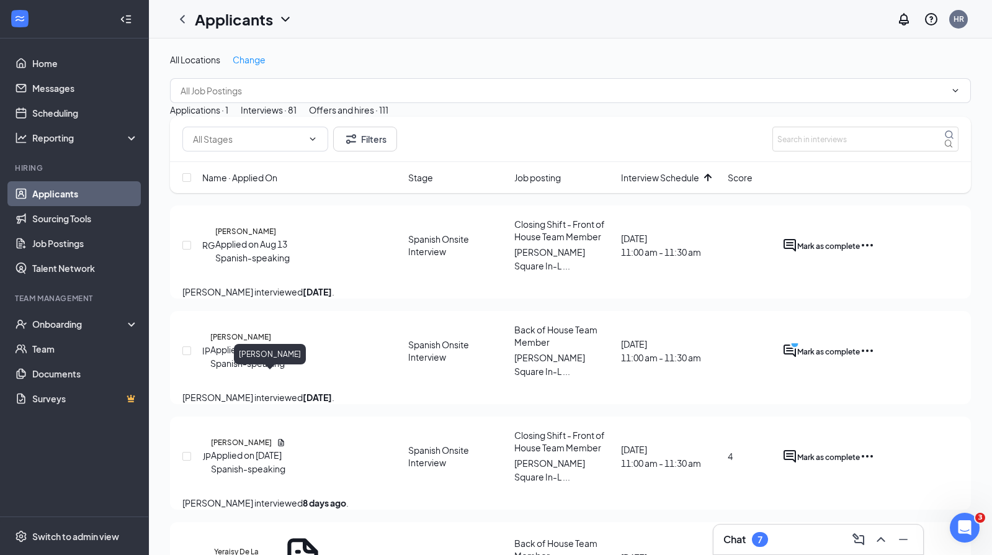
click at [266, 343] on h5 "Ingri Pérez" at bounding box center [240, 336] width 61 height 11
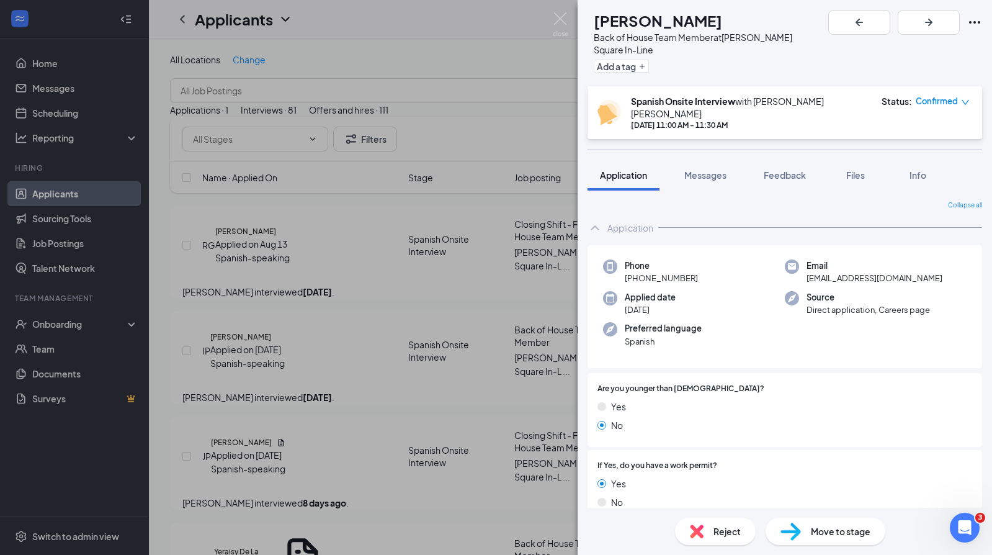
click at [719, 527] on span "Reject" at bounding box center [727, 531] width 27 height 14
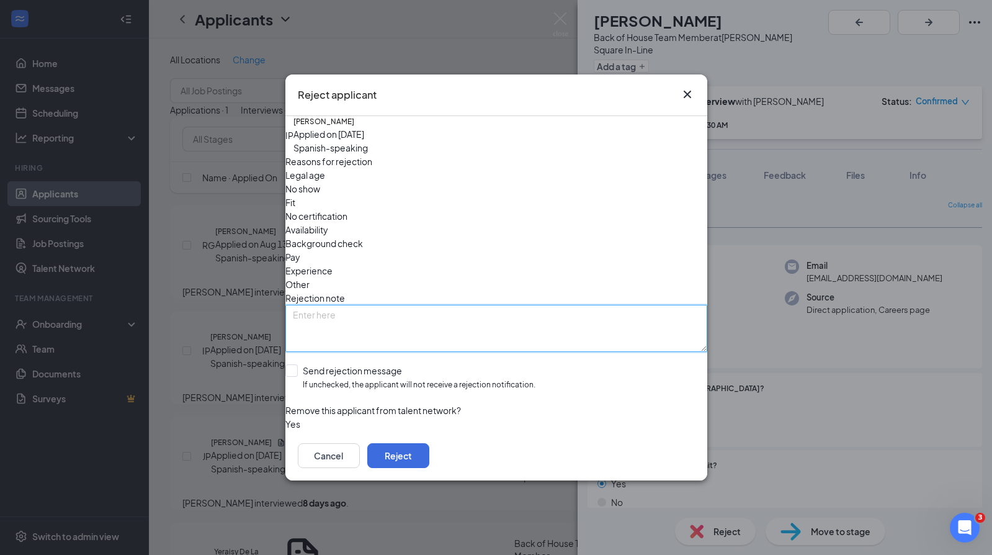
click at [380, 305] on textarea at bounding box center [496, 328] width 422 height 47
type textarea "W"
type textarea "Good fit - currently well staffed"
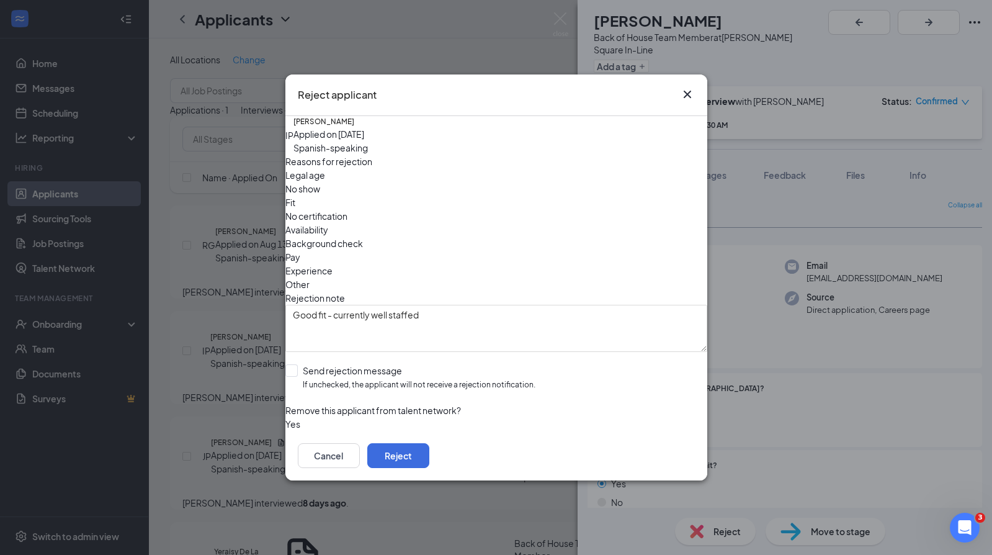
click at [515, 277] on div "Other" at bounding box center [496, 284] width 422 height 14
click at [343, 364] on div "Send rejection message" at bounding box center [419, 370] width 233 height 12
click at [343, 364] on input "Send rejection message If unchecked, the applicant will not receive a rejection…" at bounding box center [410, 377] width 250 height 27
checkbox input "true"
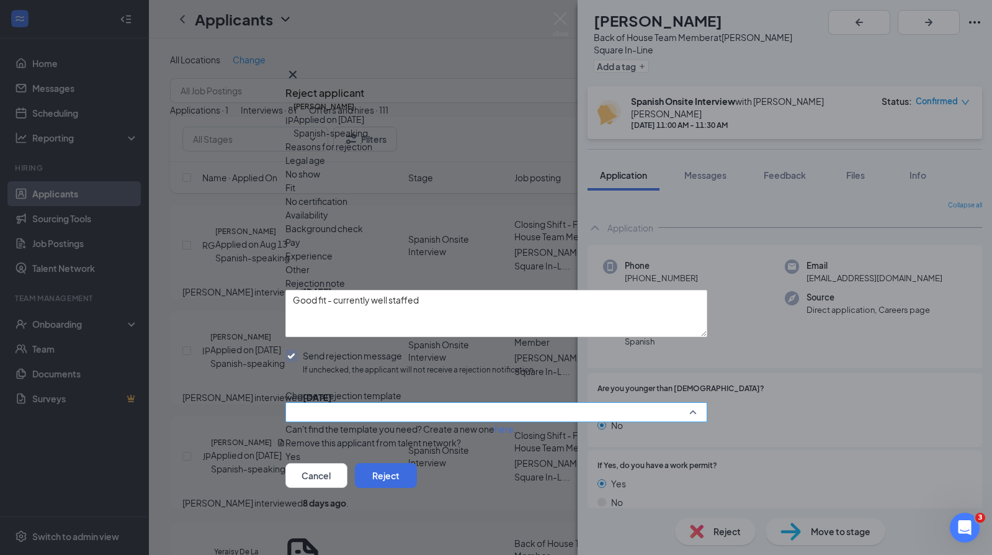
click at [343, 402] on div at bounding box center [496, 412] width 422 height 20
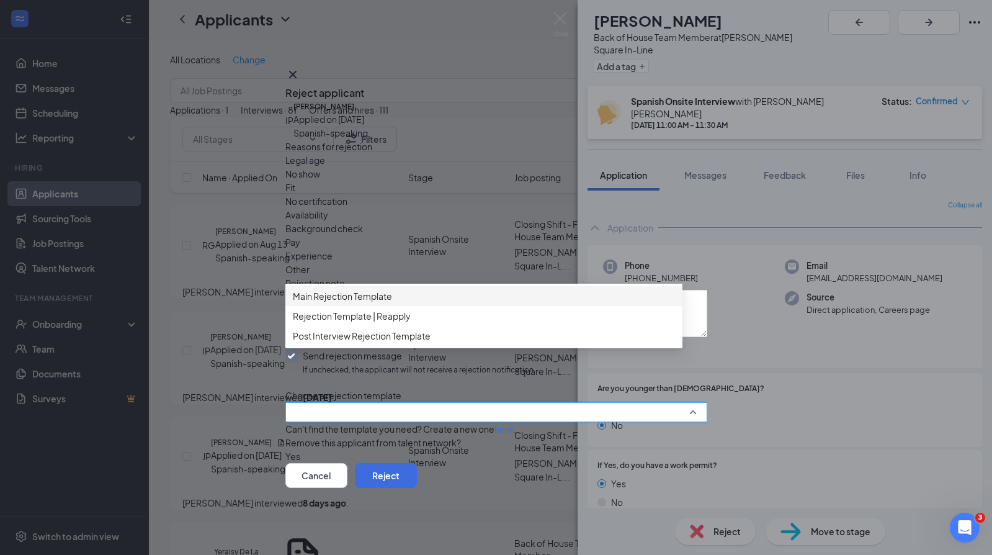
click at [356, 346] on div "Post Interview Rejection Template" at bounding box center [483, 336] width 397 height 20
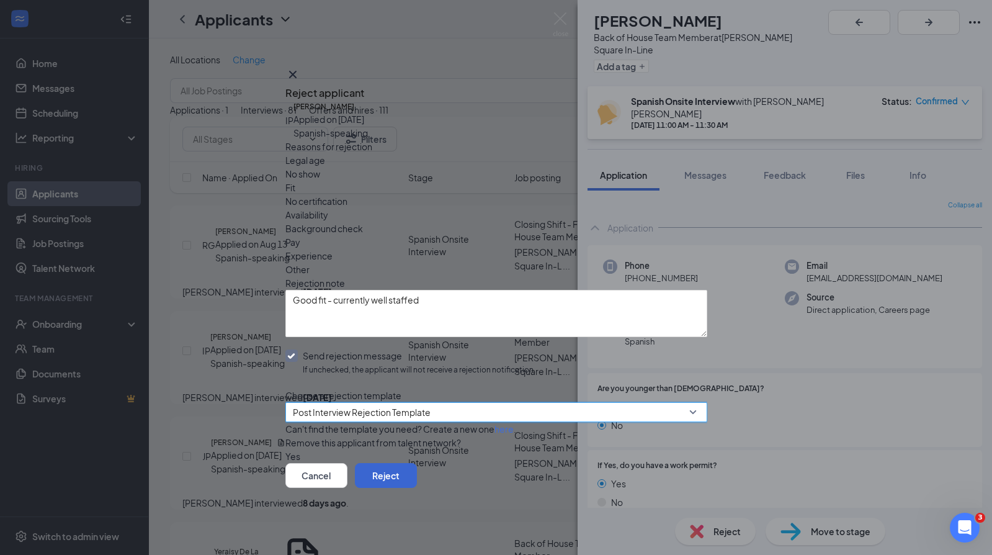
click at [417, 480] on button "Reject" at bounding box center [386, 475] width 62 height 25
